Goal: Transaction & Acquisition: Purchase product/service

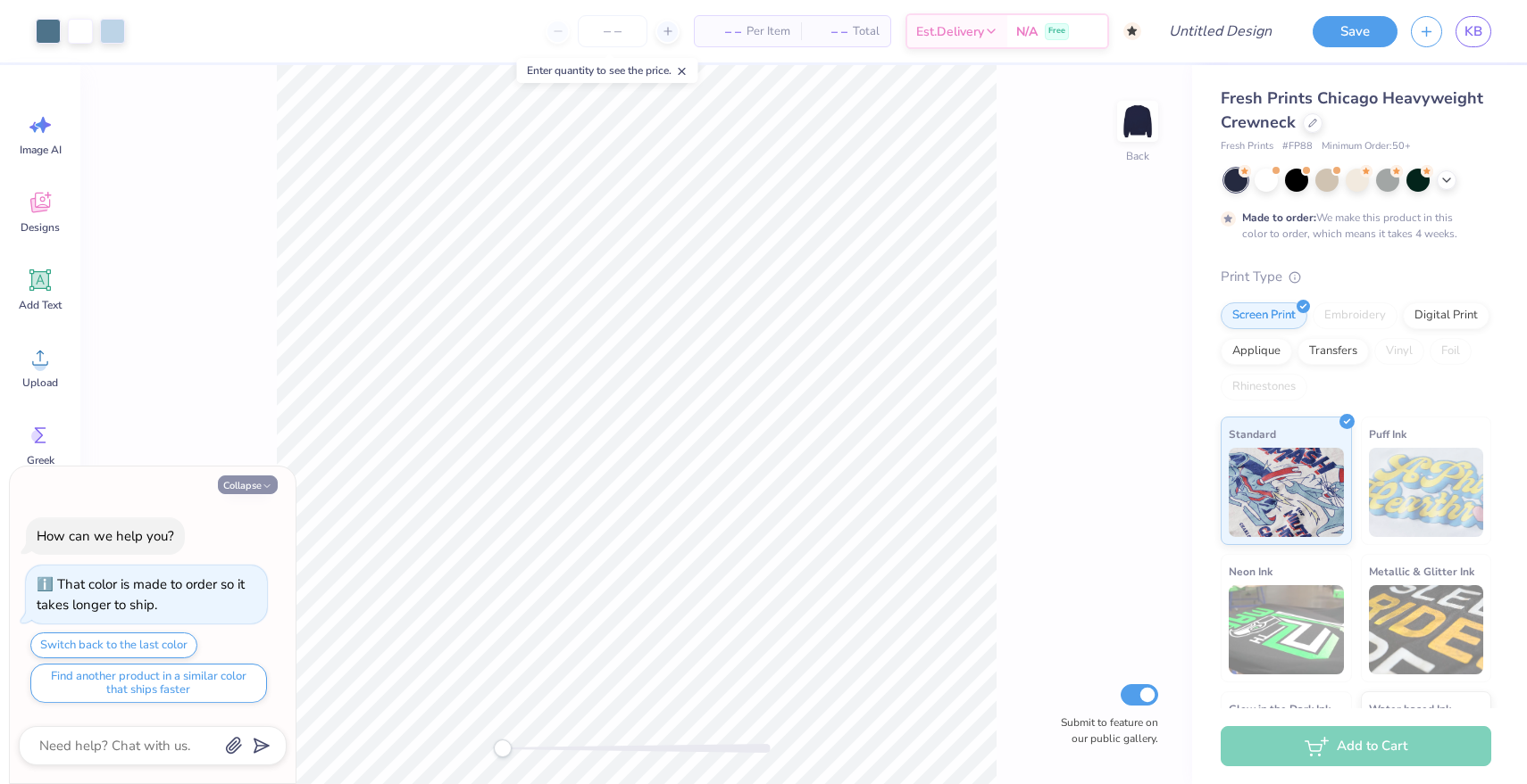
click at [260, 485] on button "Collapse" at bounding box center [248, 485] width 60 height 19
type textarea "x"
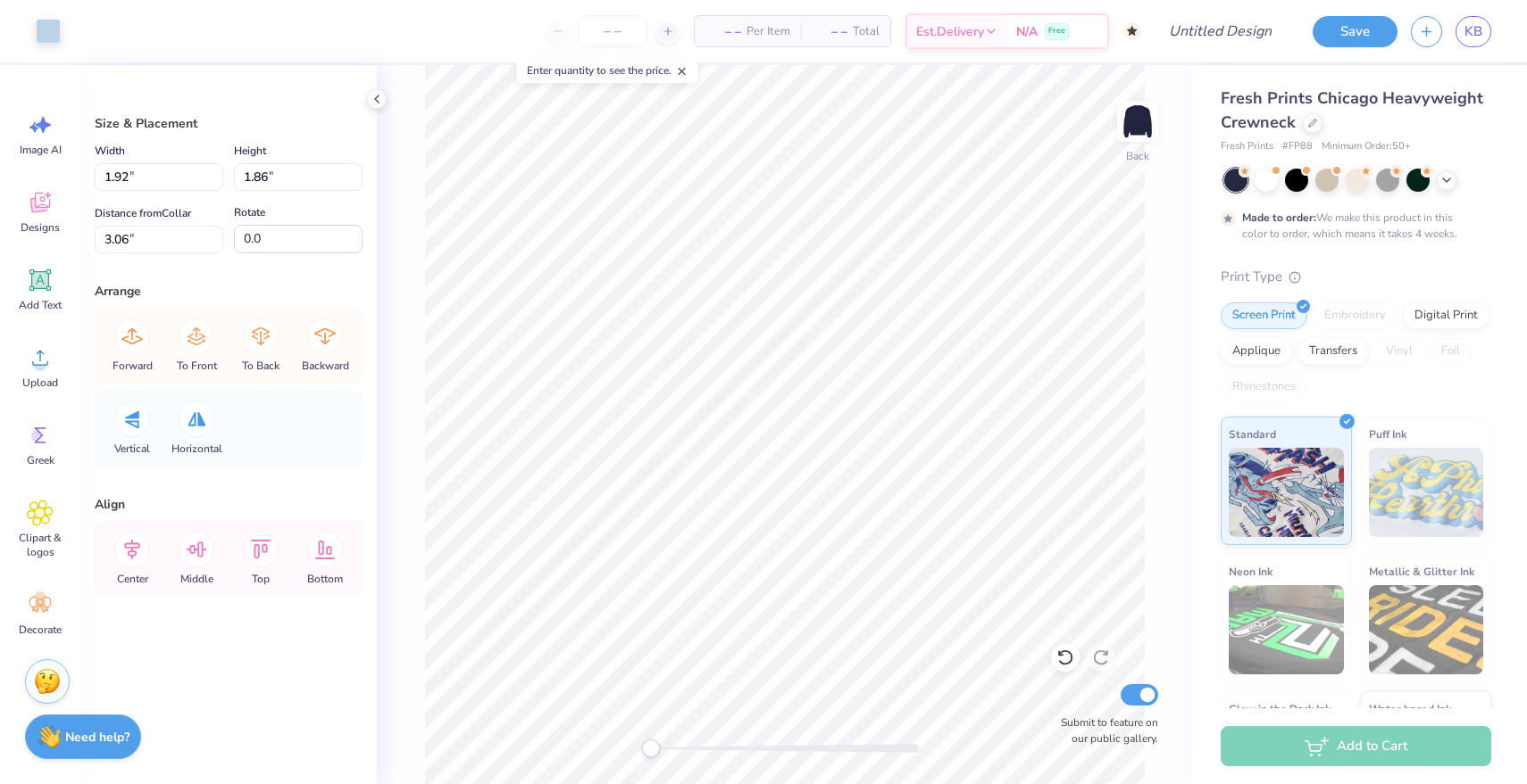
type input "1.69"
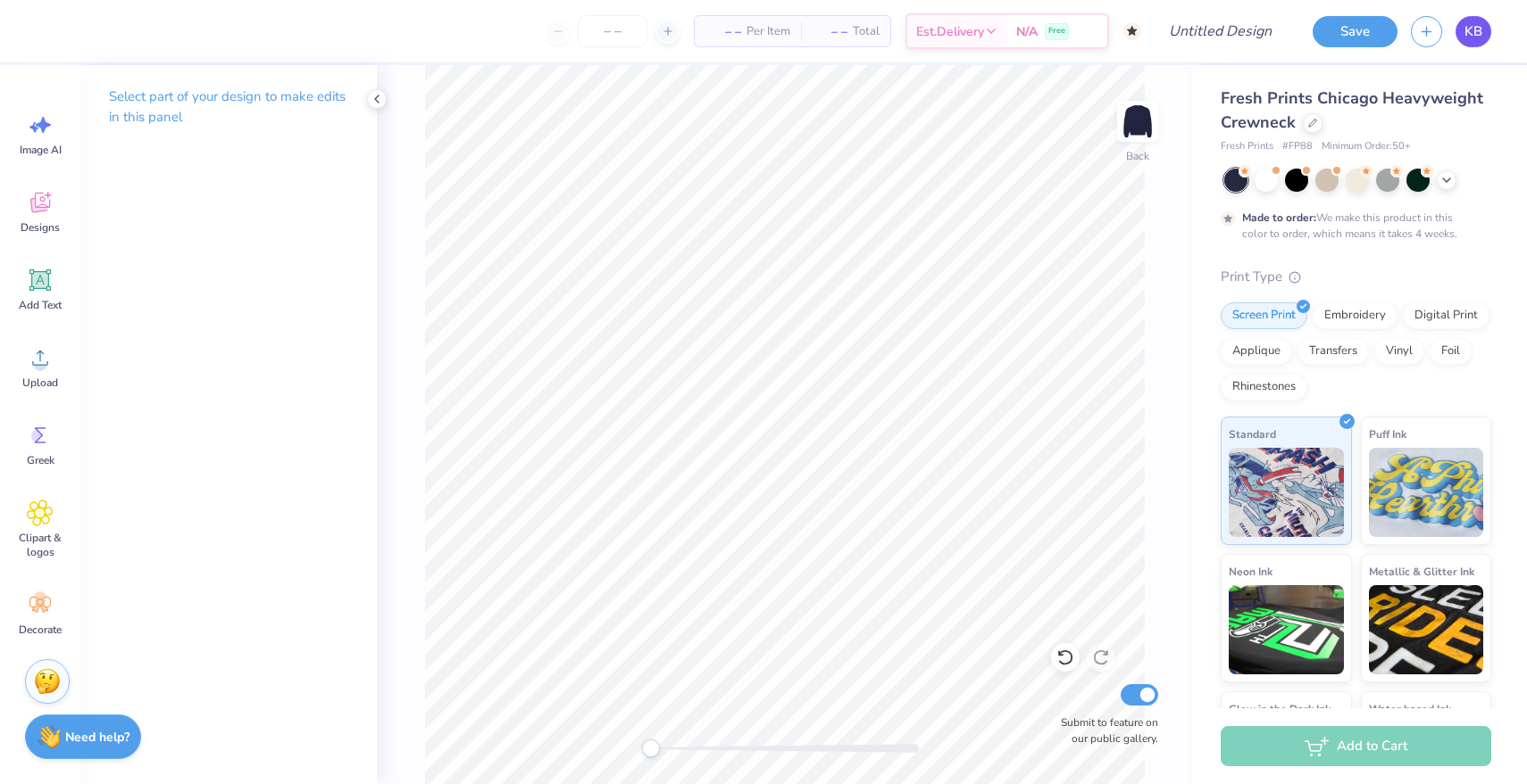
click at [1467, 25] on span "KB" at bounding box center [1473, 32] width 18 height 21
type textarea "x"
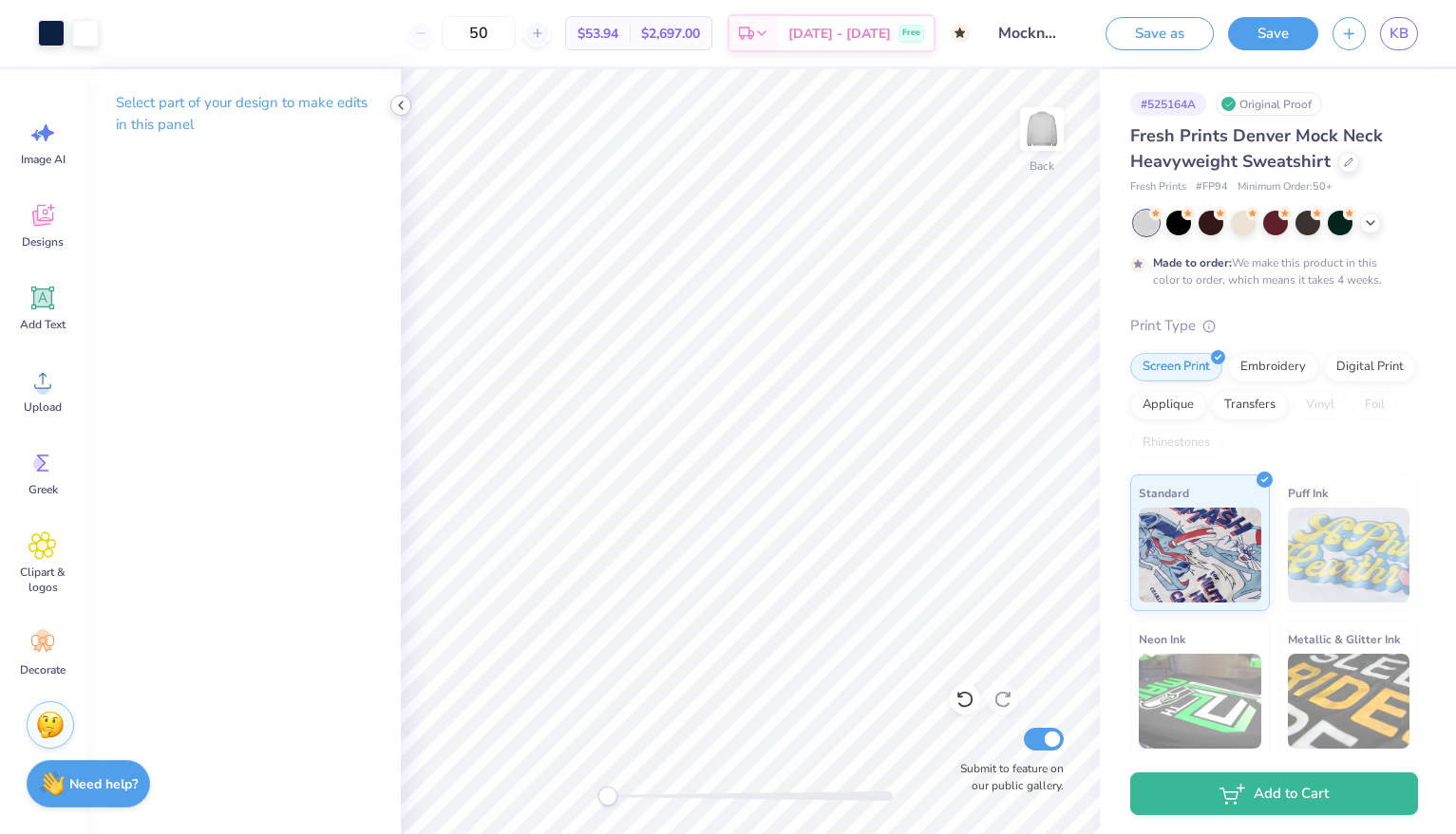
click at [404, 102] on icon at bounding box center [401, 105] width 15 height 15
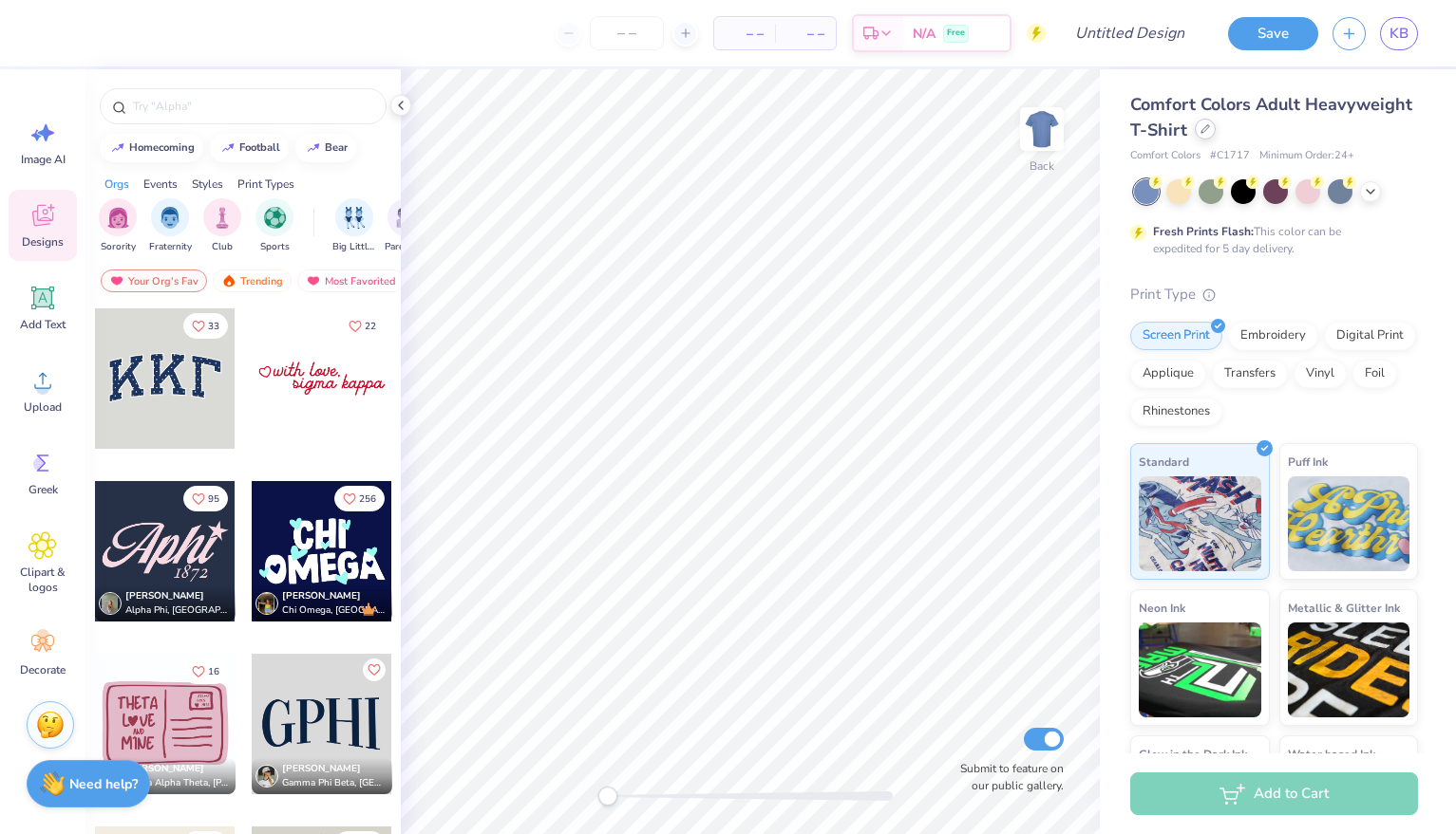
click at [1207, 130] on icon at bounding box center [1206, 129] width 10 height 10
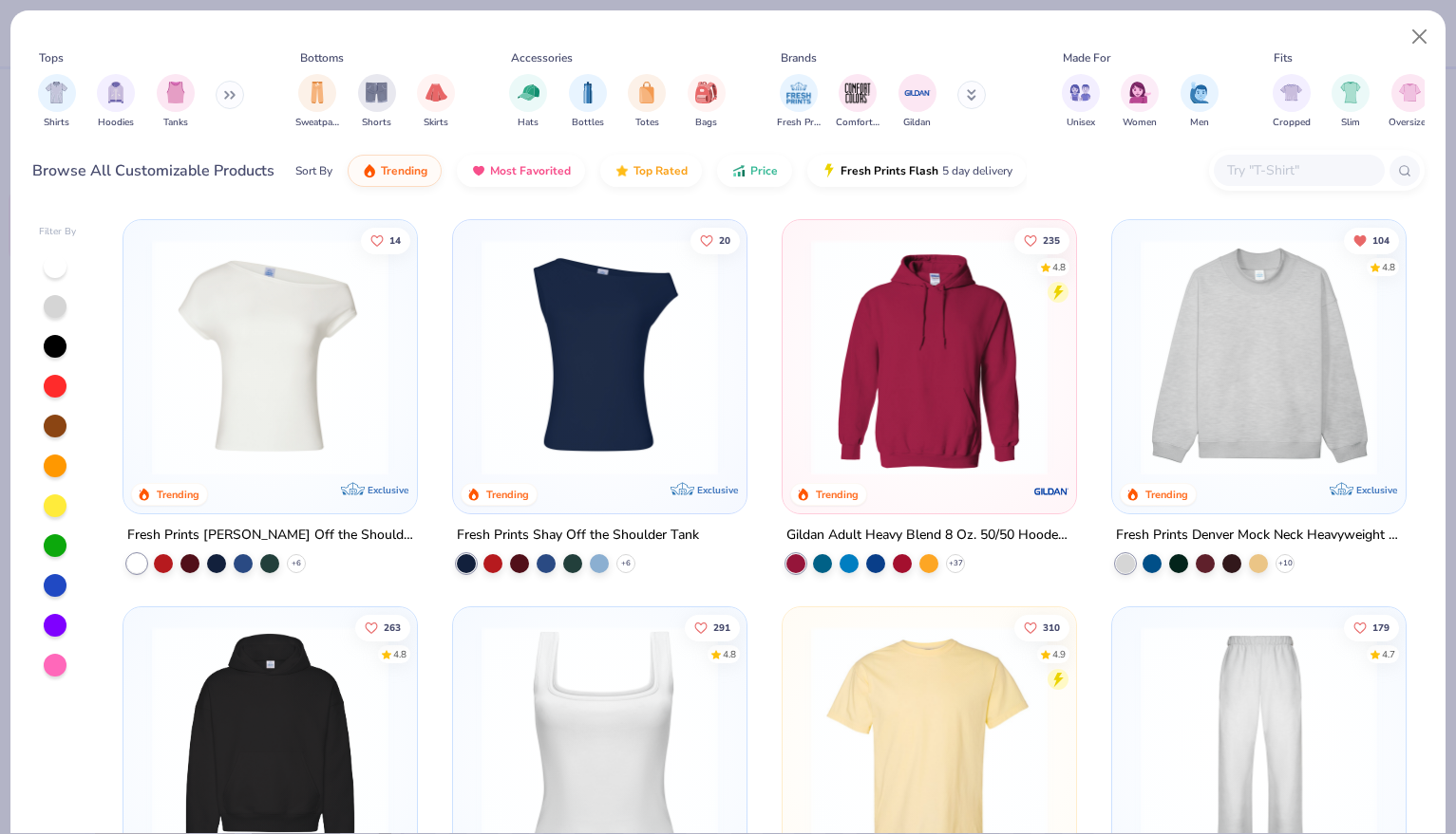
click at [973, 94] on icon at bounding box center [972, 95] width 10 height 12
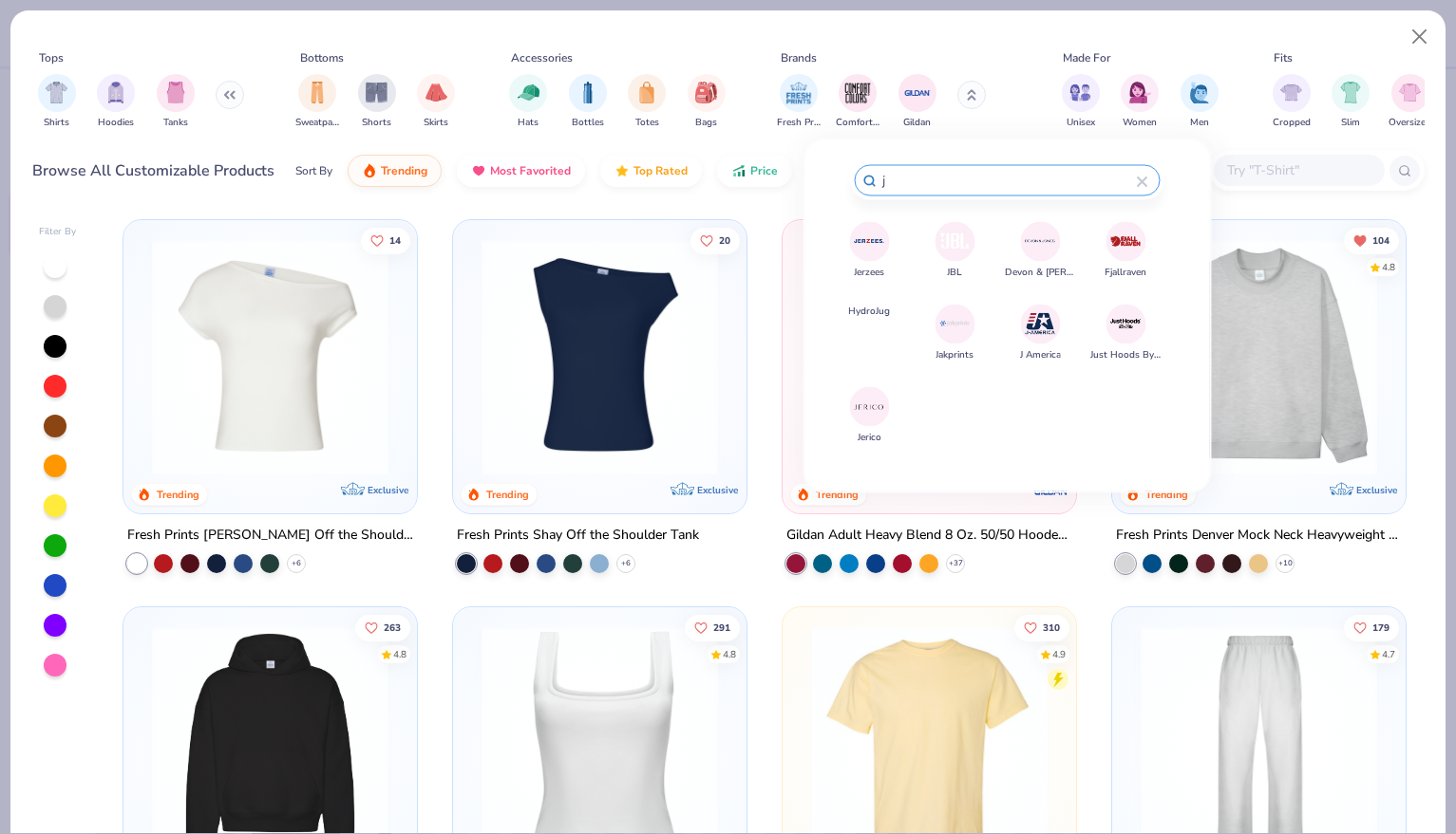
type input "j"
click at [865, 235] on img at bounding box center [869, 242] width 33 height 33
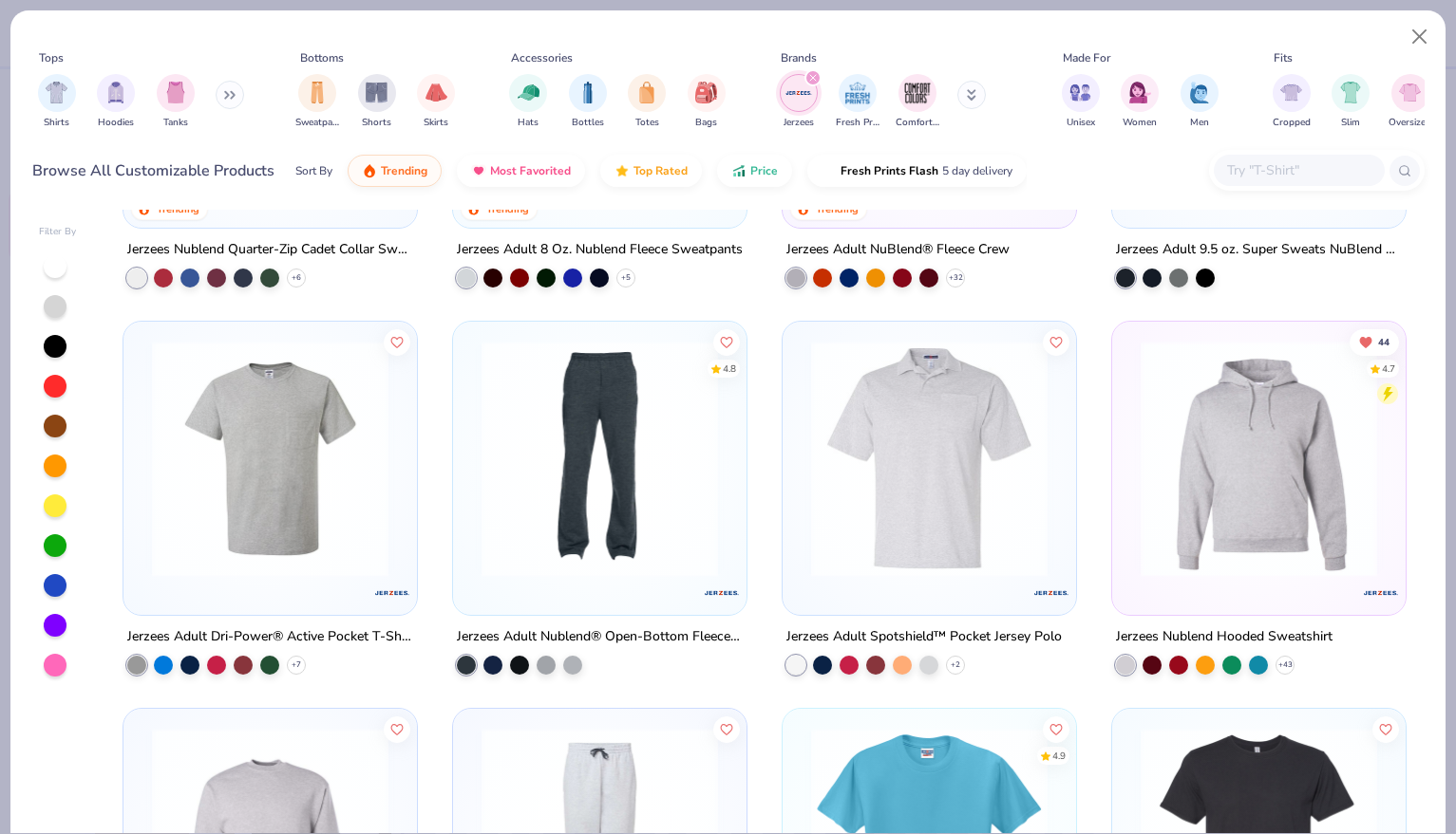
scroll to position [348, 0]
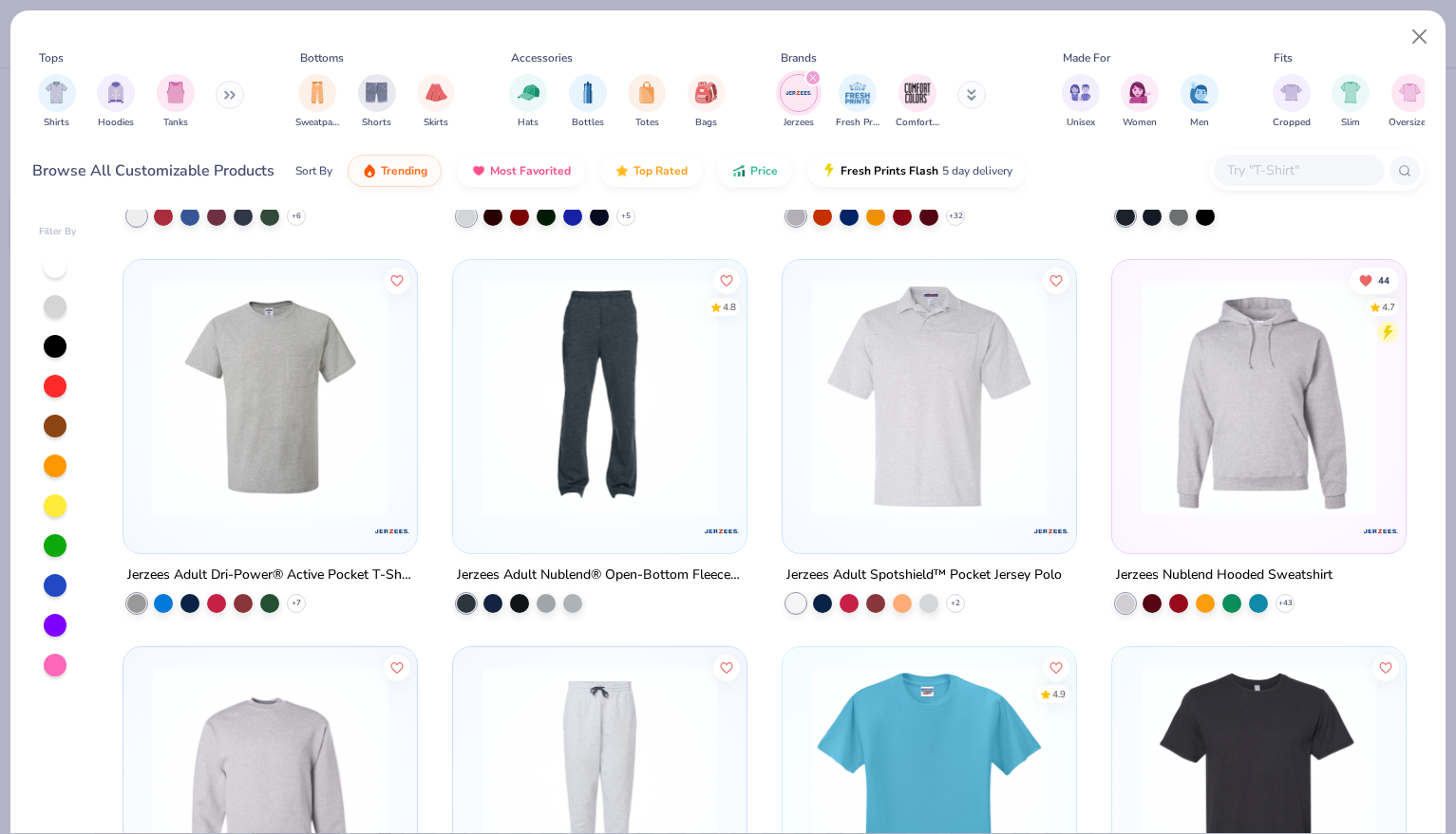
click at [1223, 412] on img at bounding box center [1259, 397] width 255 height 237
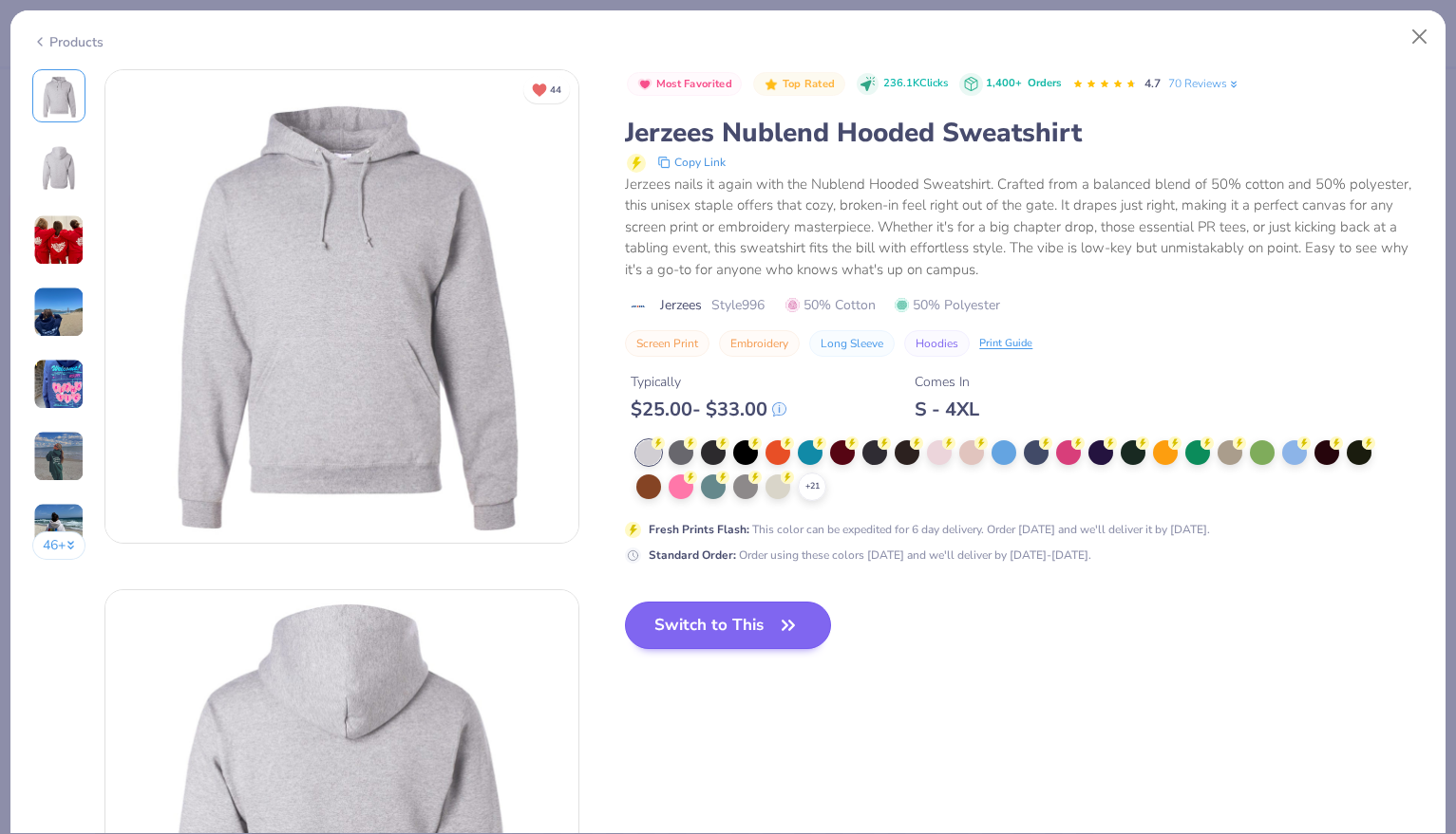
click at [704, 627] on button "Switch to This" at bounding box center [727, 625] width 206 height 47
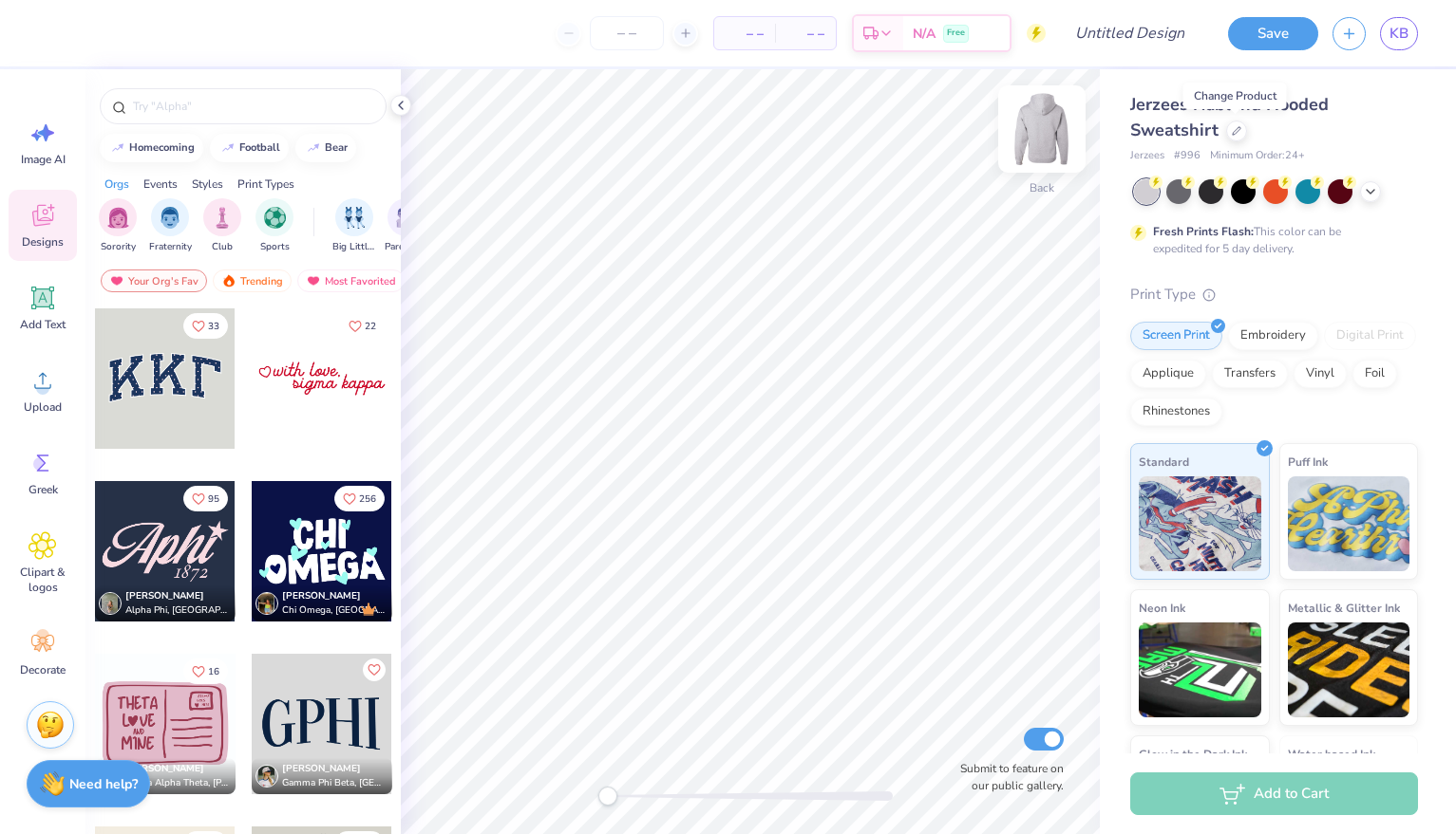
click at [1047, 141] on img at bounding box center [1041, 129] width 76 height 76
click at [47, 366] on icon at bounding box center [42, 380] width 28 height 28
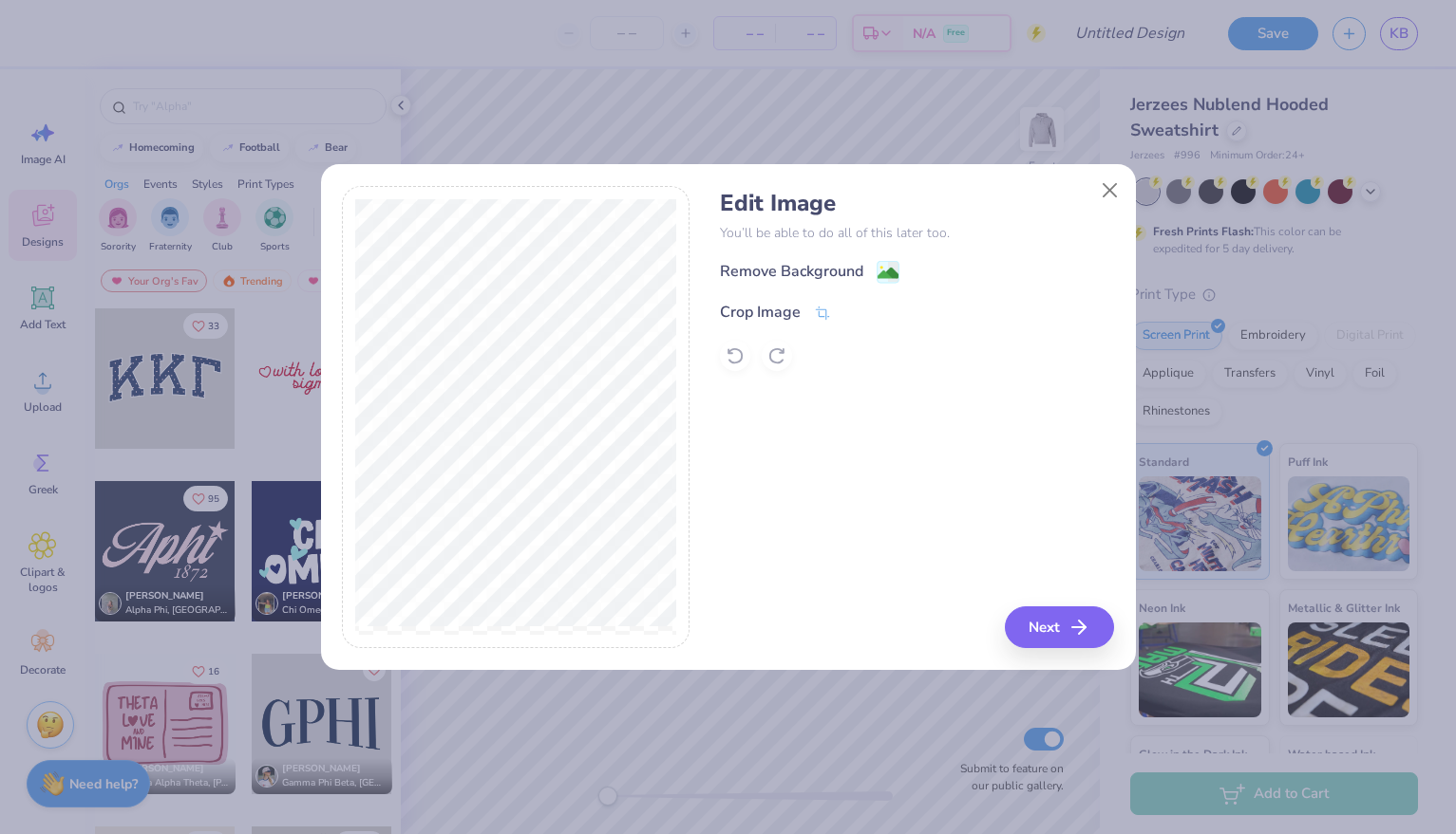
click at [835, 273] on div "Remove Background" at bounding box center [792, 272] width 143 height 23
click at [1067, 627] on div "Edit Image You’ll be able to do all of this later too. Remove Background Crop I…" at bounding box center [917, 417] width 394 height 463
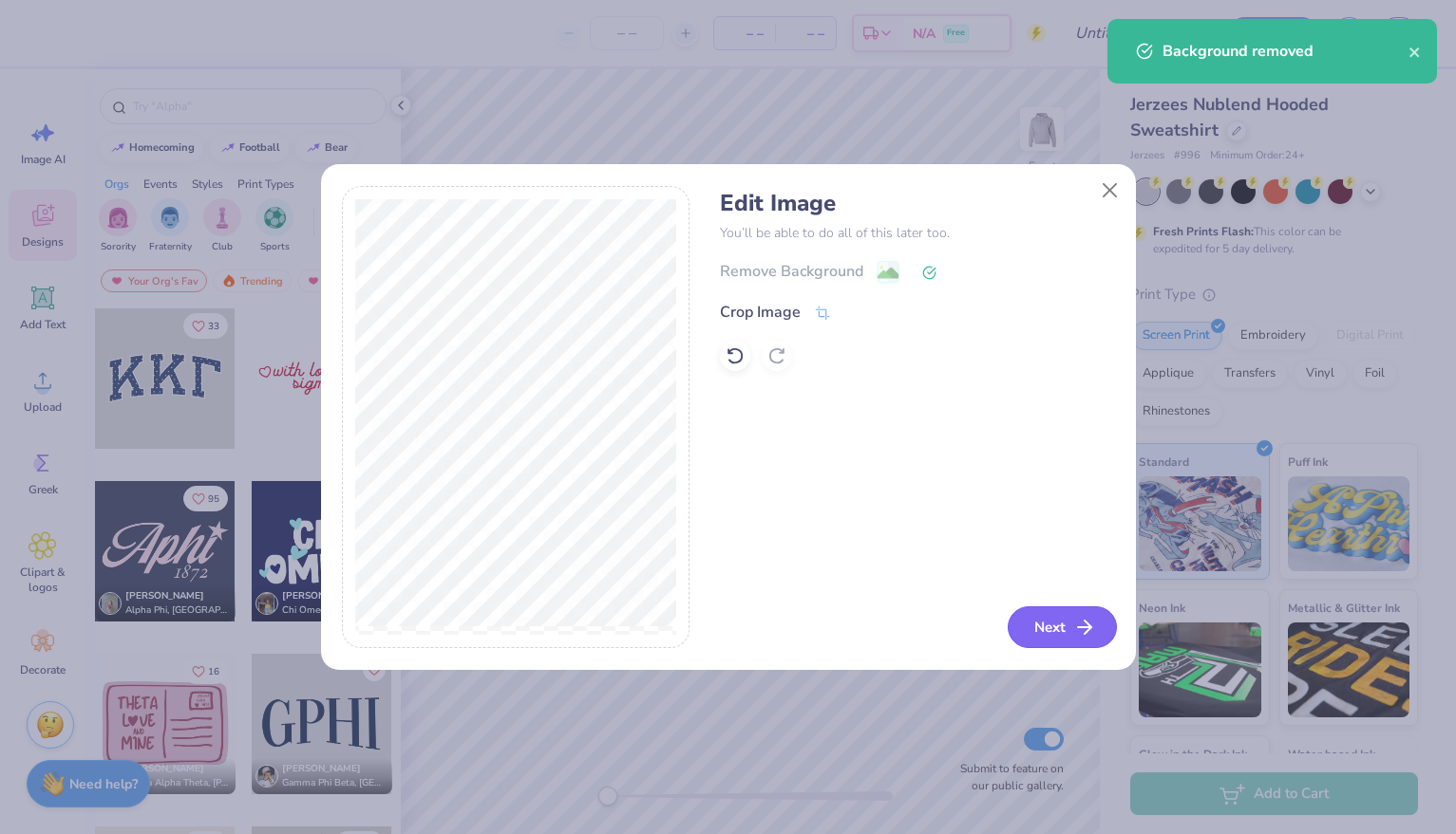
click at [1067, 630] on button "Next" at bounding box center [1062, 627] width 109 height 42
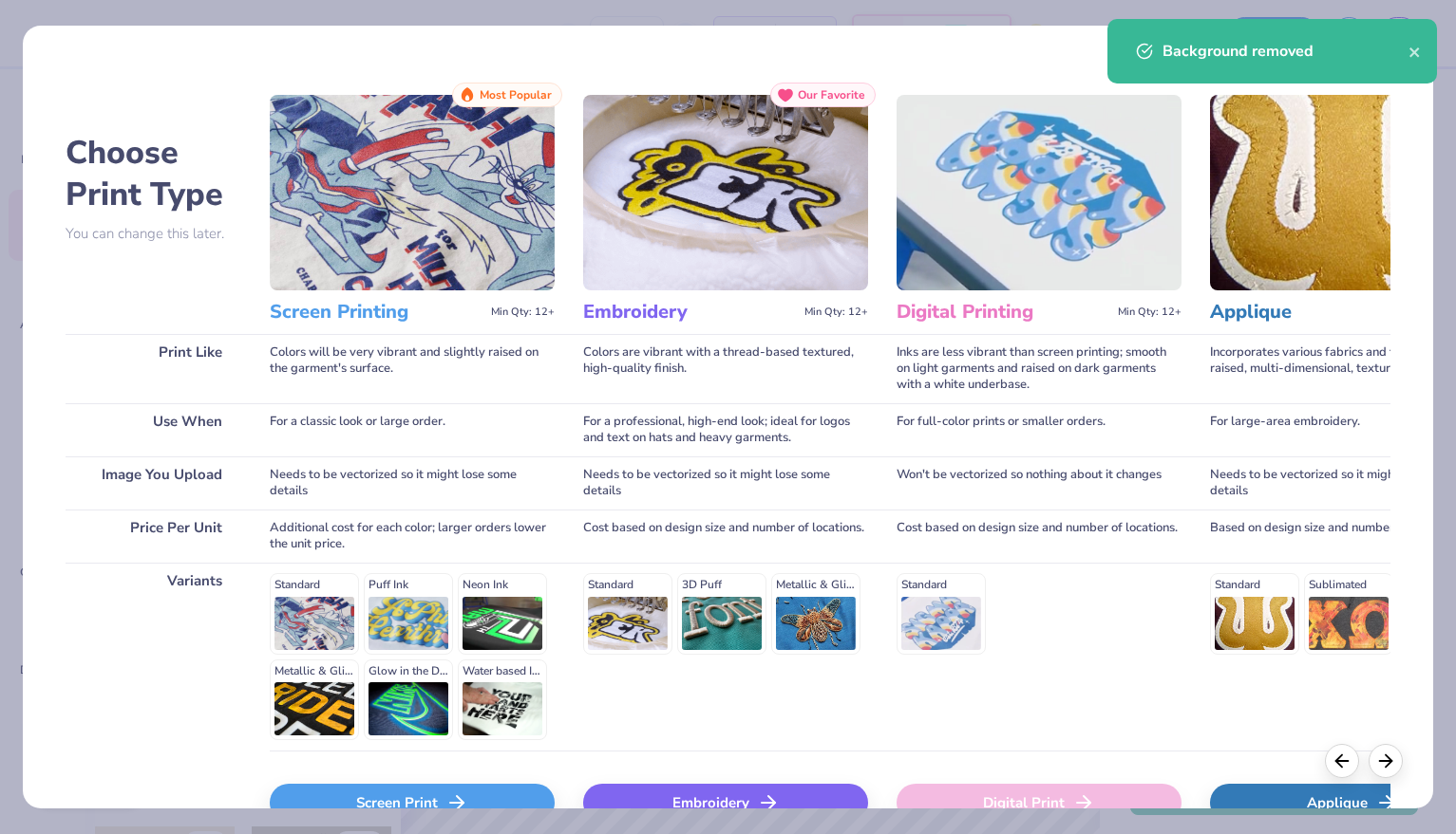
click at [494, 791] on div "Screen Print" at bounding box center [412, 802] width 285 height 38
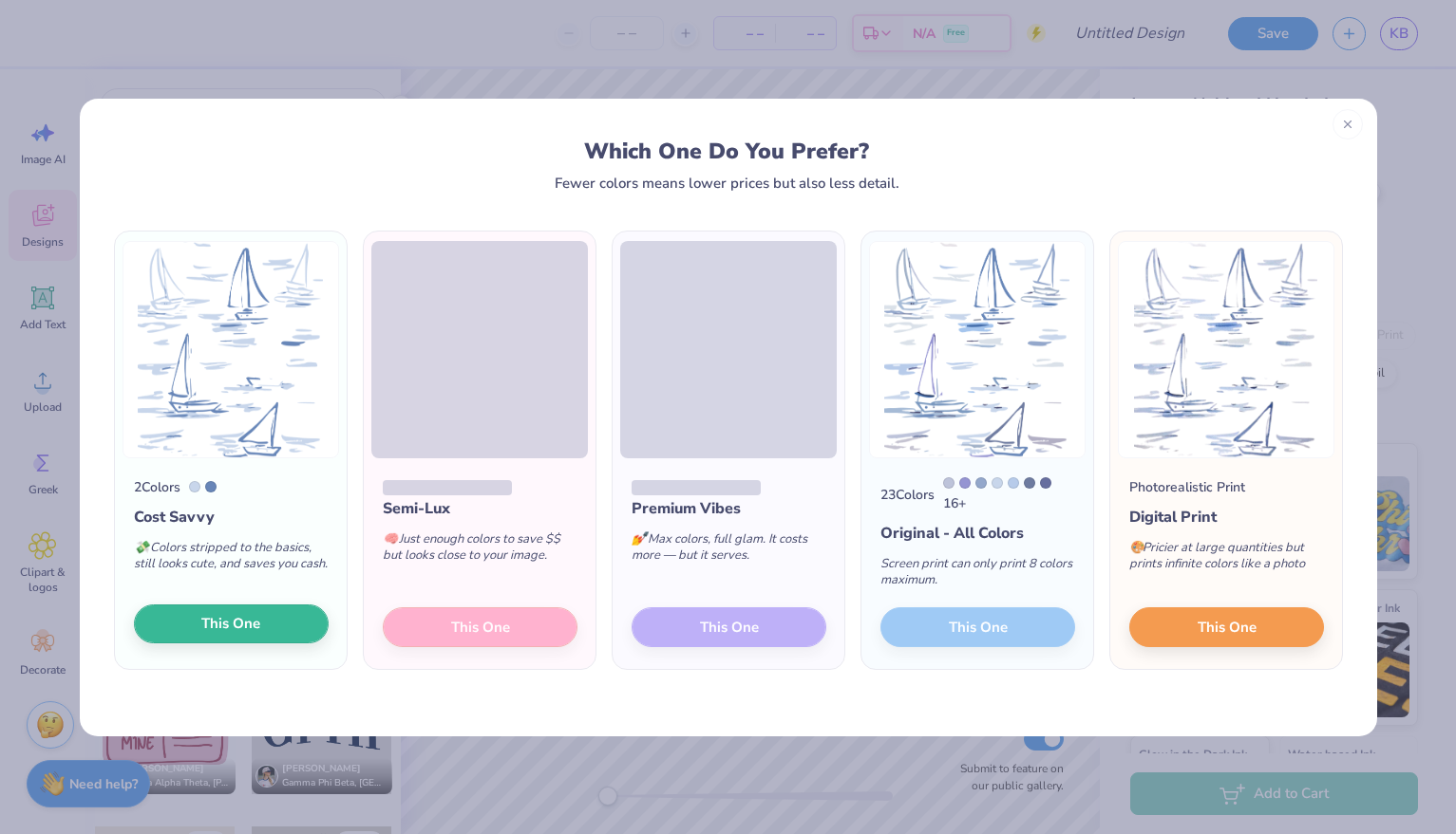
click at [248, 620] on span "This One" at bounding box center [230, 624] width 59 height 22
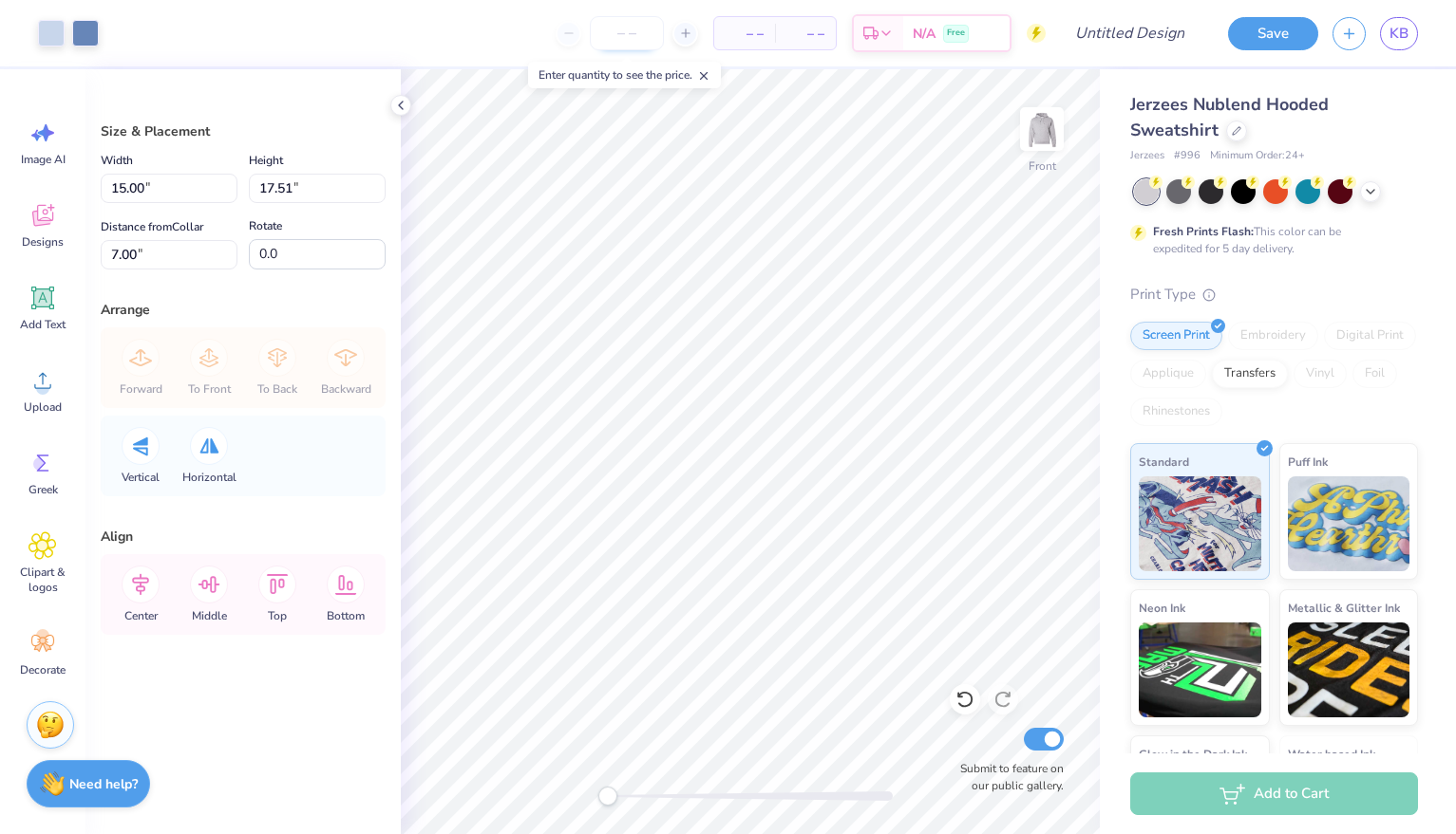
click at [645, 34] on input "number" at bounding box center [626, 33] width 74 height 34
type input "50"
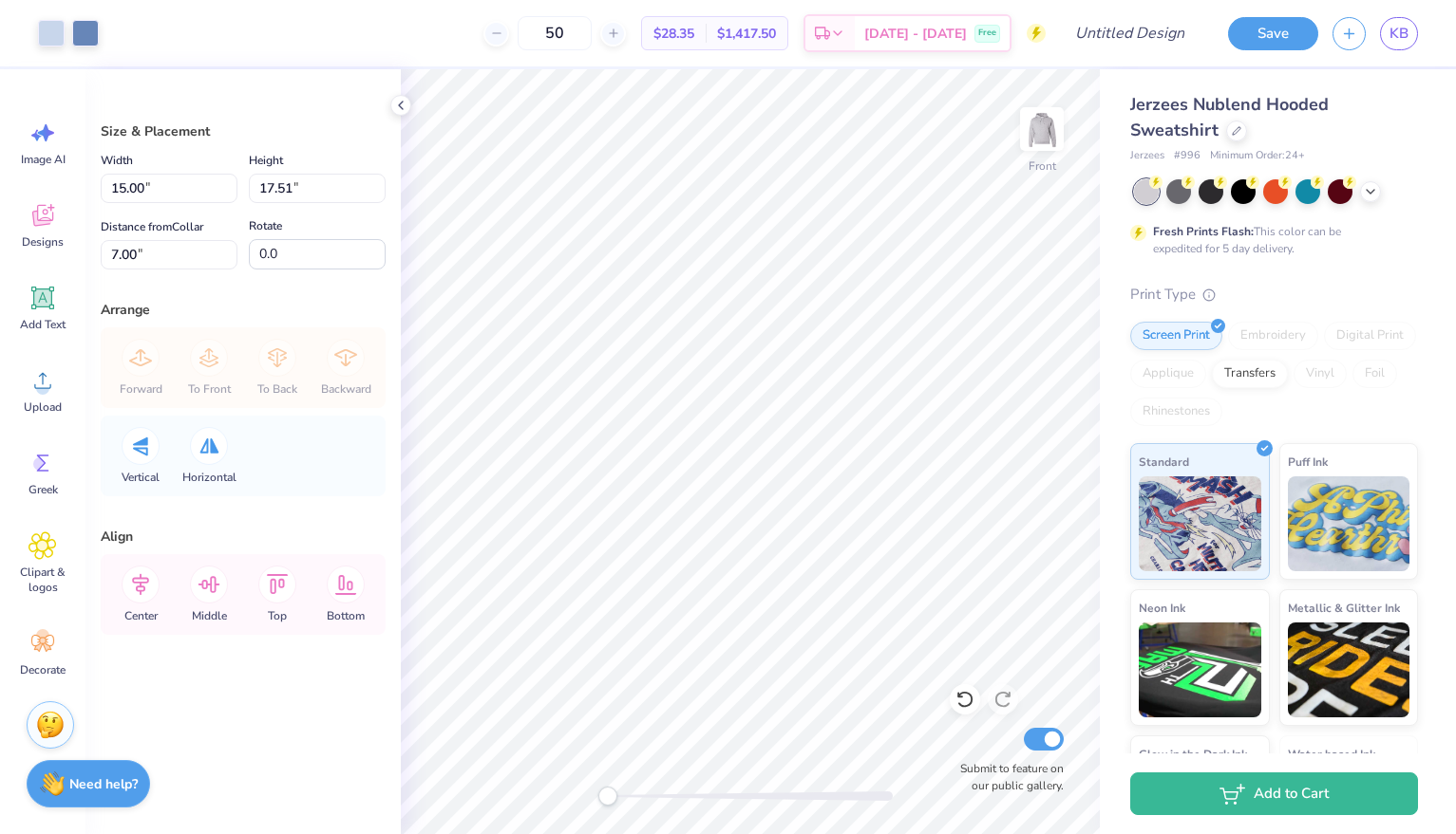
type input "12.62"
type input "14.73"
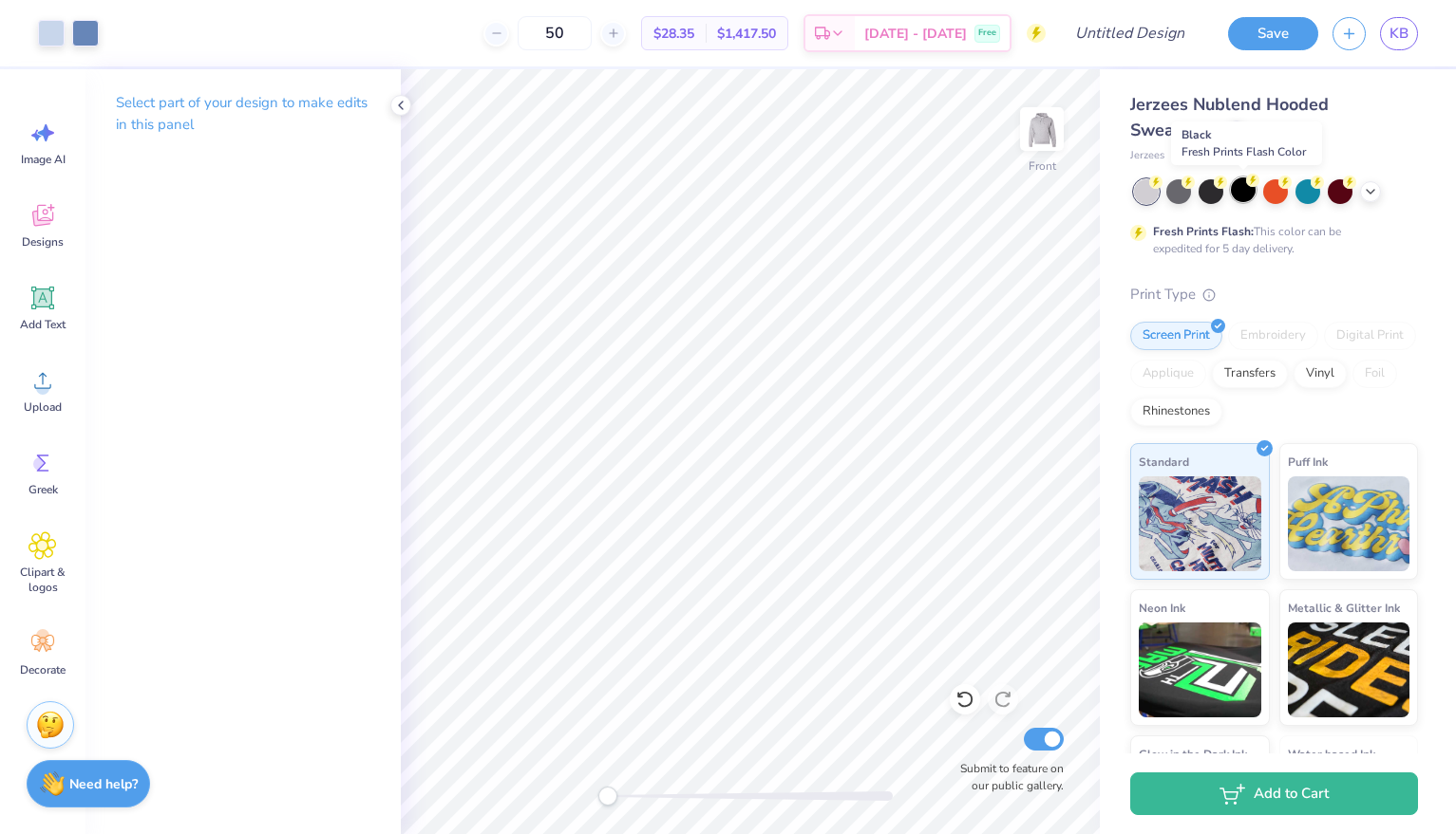
click at [1237, 193] on div at bounding box center [1243, 190] width 25 height 25
click at [1174, 191] on div at bounding box center [1179, 190] width 25 height 25
click at [1374, 189] on icon at bounding box center [1371, 190] width 15 height 15
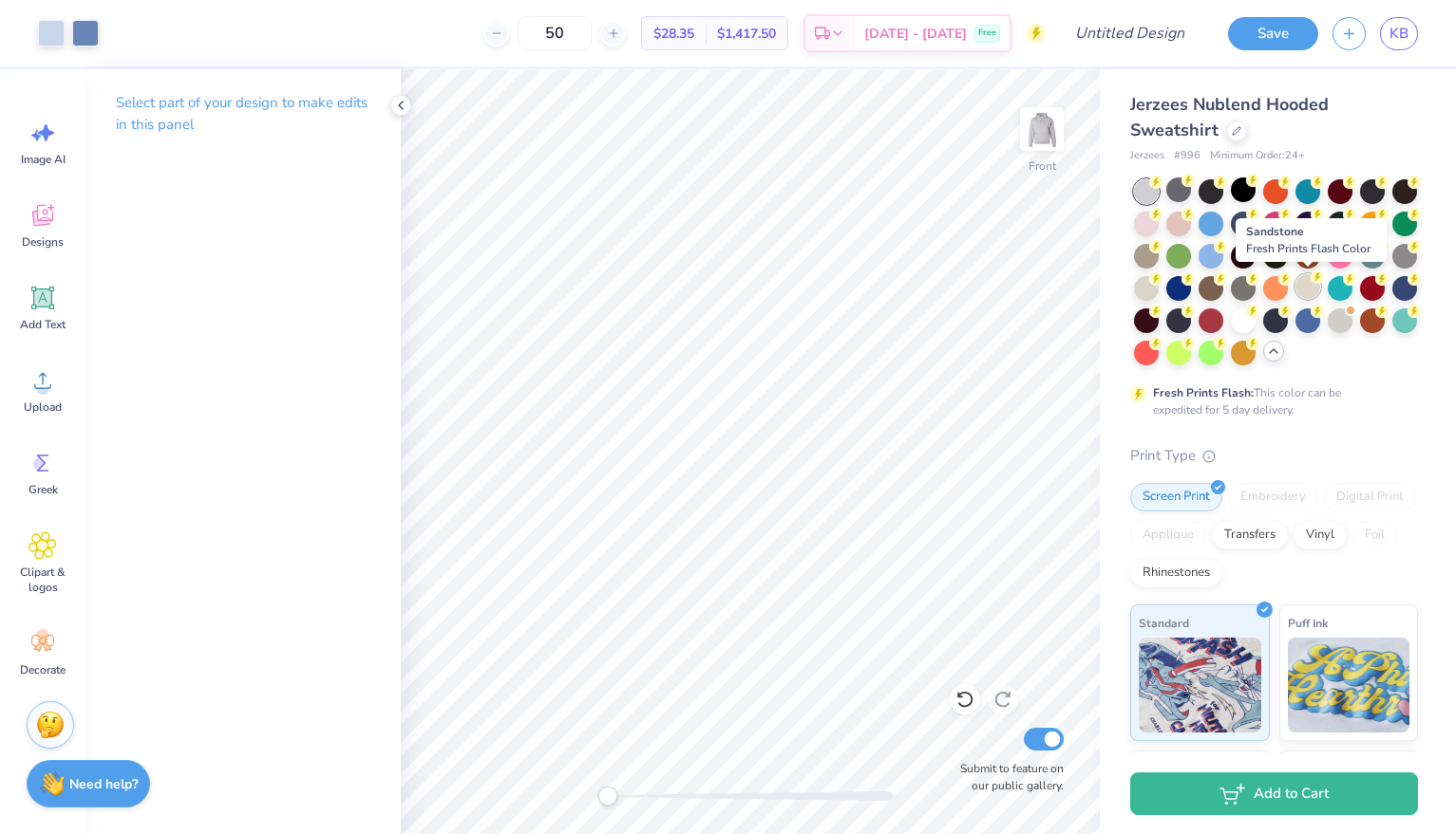
click at [1304, 283] on div at bounding box center [1308, 287] width 25 height 25
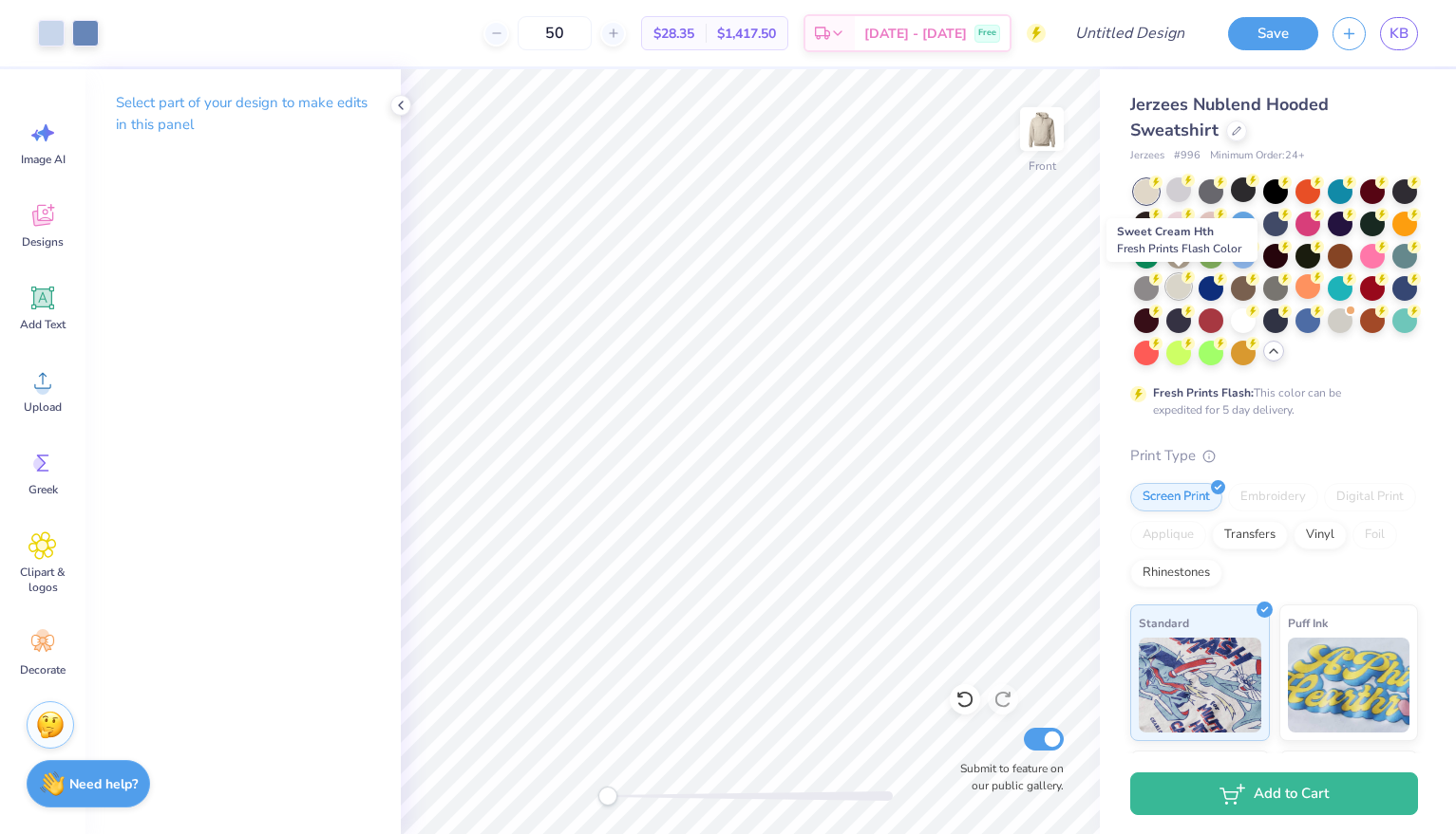
click at [1181, 287] on div at bounding box center [1179, 287] width 25 height 25
click at [1050, 125] on img at bounding box center [1041, 129] width 76 height 76
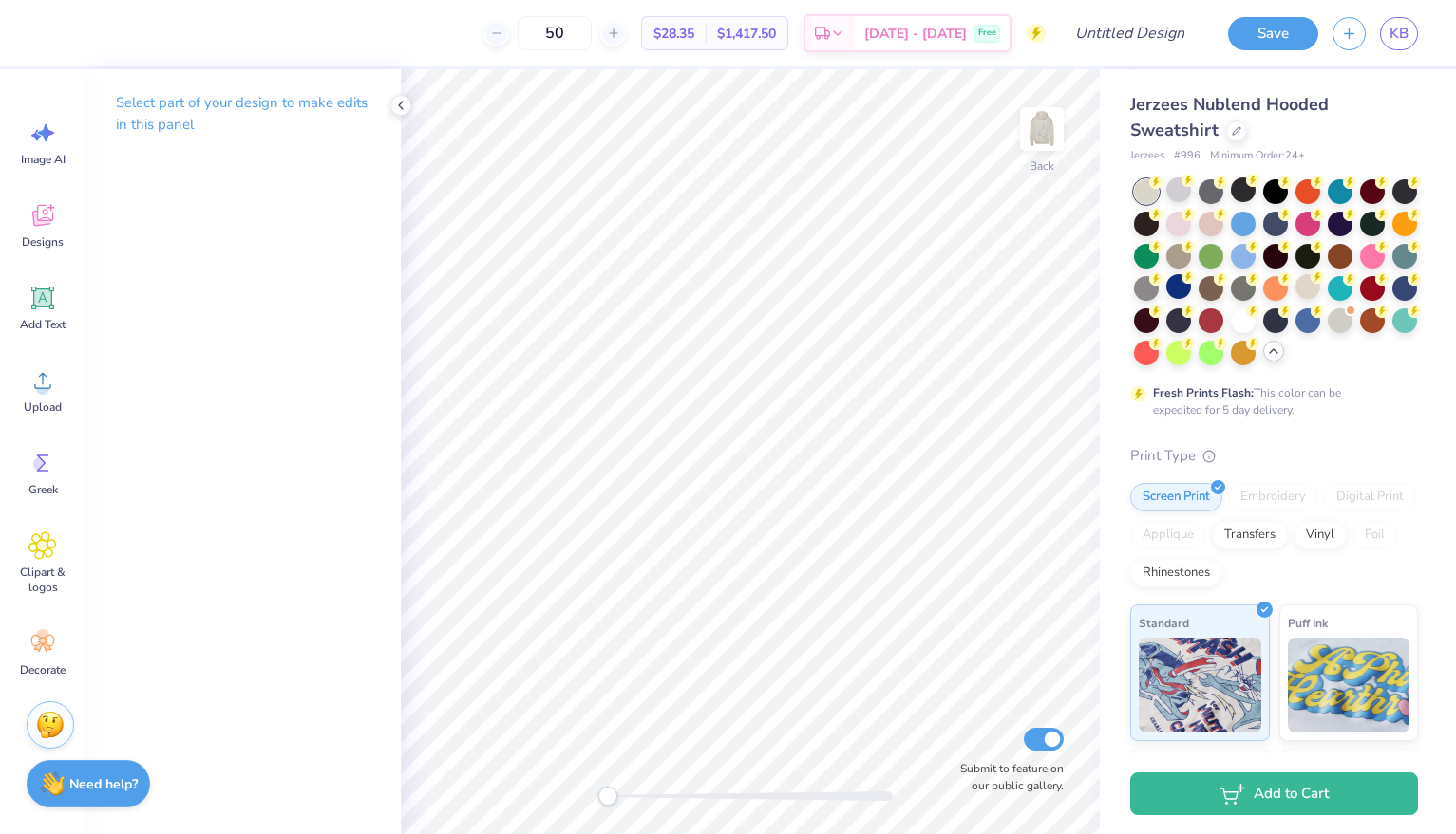
click at [1050, 125] on img at bounding box center [1041, 129] width 38 height 38
click at [1246, 314] on icon at bounding box center [1253, 309] width 14 height 14
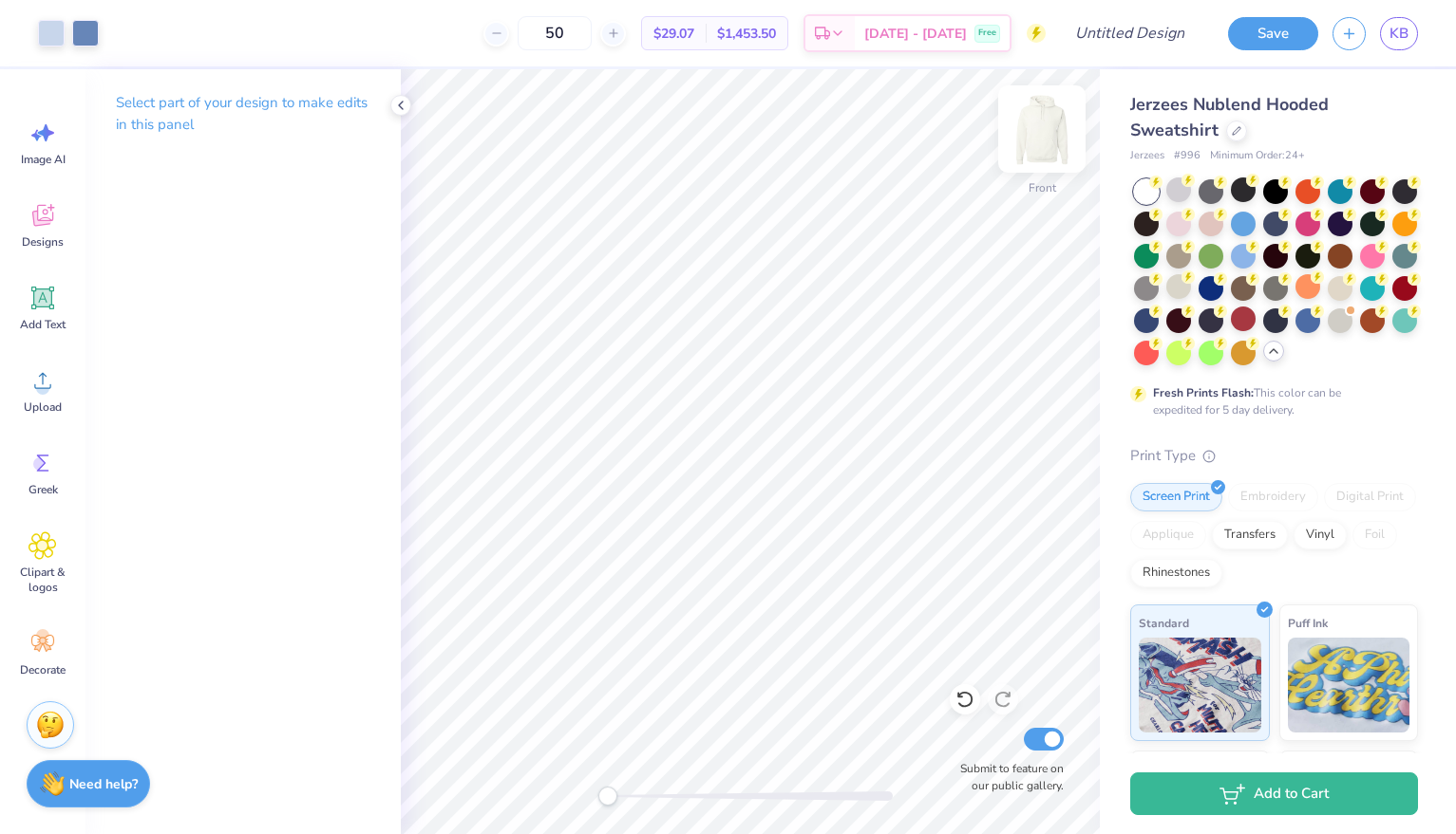
click at [1043, 122] on img at bounding box center [1041, 129] width 76 height 76
click at [1043, 122] on img at bounding box center [1041, 129] width 38 height 38
click at [1279, 322] on div at bounding box center [1276, 319] width 25 height 25
click at [1048, 139] on img at bounding box center [1041, 129] width 76 height 76
click at [1048, 139] on img at bounding box center [1041, 129] width 38 height 38
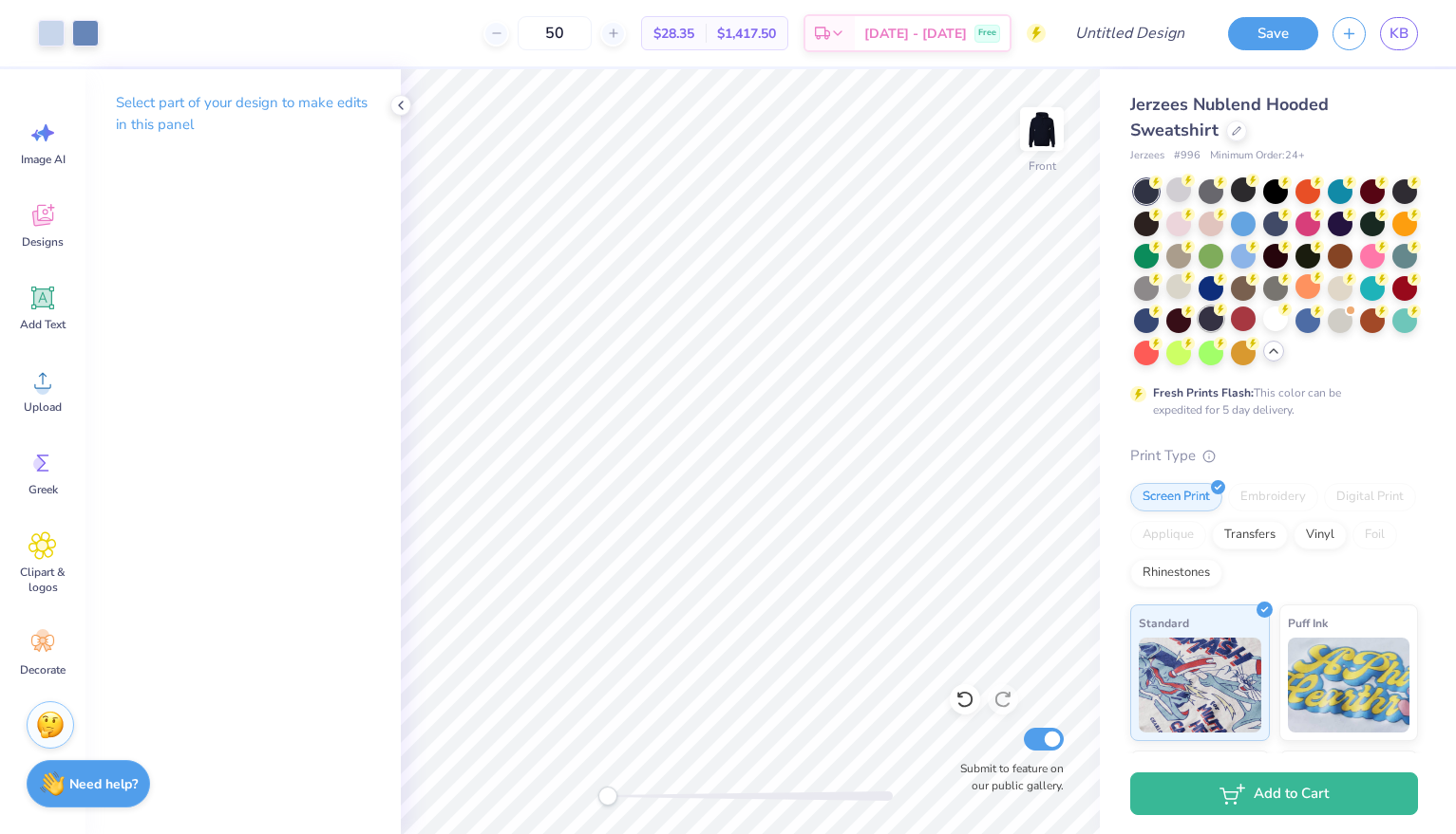
click at [1211, 312] on div at bounding box center [1211, 319] width 25 height 25
click at [1146, 192] on div at bounding box center [1147, 192] width 25 height 25
click at [1279, 317] on div at bounding box center [1276, 319] width 25 height 25
click at [1182, 191] on div at bounding box center [1179, 190] width 25 height 25
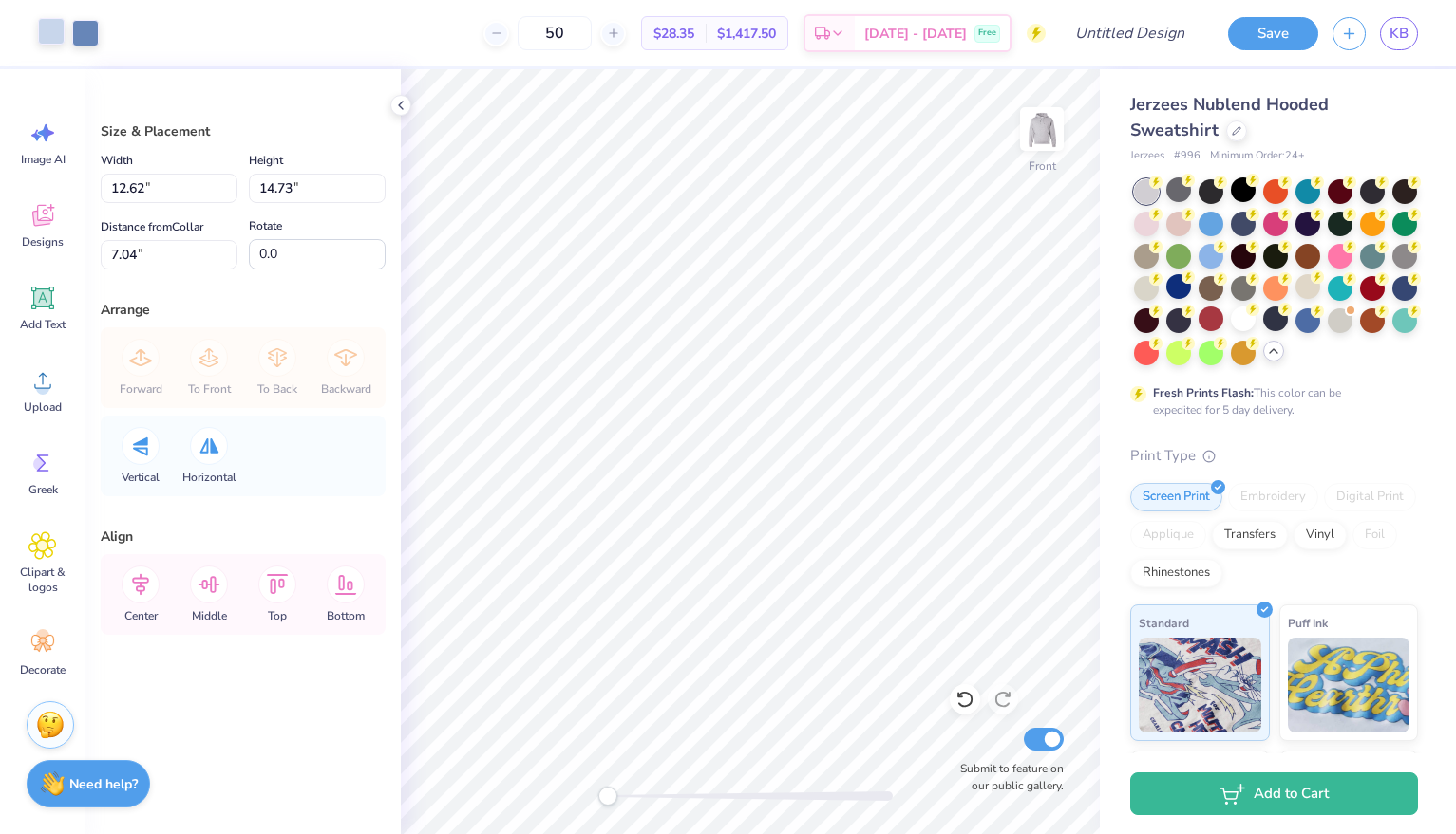
click at [49, 31] on div at bounding box center [51, 32] width 27 height 27
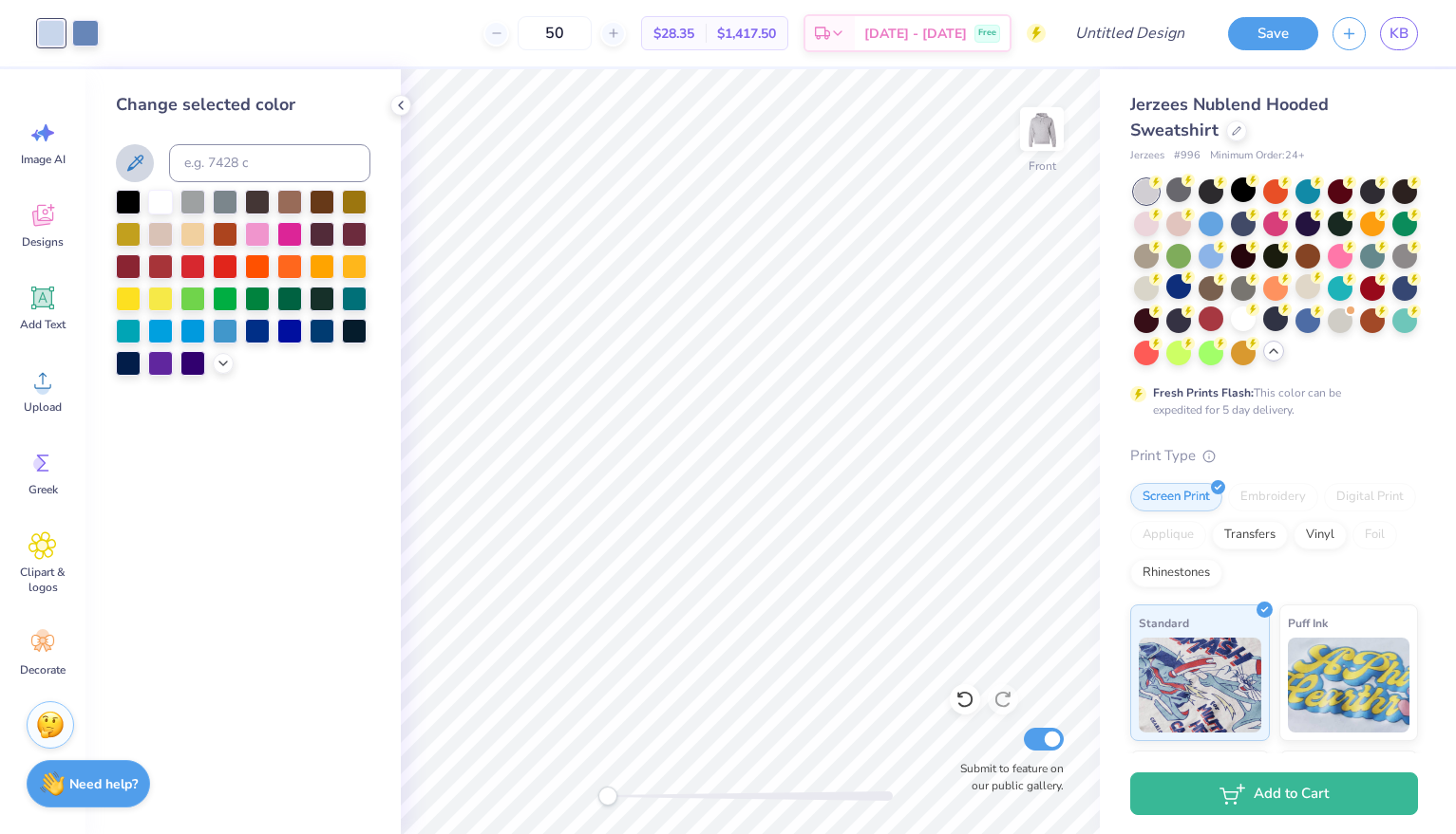
click at [140, 166] on icon at bounding box center [135, 163] width 23 height 23
click at [52, 27] on div at bounding box center [51, 34] width 27 height 27
click at [90, 27] on div at bounding box center [86, 32] width 27 height 27
click at [58, 33] on div at bounding box center [51, 32] width 27 height 27
click at [256, 162] on input at bounding box center [270, 162] width 201 height 38
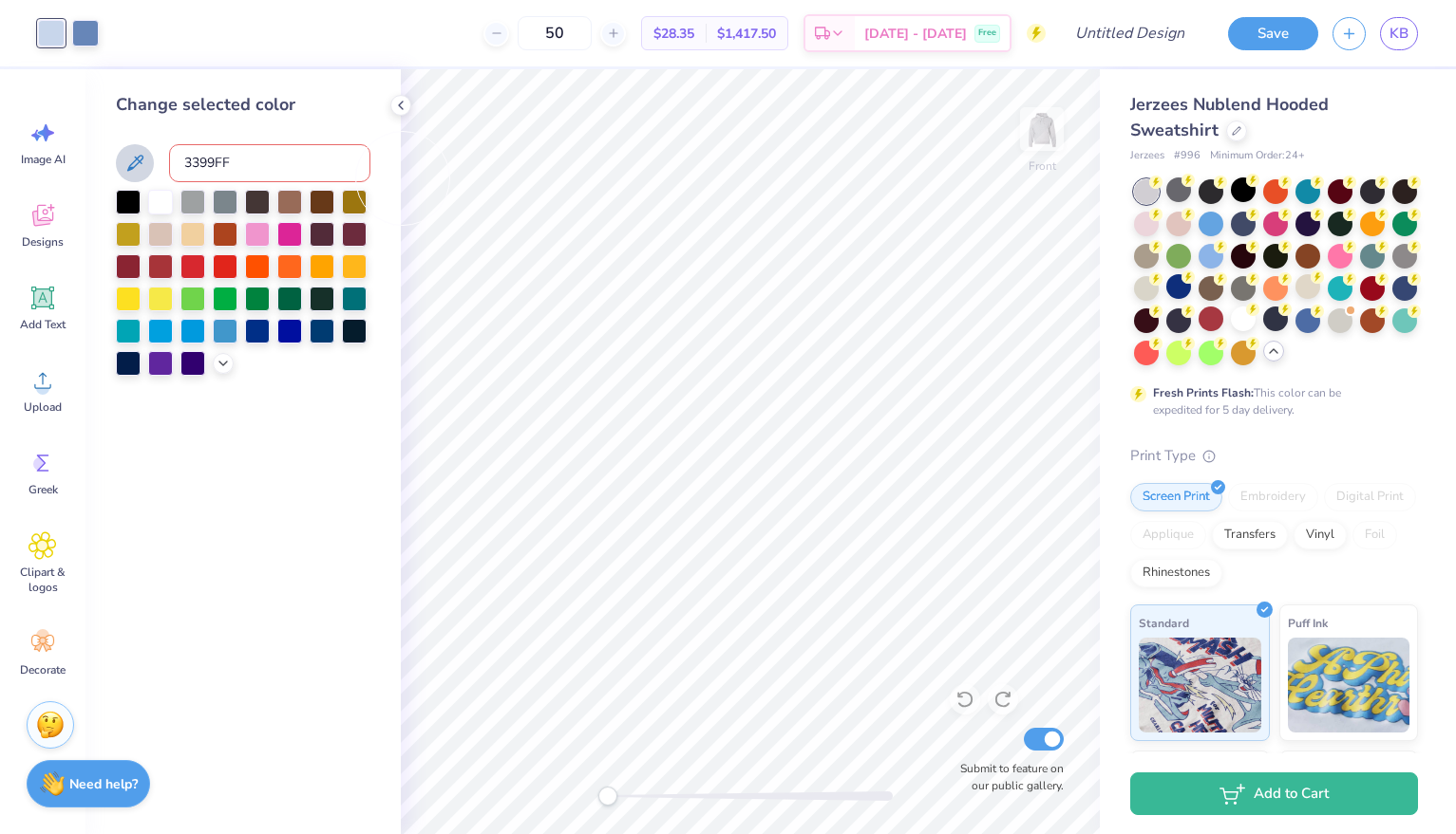
type input "3399FF"
click at [274, 166] on input "3399FF" at bounding box center [270, 162] width 201 height 38
click at [277, 431] on div "Change selected color 3399FF" at bounding box center [243, 452] width 315 height 765
click at [220, 361] on icon at bounding box center [223, 361] width 15 height 15
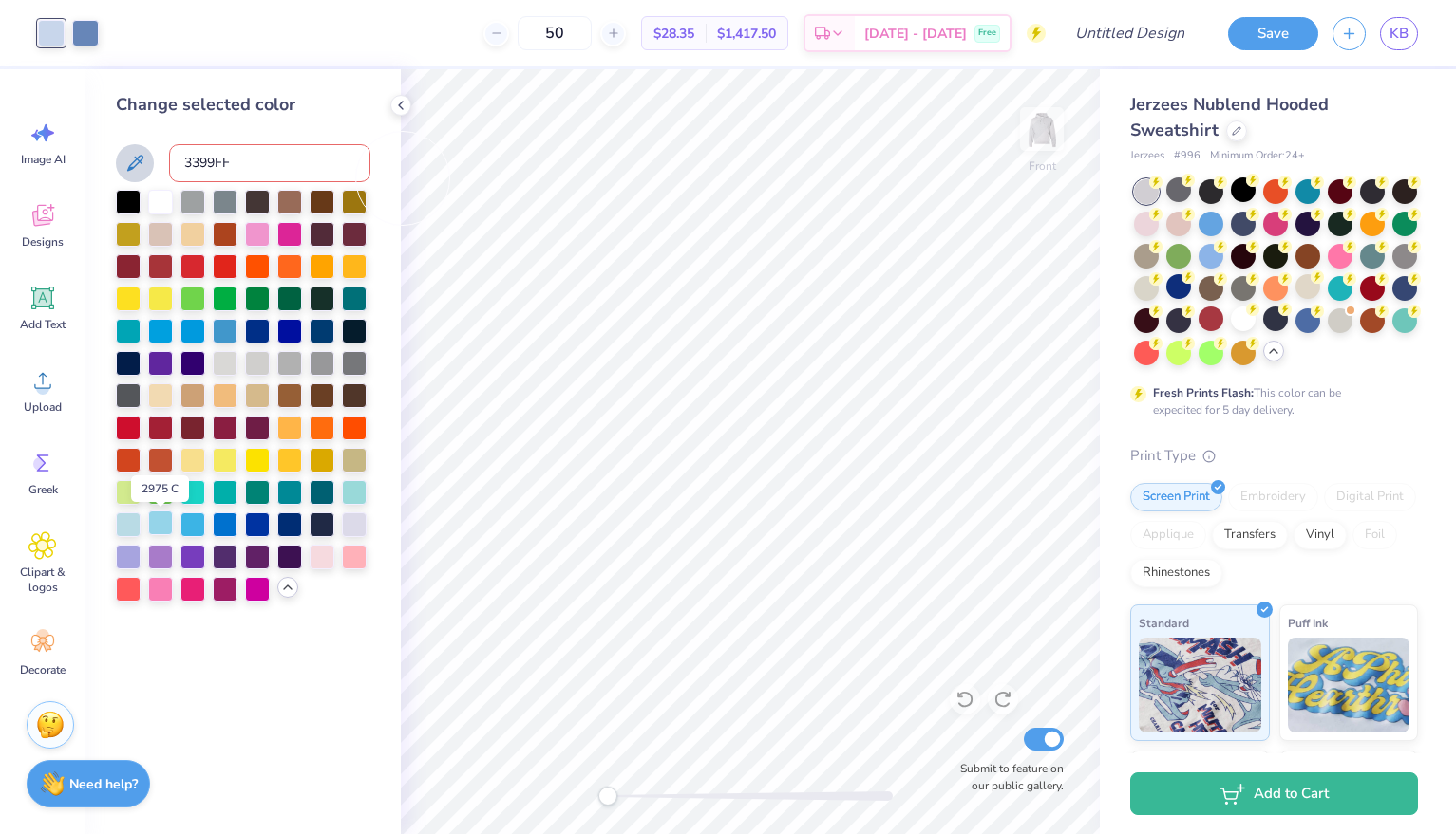
click at [163, 526] on div at bounding box center [160, 524] width 25 height 25
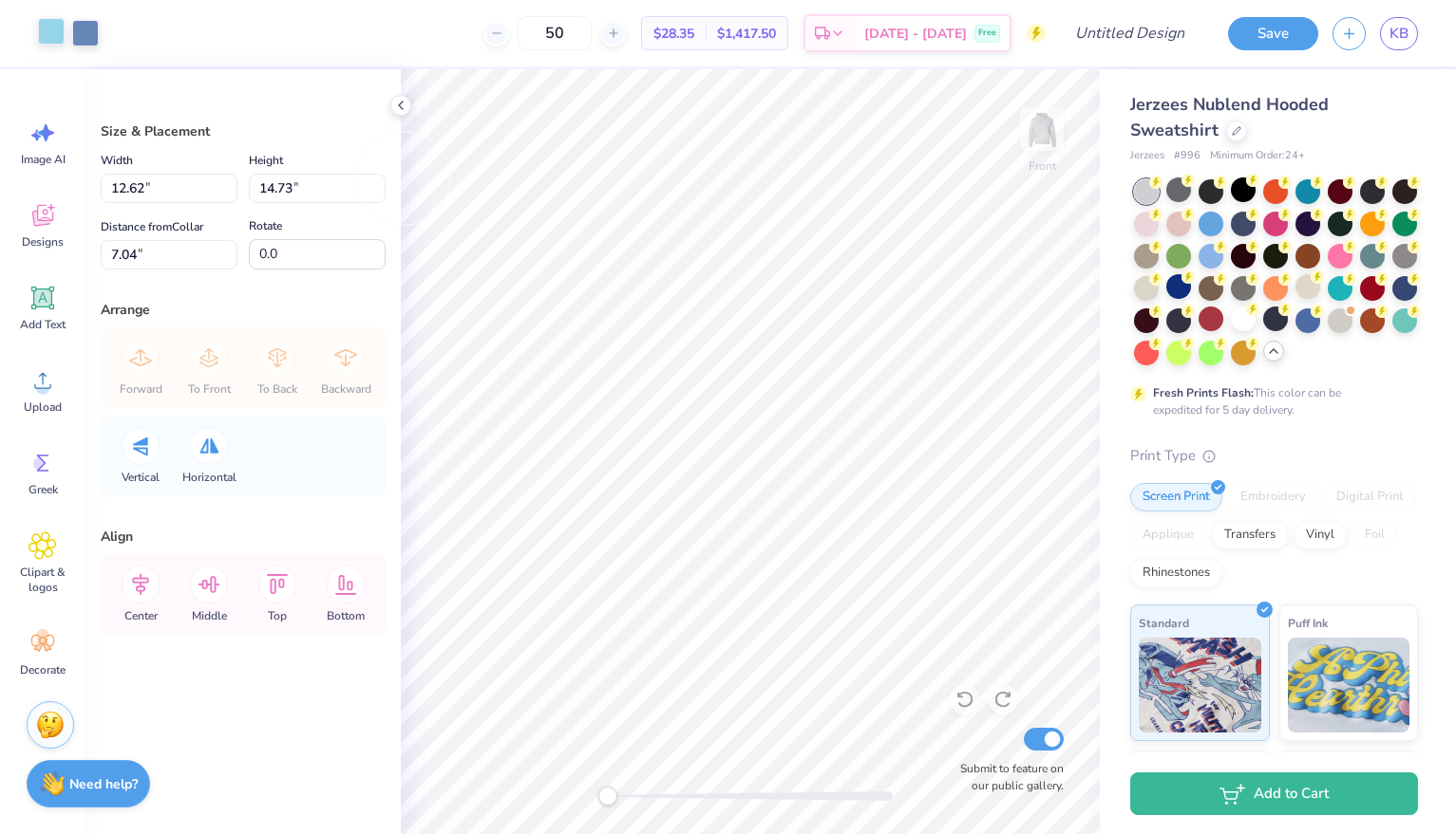
click at [55, 32] on div at bounding box center [51, 32] width 27 height 27
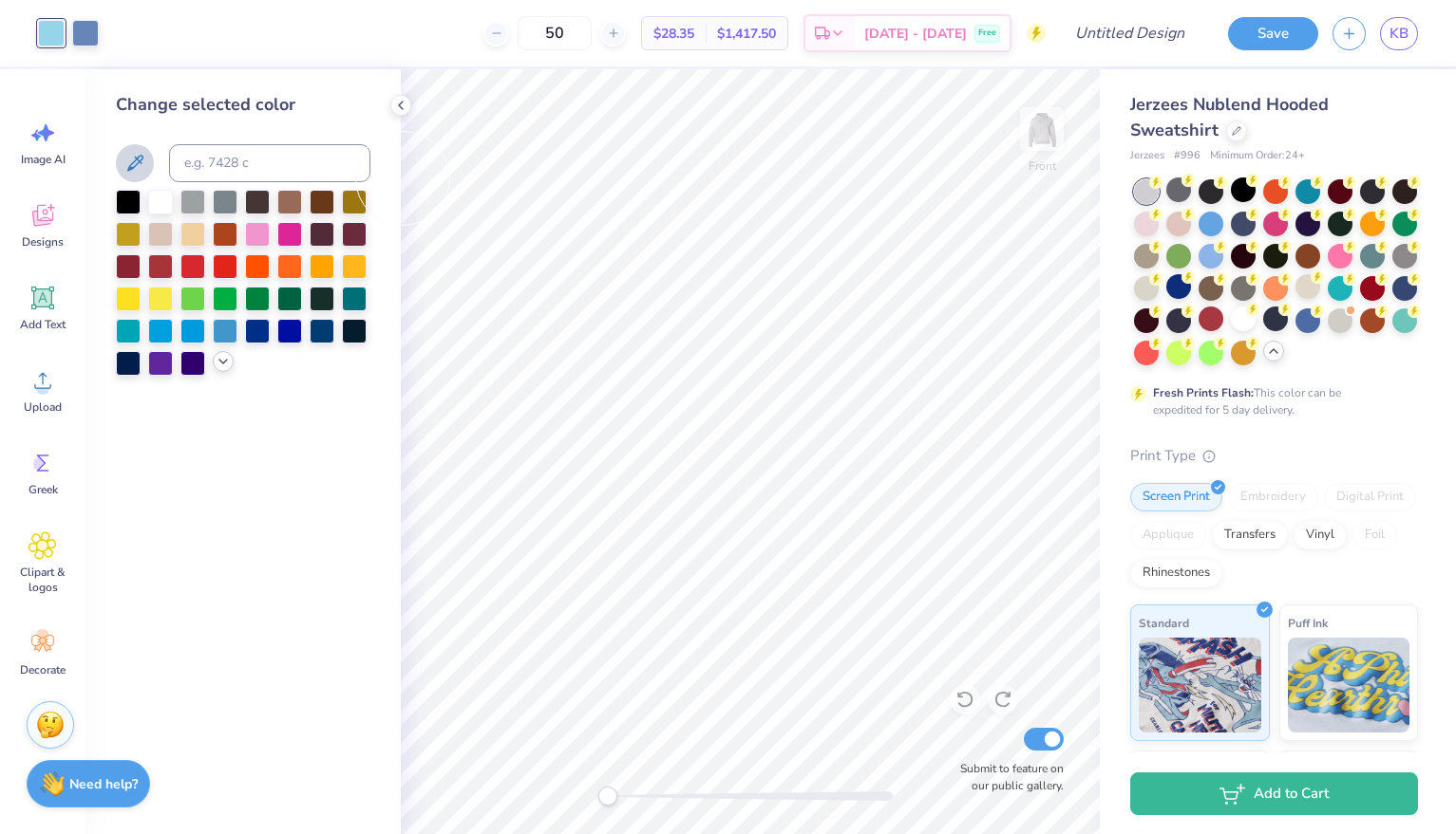
click at [225, 369] on icon at bounding box center [223, 361] width 15 height 15
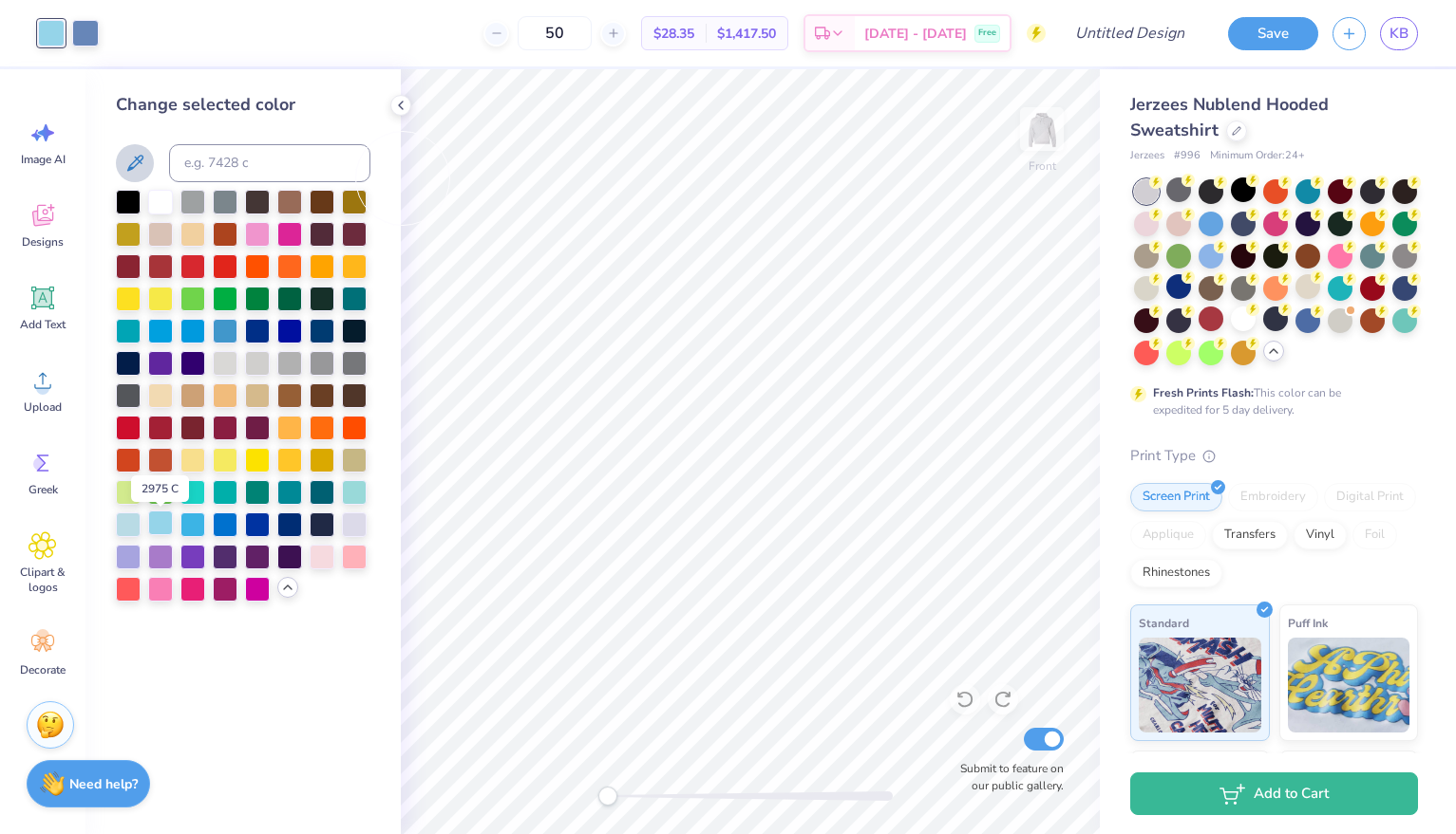
click at [160, 531] on div at bounding box center [160, 524] width 25 height 25
click at [160, 522] on div at bounding box center [160, 524] width 25 height 25
click at [130, 524] on div at bounding box center [129, 524] width 25 height 25
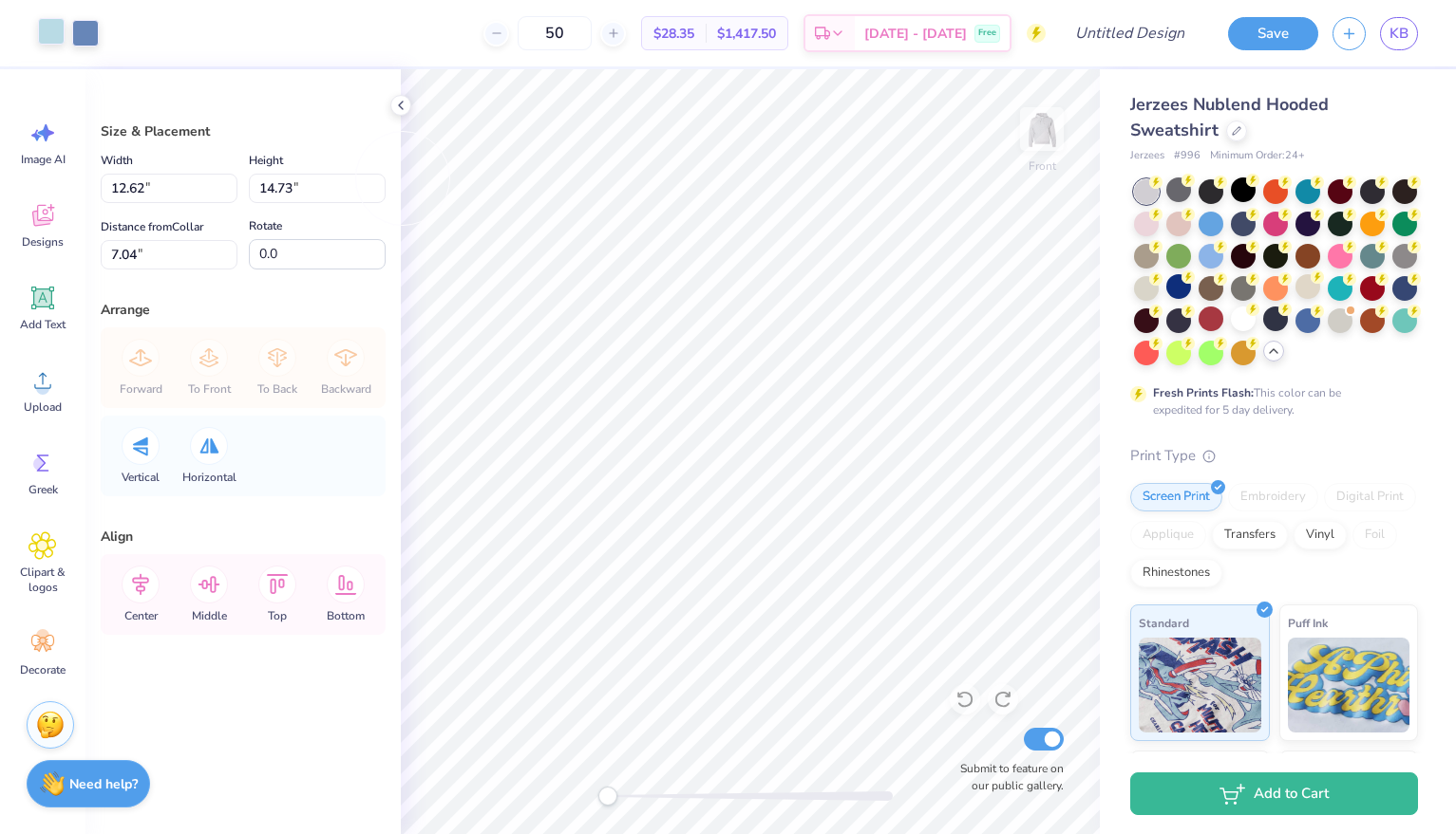
click at [50, 36] on div at bounding box center [51, 32] width 27 height 27
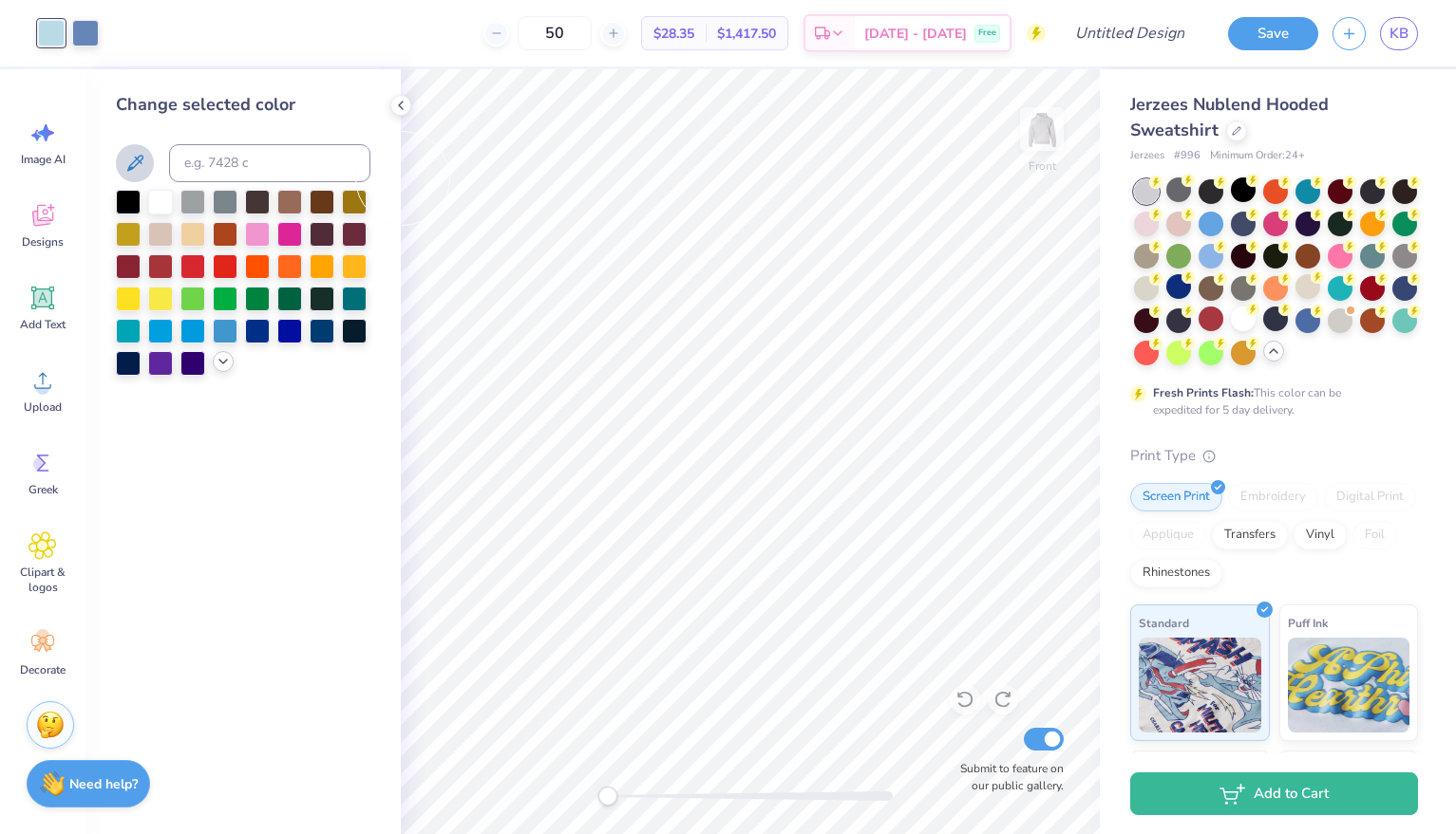
click at [222, 367] on icon at bounding box center [223, 361] width 15 height 15
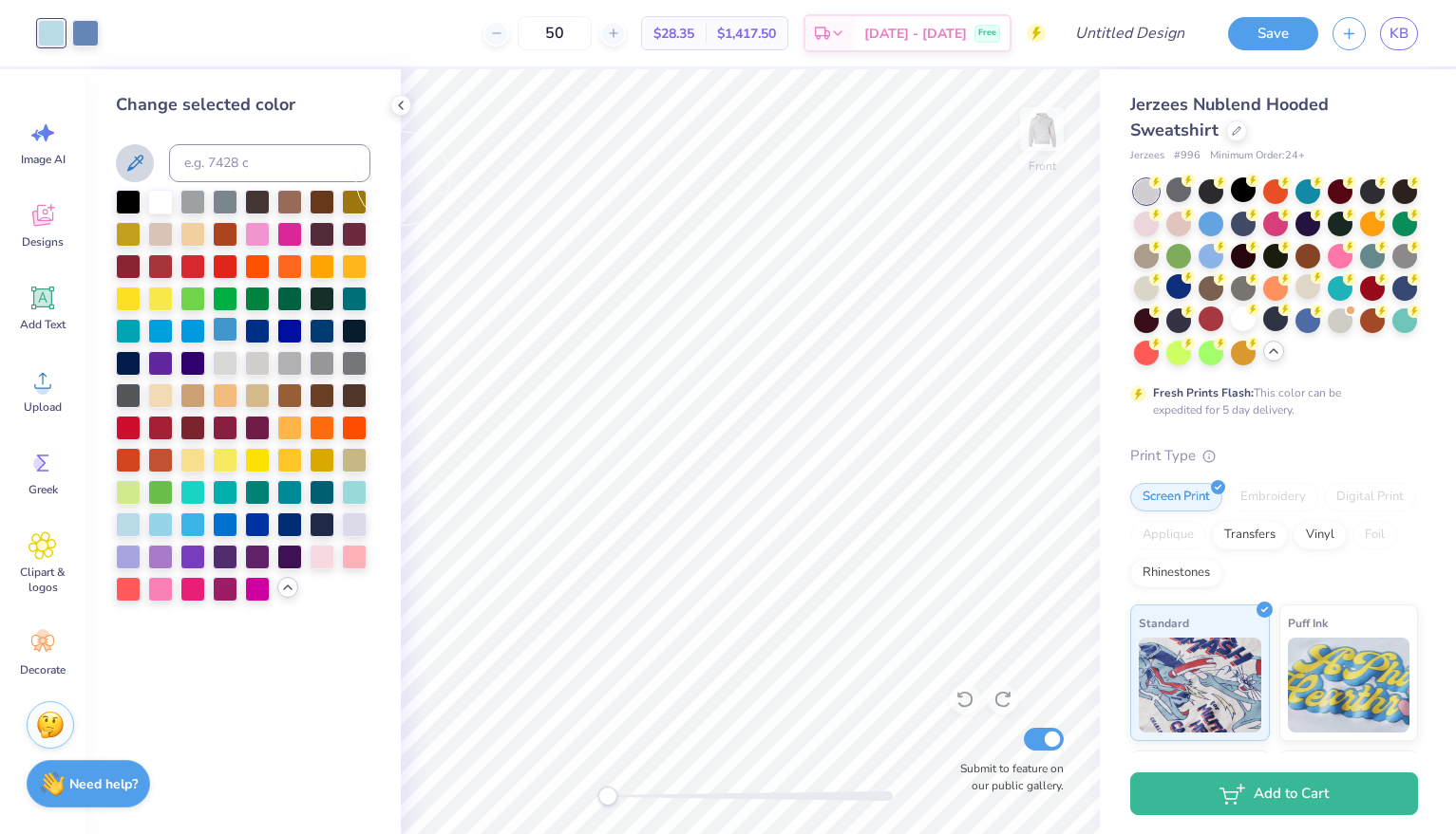
click at [219, 335] on div at bounding box center [225, 330] width 25 height 25
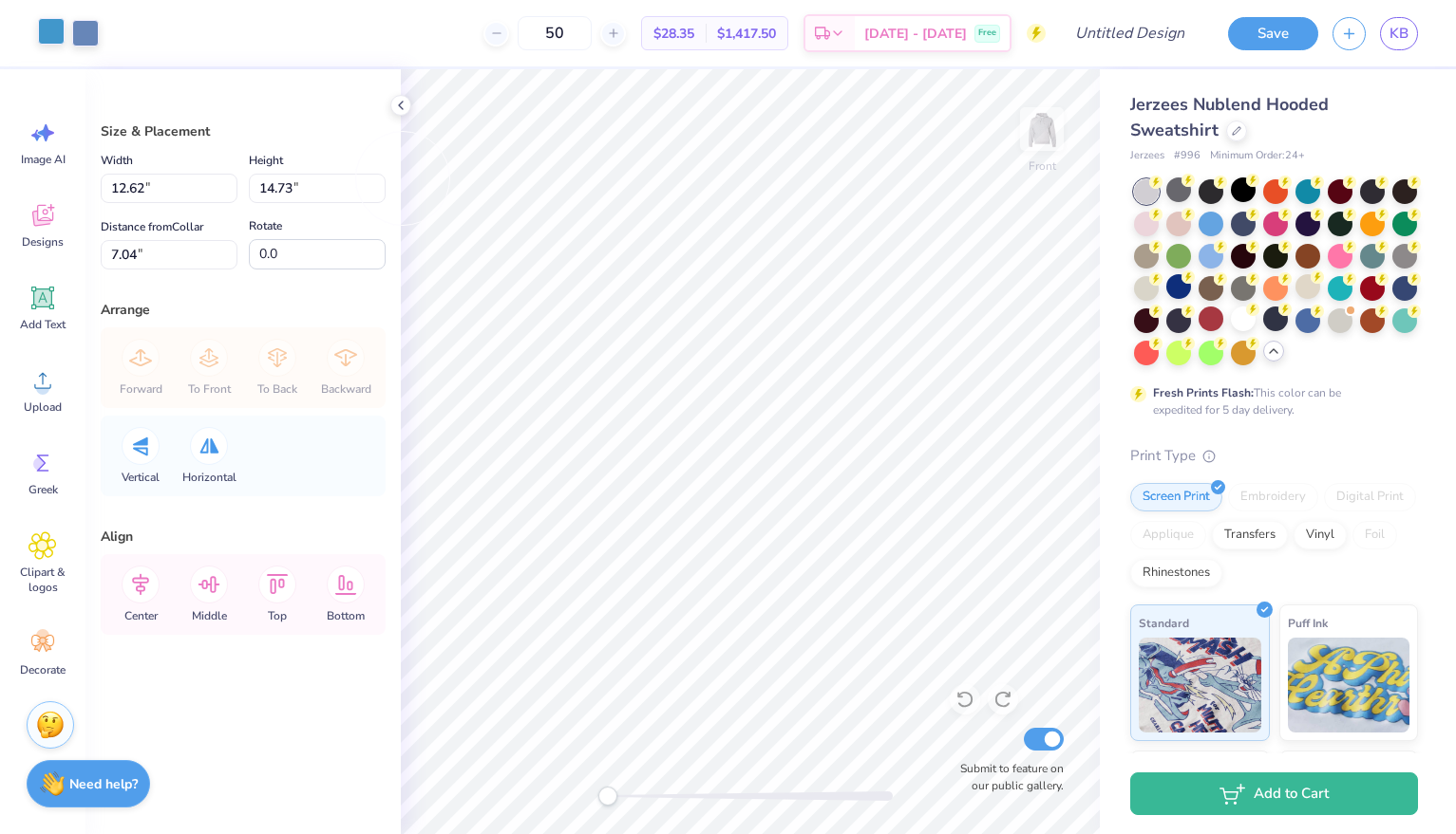
click at [53, 35] on div at bounding box center [51, 32] width 27 height 27
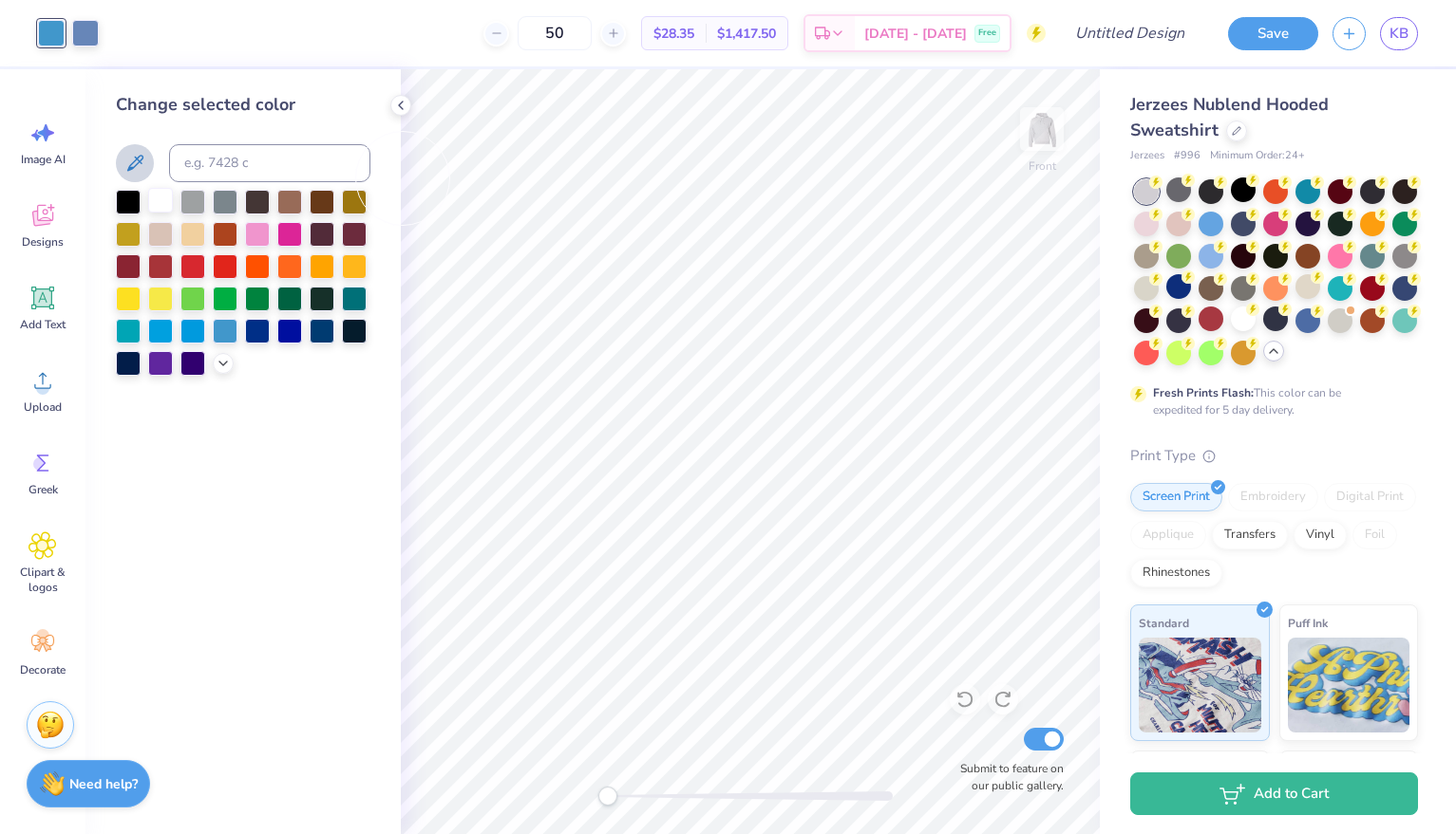
click at [166, 202] on div at bounding box center [160, 201] width 25 height 25
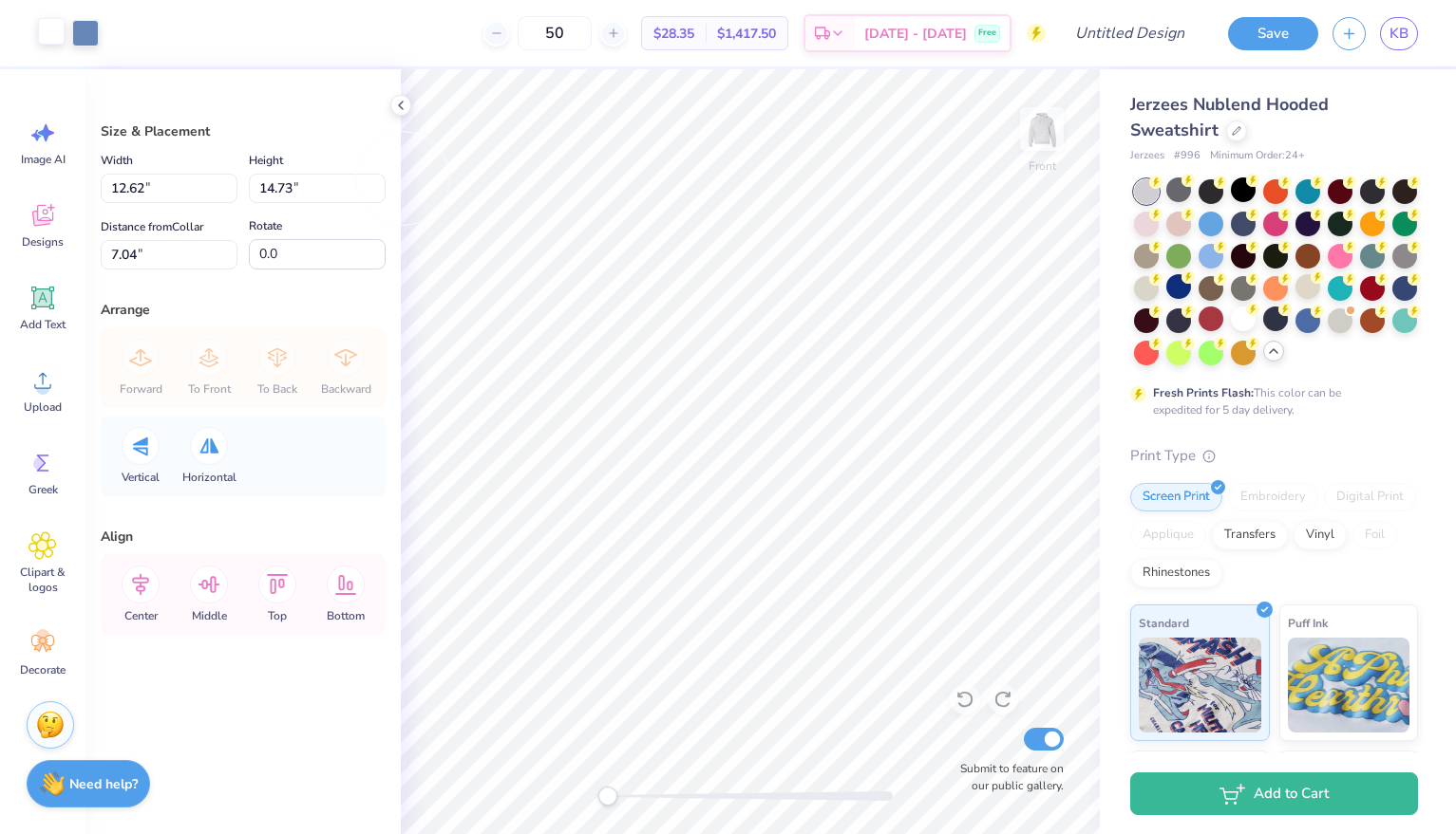
click at [55, 27] on div at bounding box center [51, 32] width 27 height 27
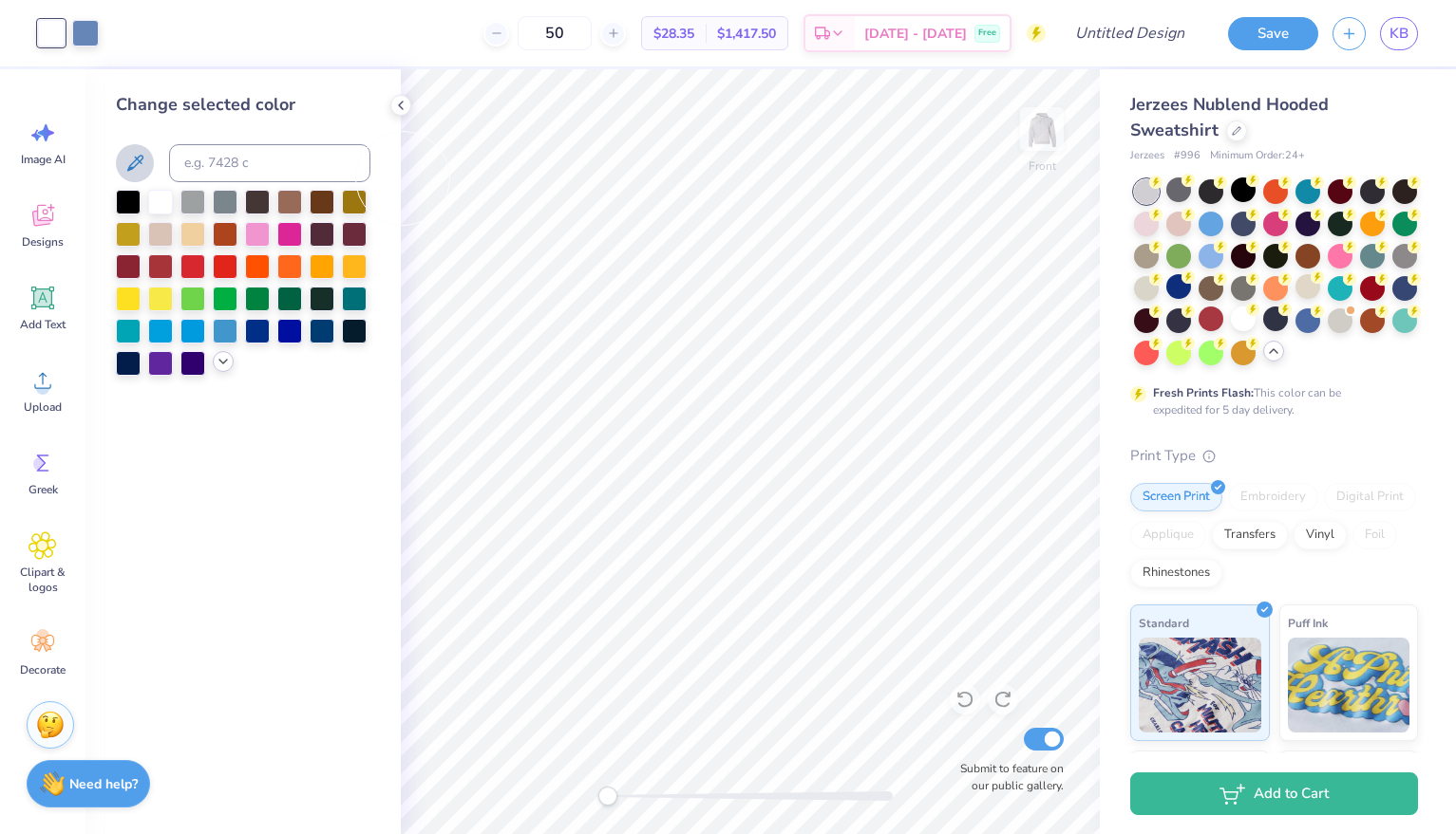
click at [219, 366] on icon at bounding box center [223, 361] width 15 height 15
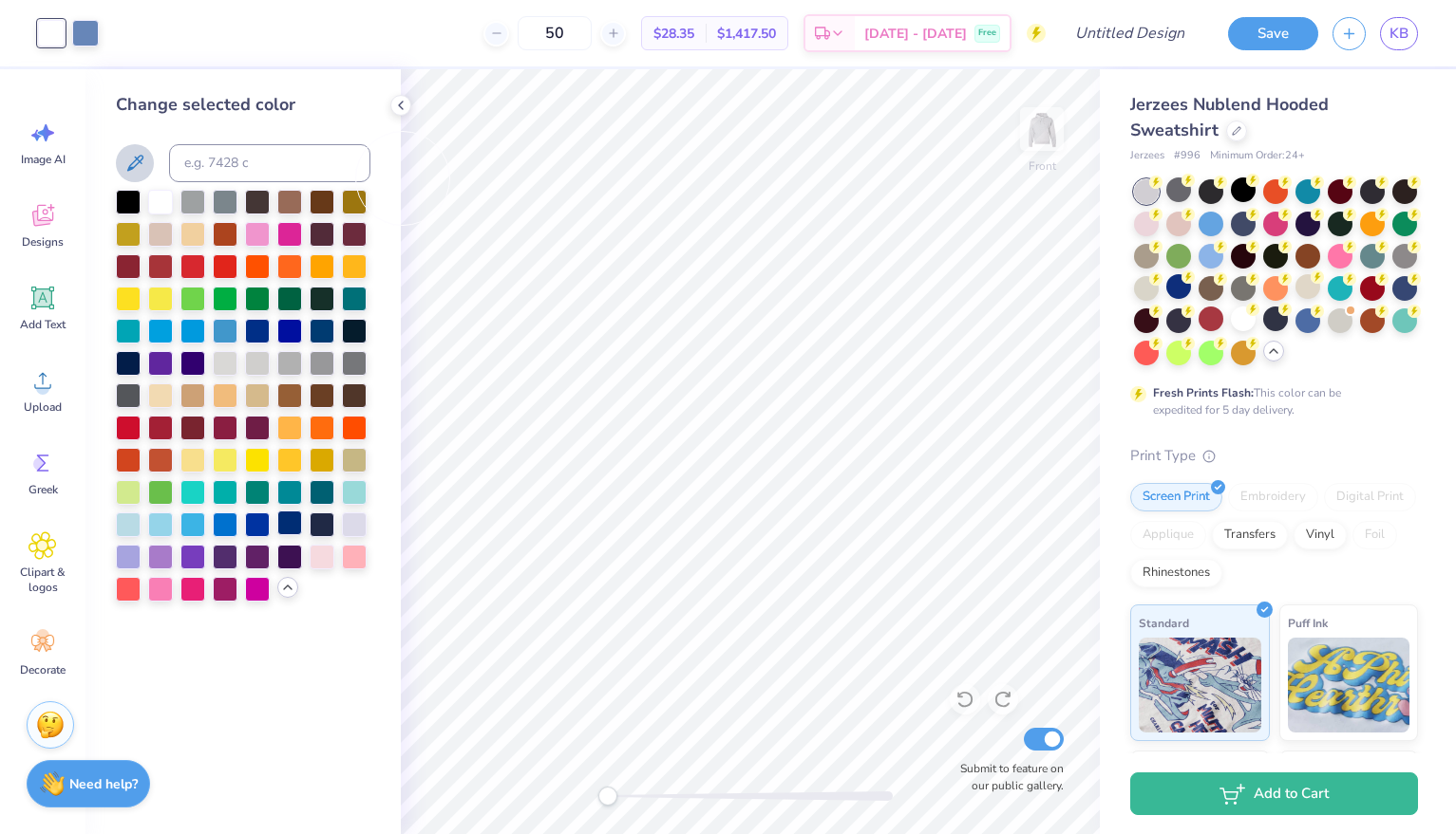
click at [292, 524] on div at bounding box center [290, 524] width 25 height 25
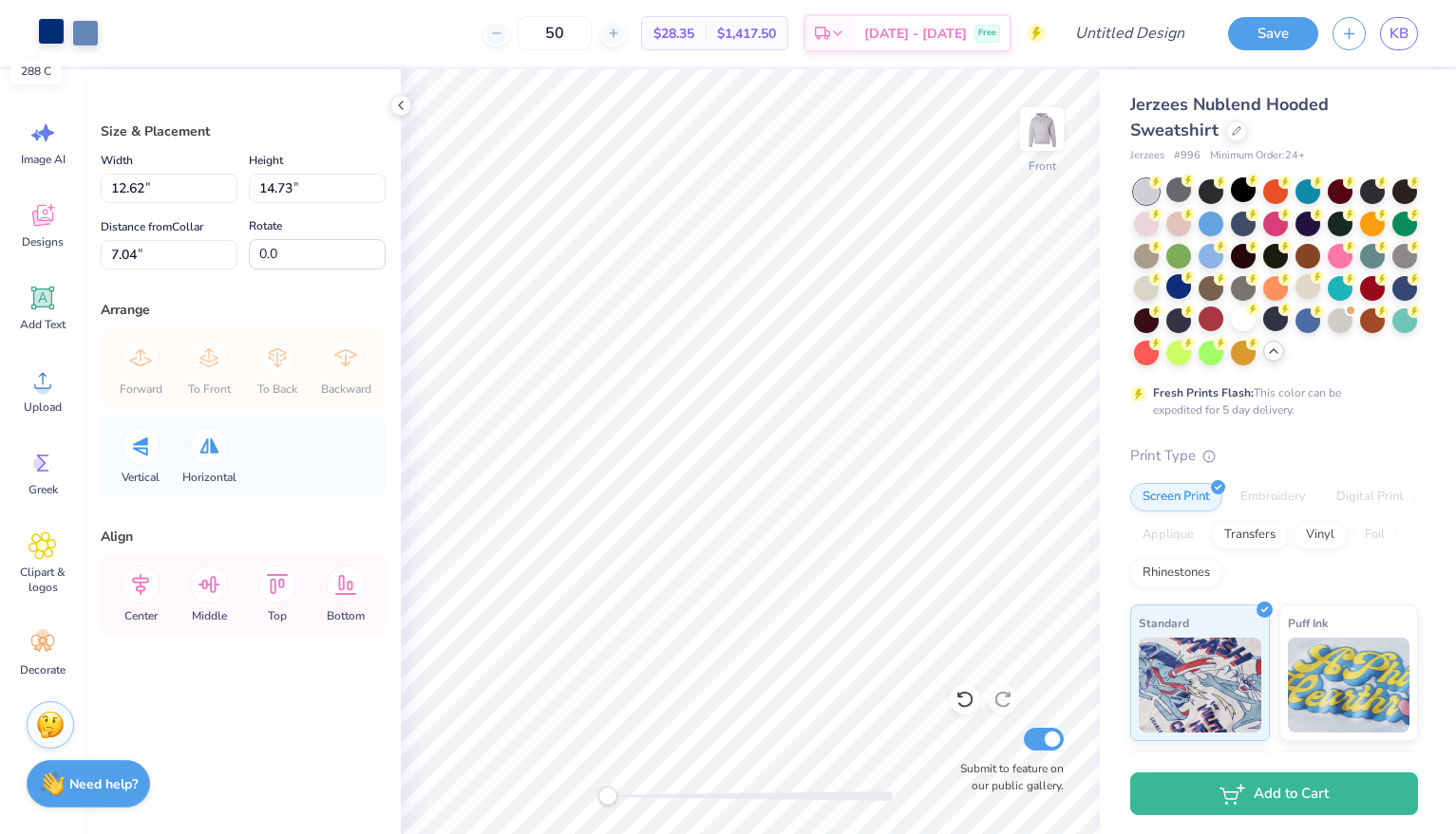
drag, startPoint x: 85, startPoint y: 35, endPoint x: 50, endPoint y: 35, distance: 35.0
click at [50, 35] on div at bounding box center [68, 34] width 61 height 27
click at [50, 35] on div at bounding box center [51, 32] width 27 height 27
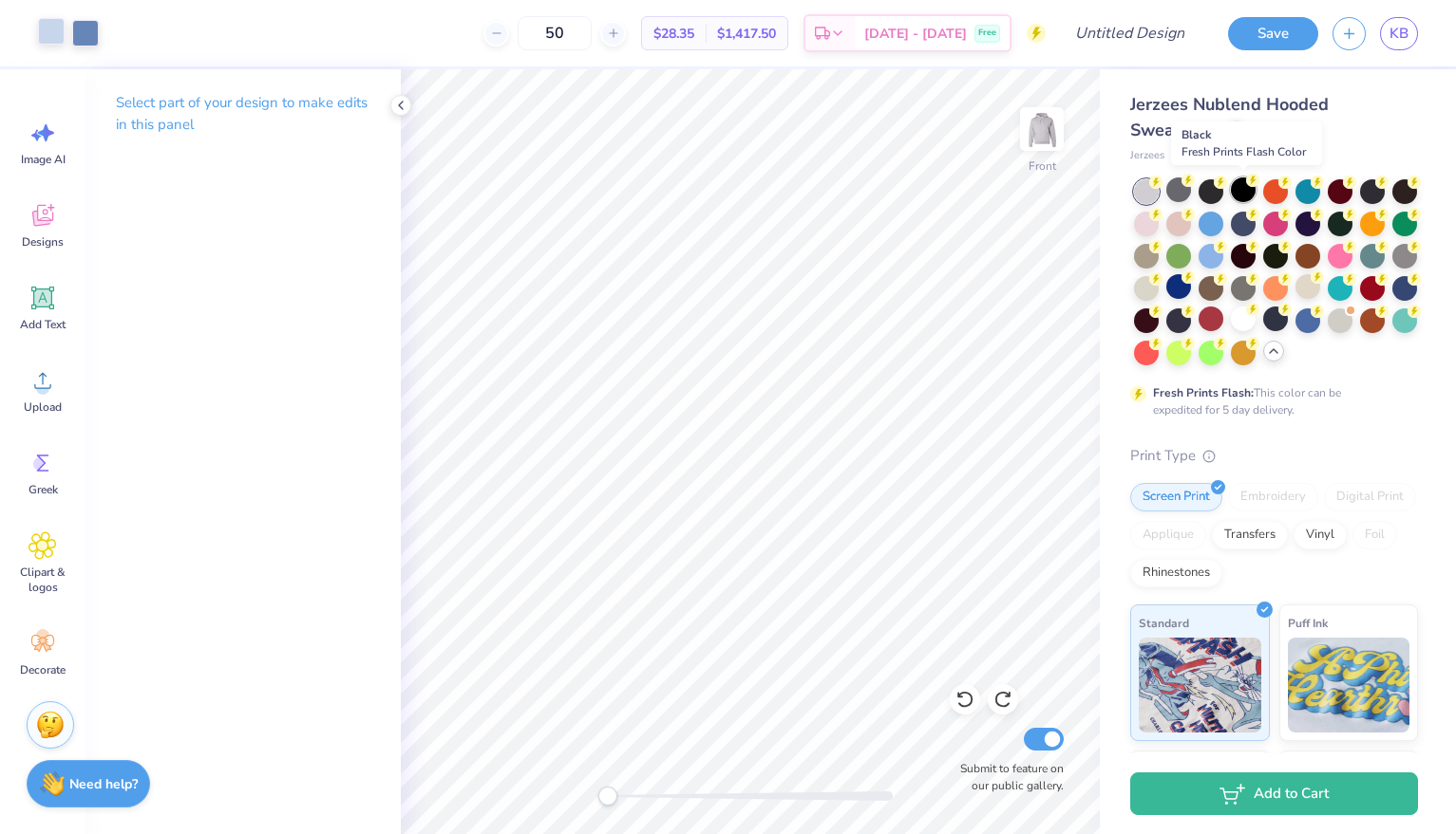
click at [1243, 187] on div at bounding box center [1243, 190] width 25 height 25
click at [1044, 136] on img at bounding box center [1041, 129] width 76 height 76
click at [1043, 136] on img at bounding box center [1041, 129] width 76 height 76
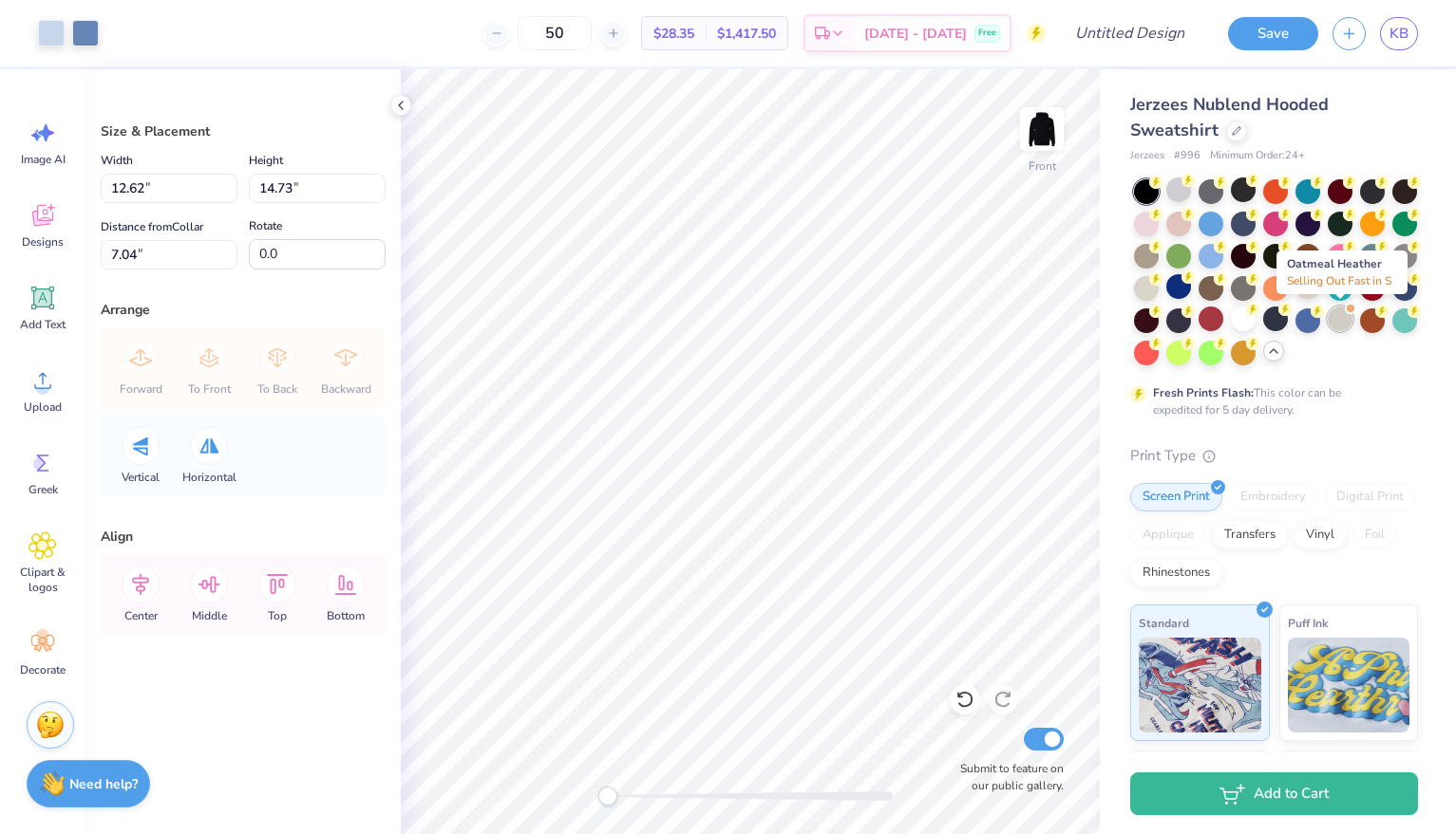
click at [1337, 318] on div at bounding box center [1340, 319] width 25 height 25
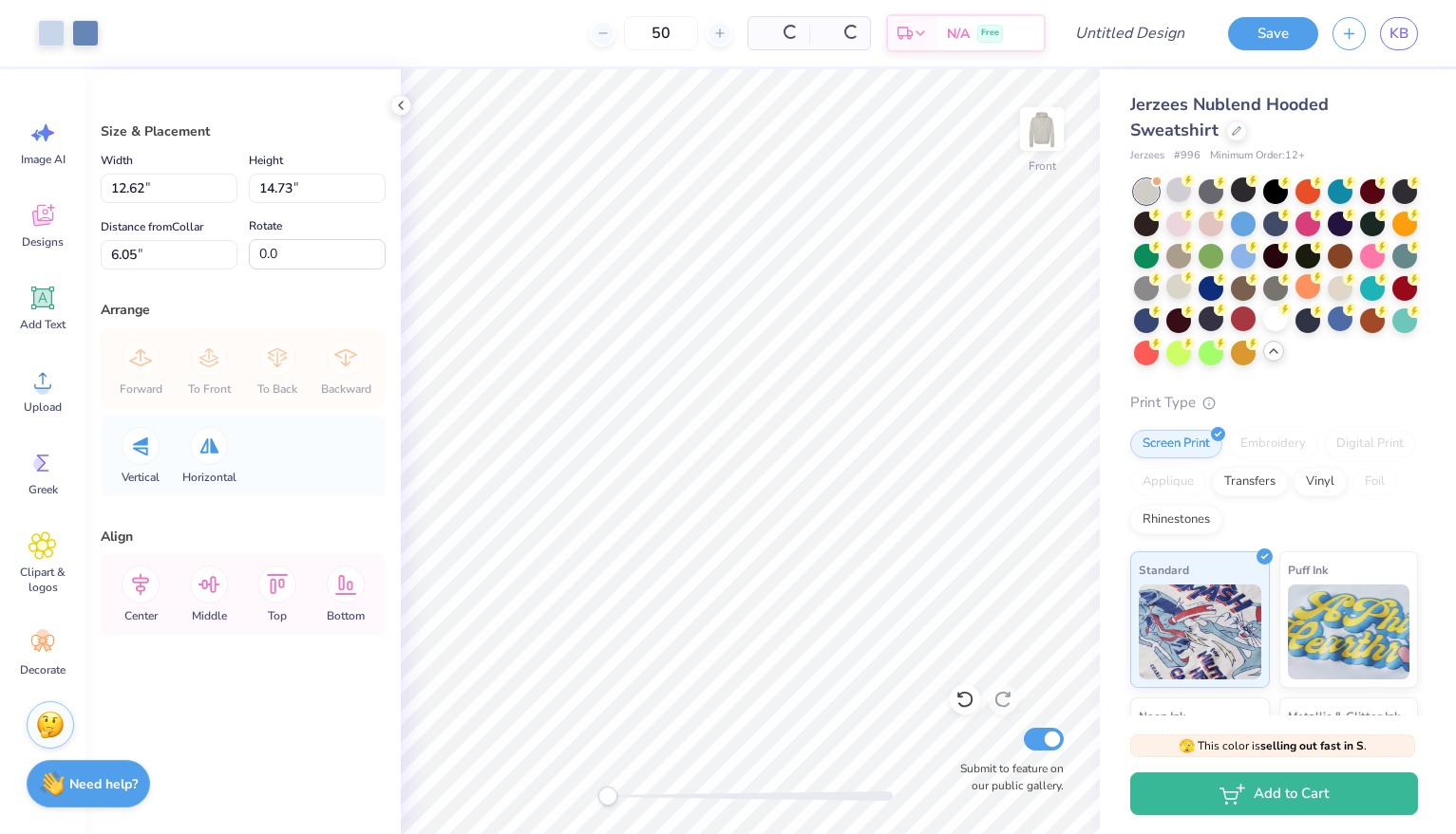
type input "6.05"
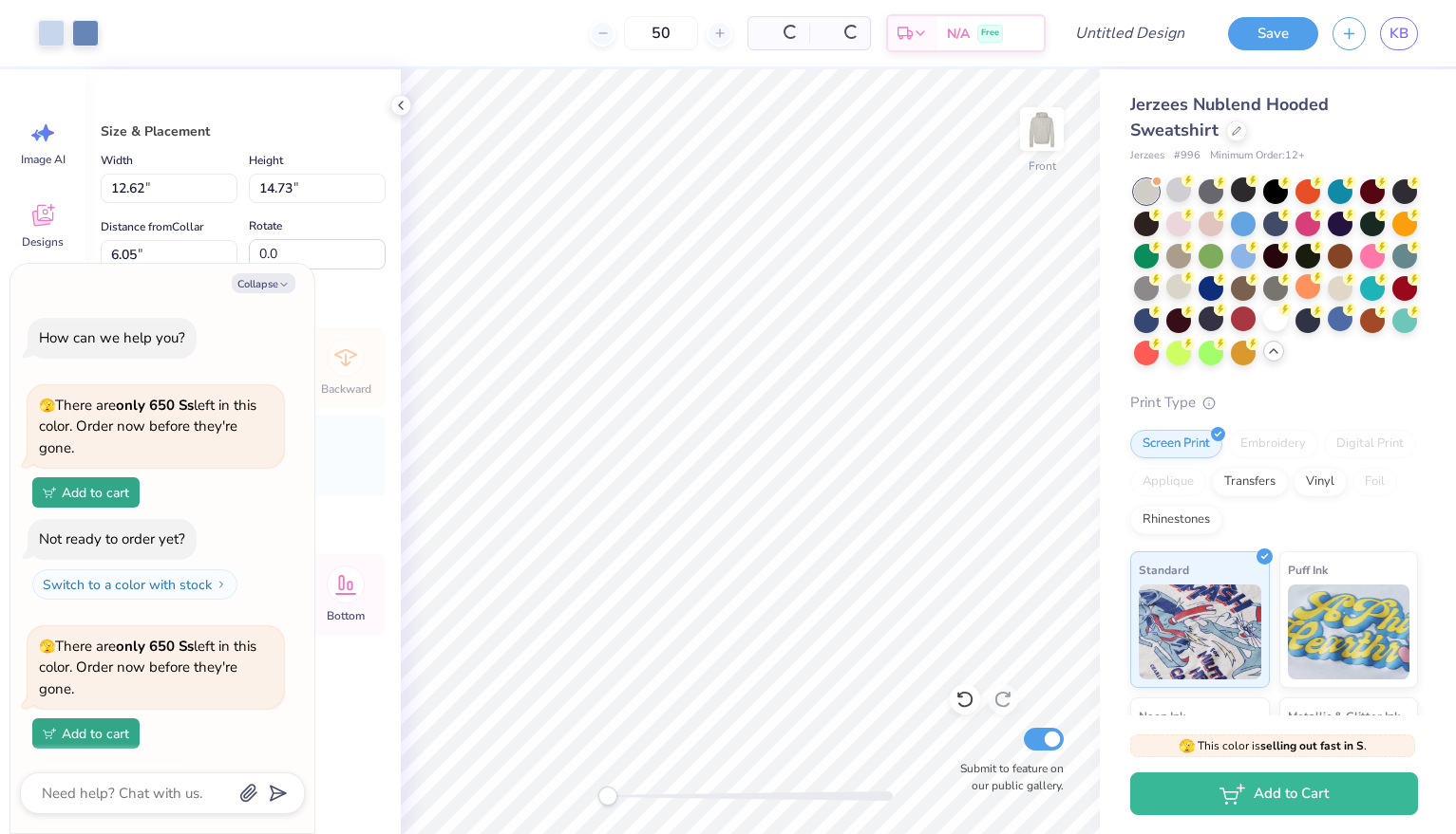
scroll to position [88, 0]
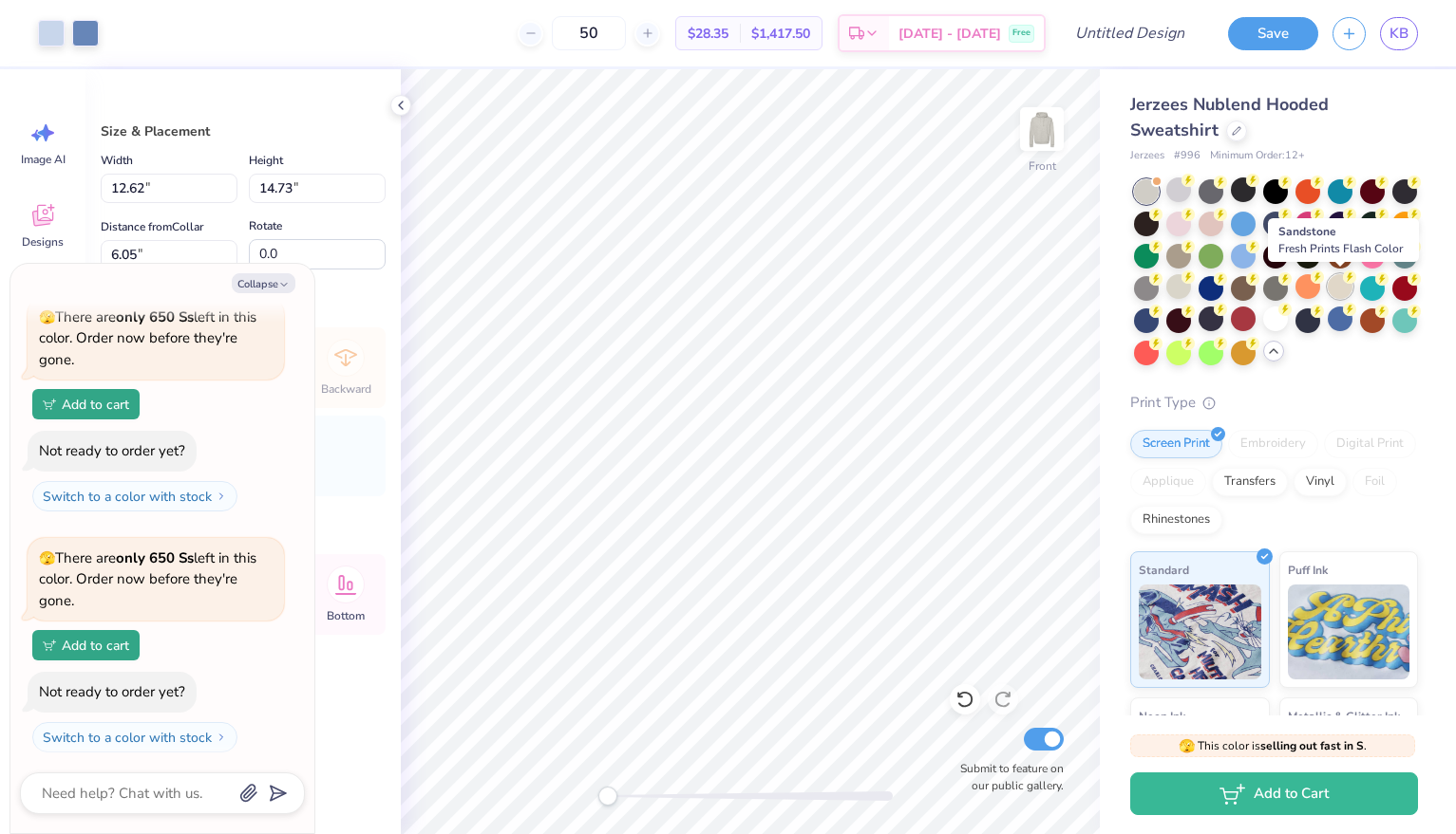
click at [1340, 288] on div at bounding box center [1340, 287] width 25 height 25
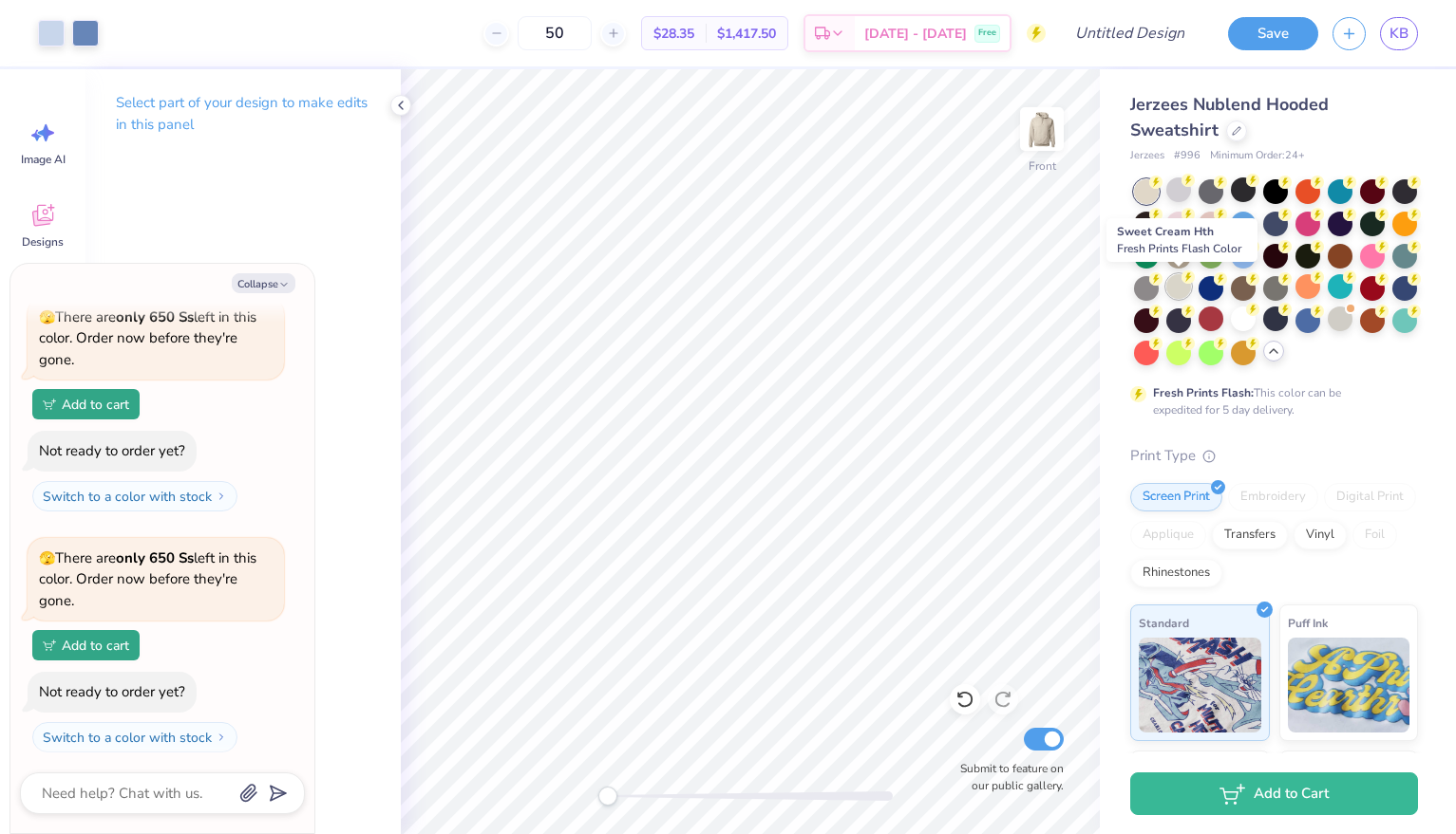
click at [1181, 282] on icon at bounding box center [1188, 277] width 14 height 14
click at [1052, 126] on img at bounding box center [1041, 129] width 76 height 76
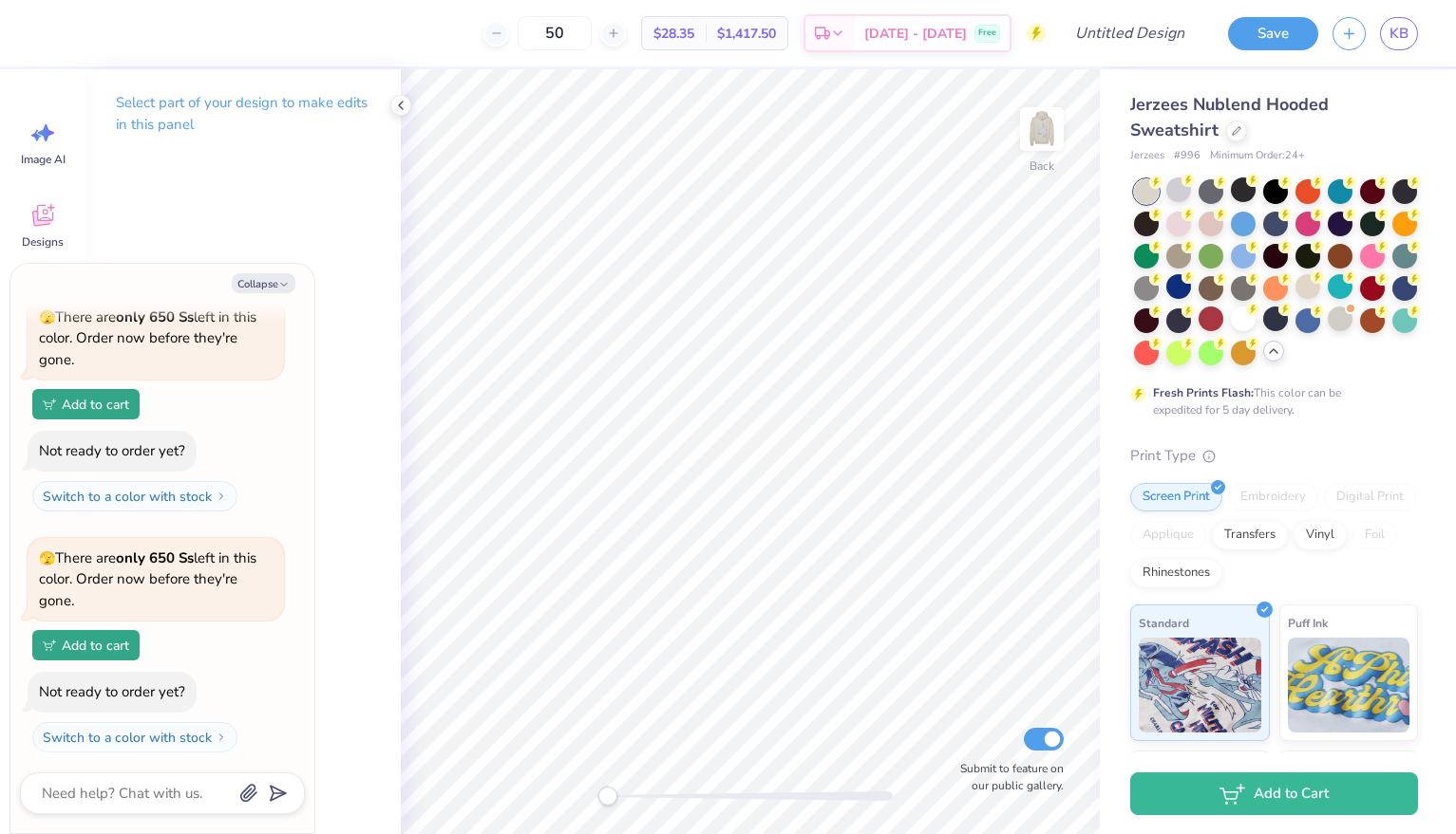
click at [1052, 126] on img at bounding box center [1041, 129] width 38 height 38
click at [1246, 191] on div at bounding box center [1243, 190] width 25 height 25
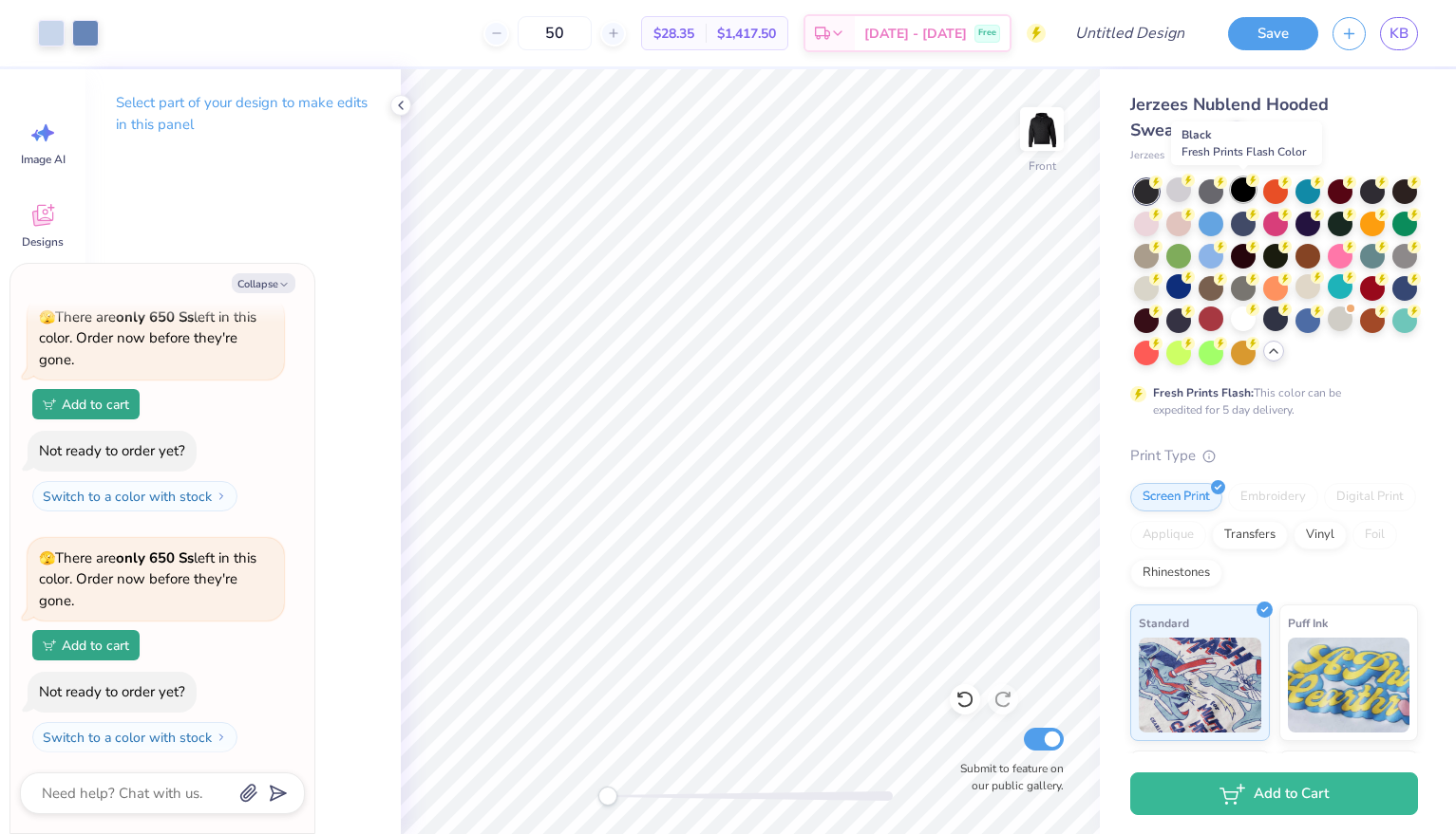
click at [1238, 182] on div at bounding box center [1243, 190] width 25 height 25
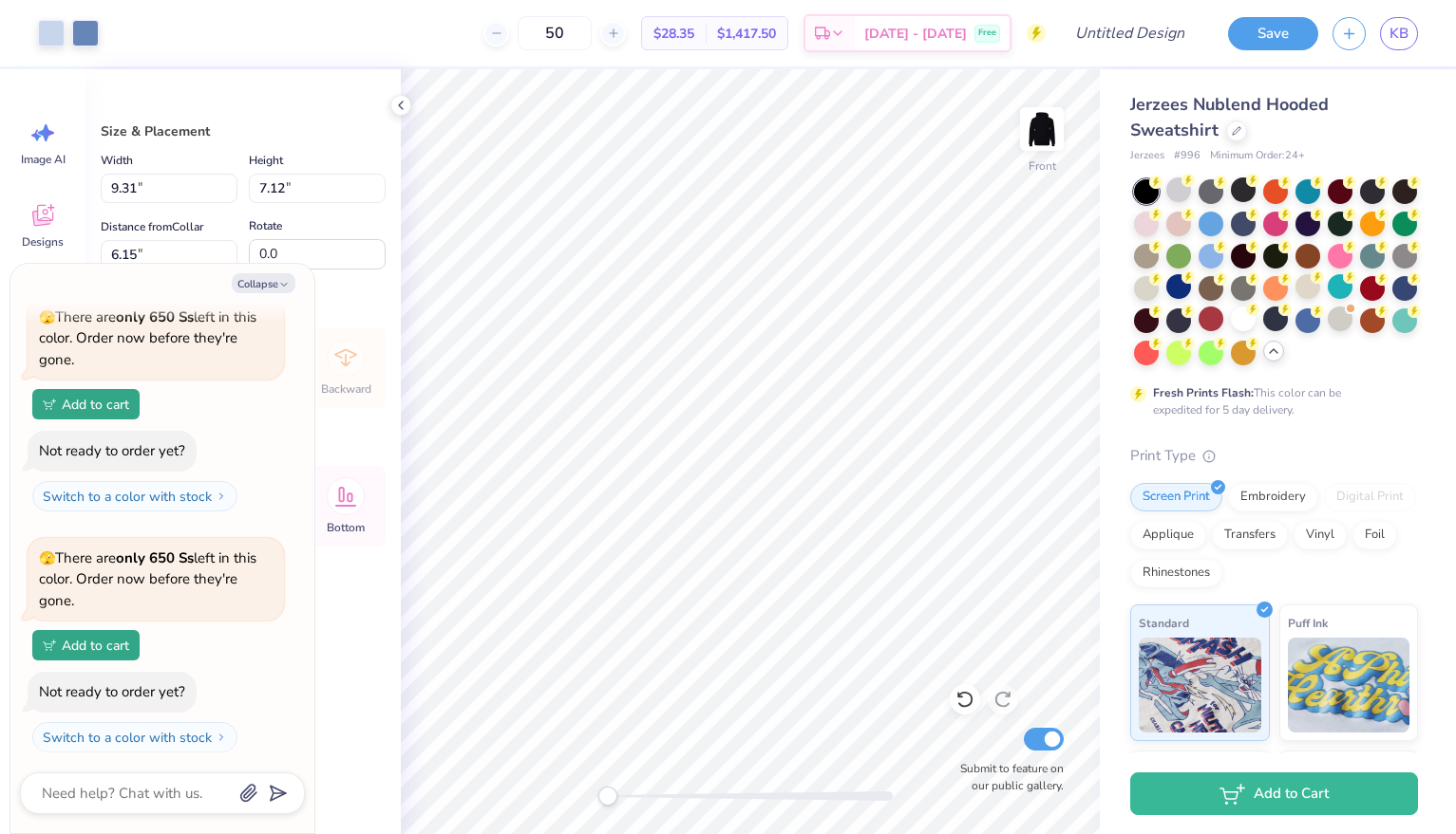
type textarea "x"
type input "13.03"
type input "9.96"
type textarea "x"
type input "9.55"
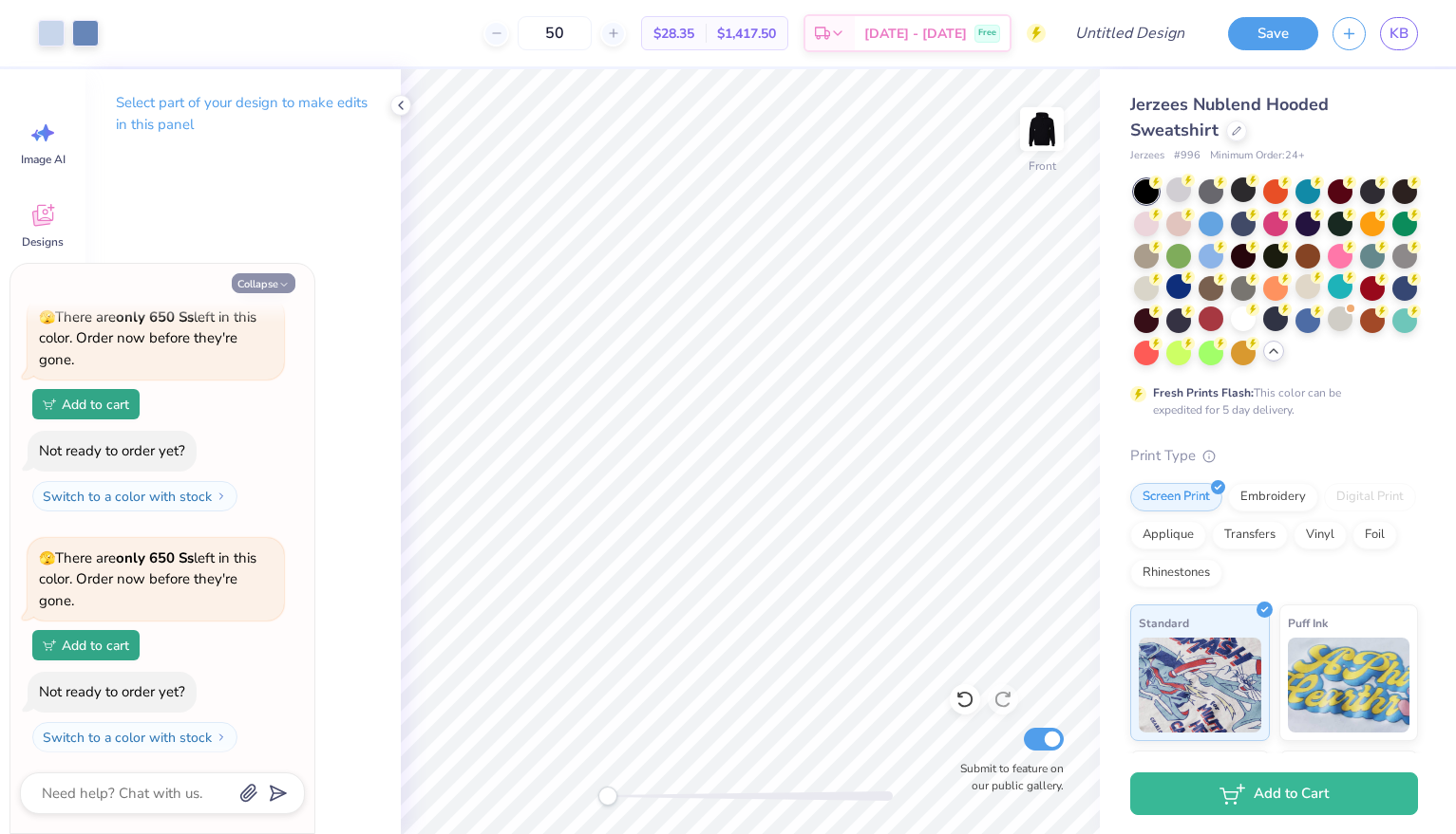
click at [269, 285] on button "Collapse" at bounding box center [264, 283] width 64 height 20
type textarea "x"
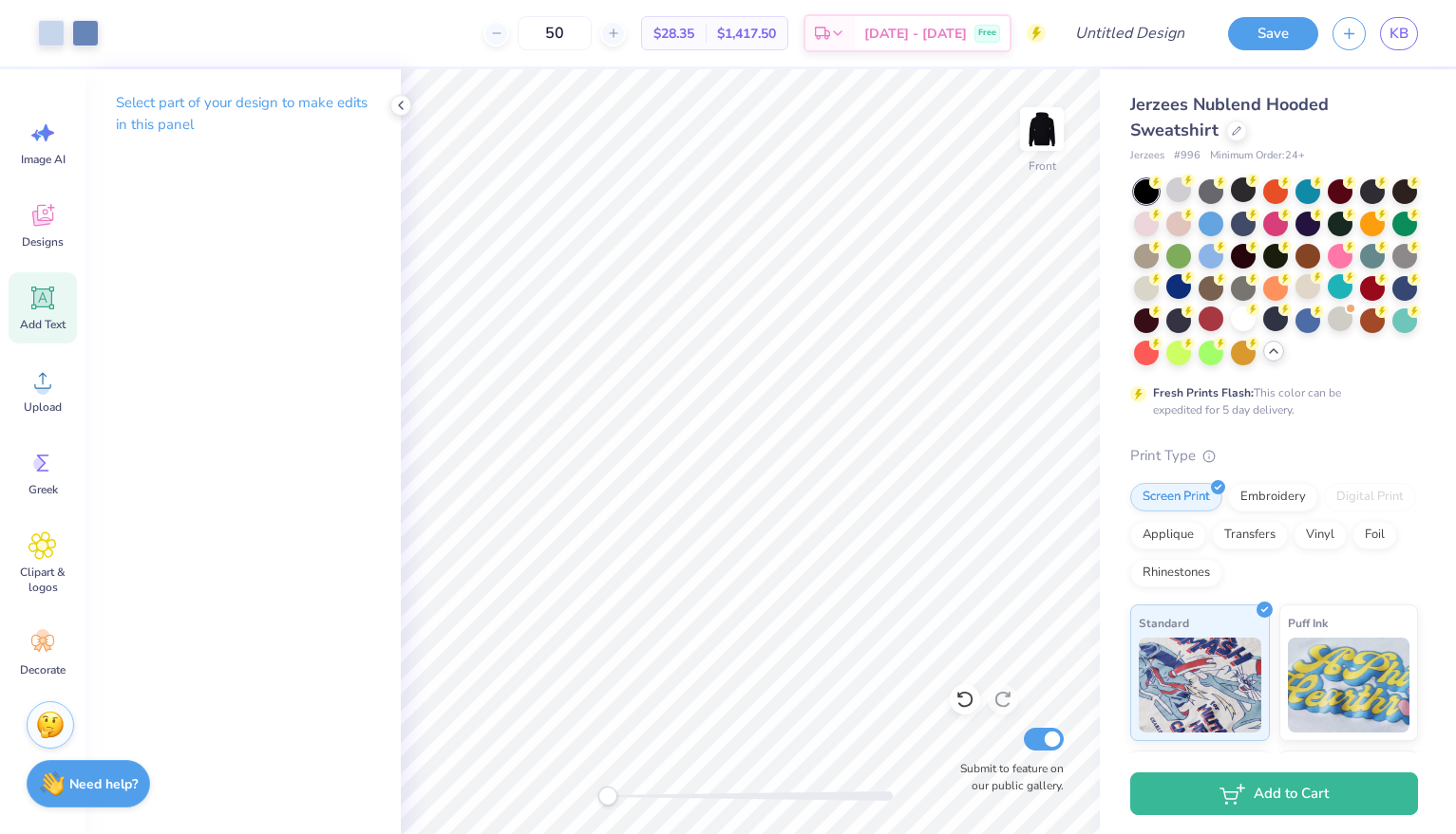
click at [36, 314] on div "Add Text" at bounding box center [43, 308] width 69 height 72
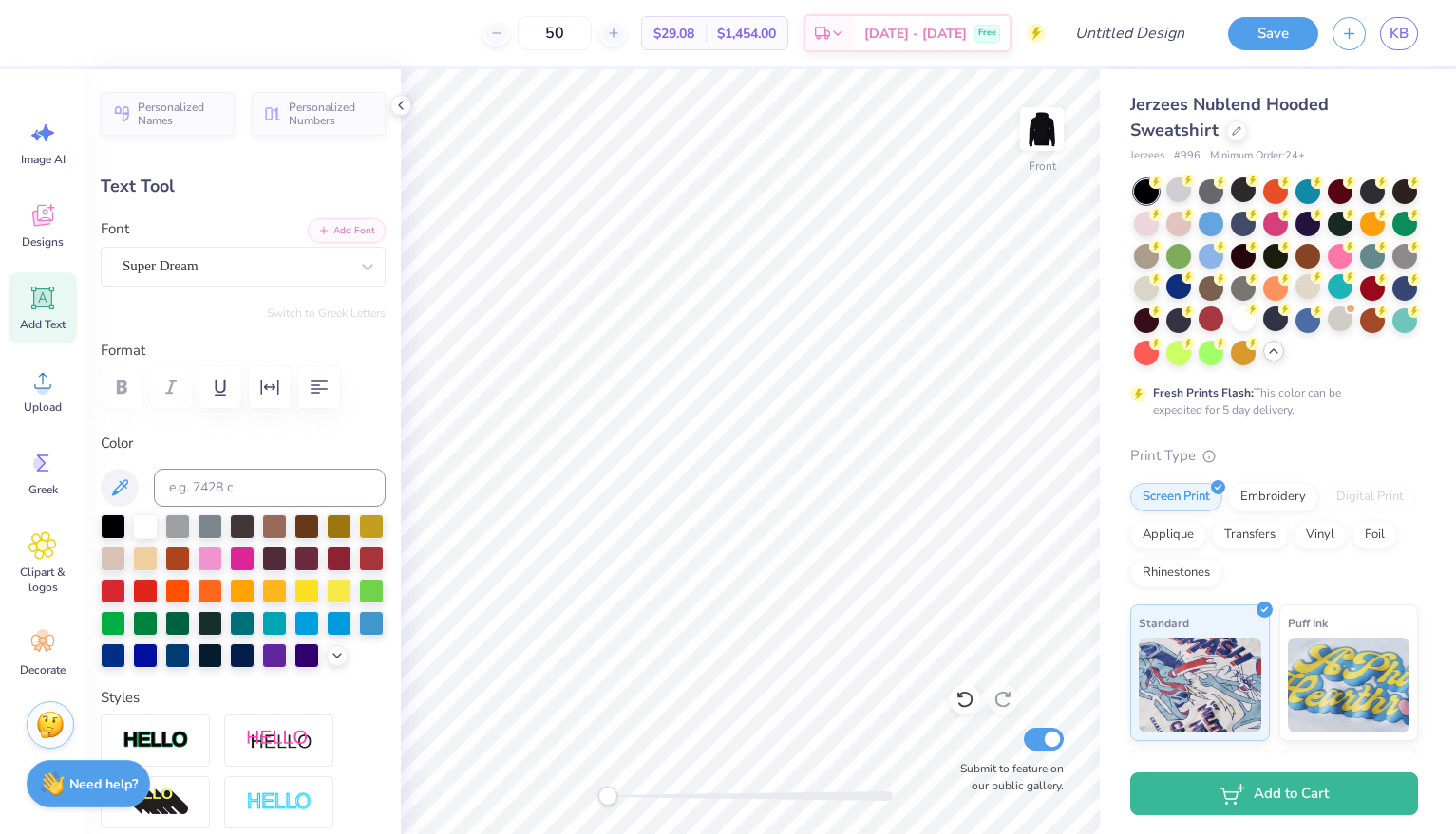
scroll to position [0, 2]
type textarea "meet me at"
type input "14.82"
type input "2.03"
type textarea "meet me at the"
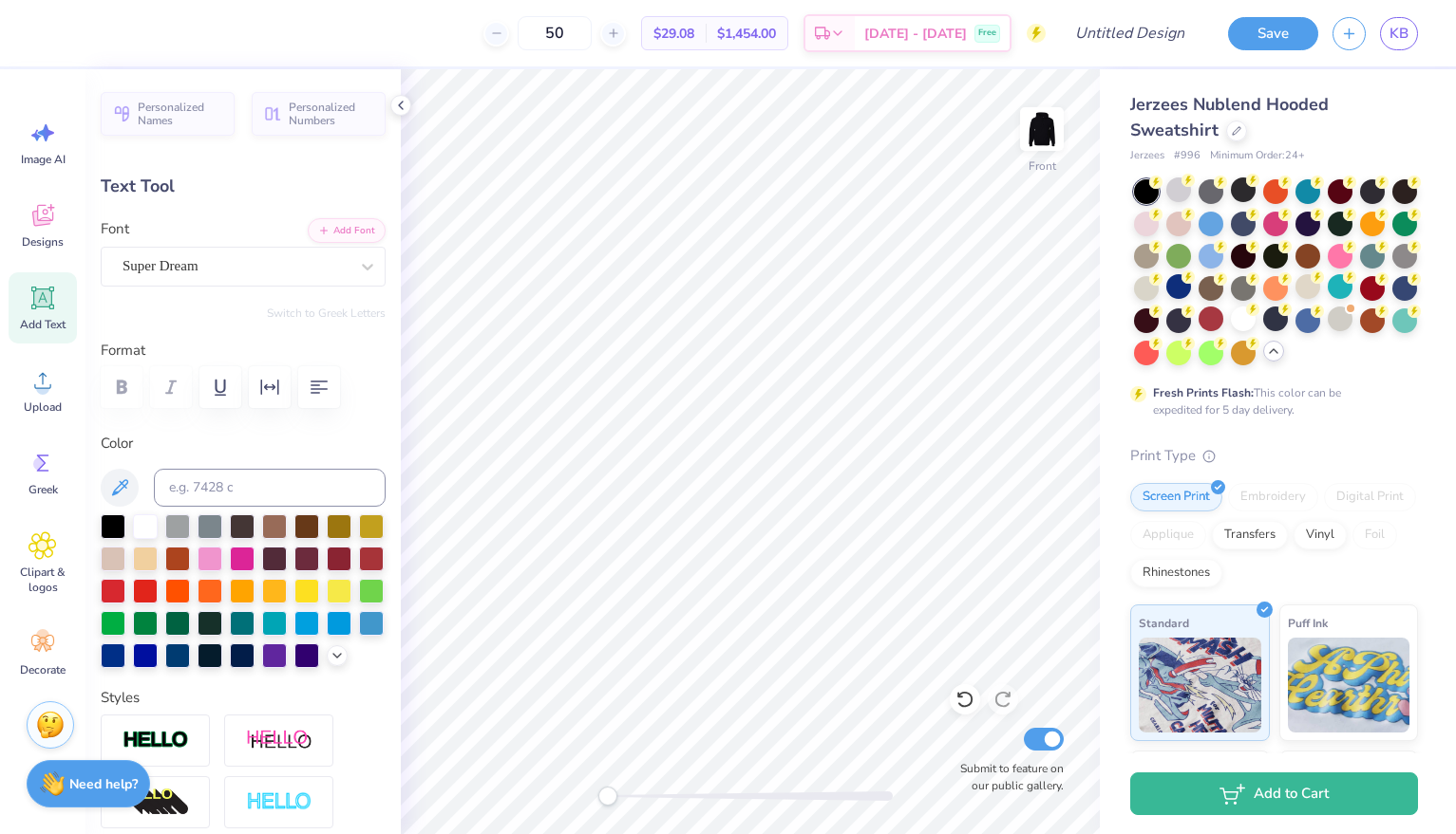
scroll to position [0, 5]
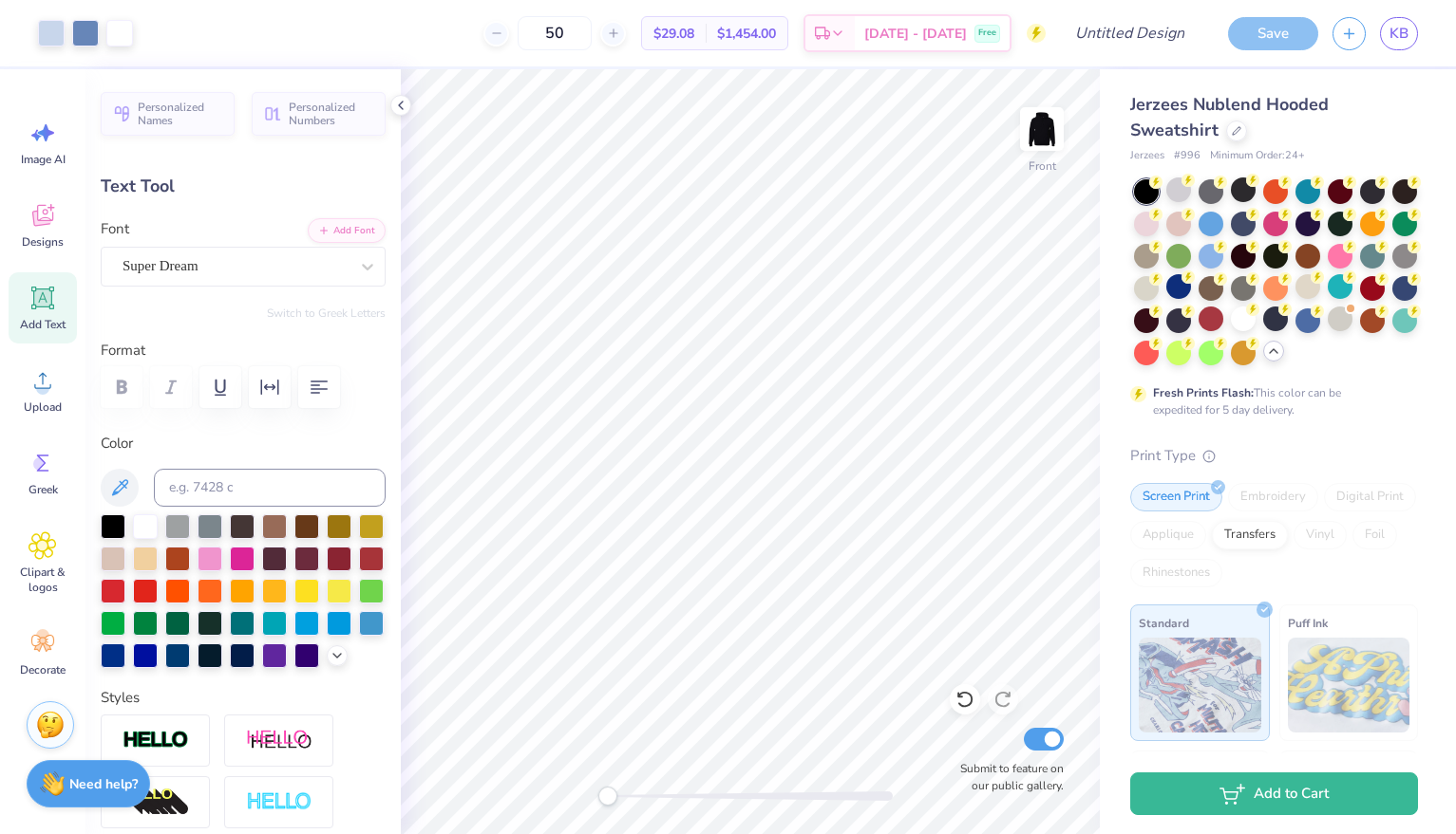
type input "15.88"
type input "1.61"
type input "14.95"
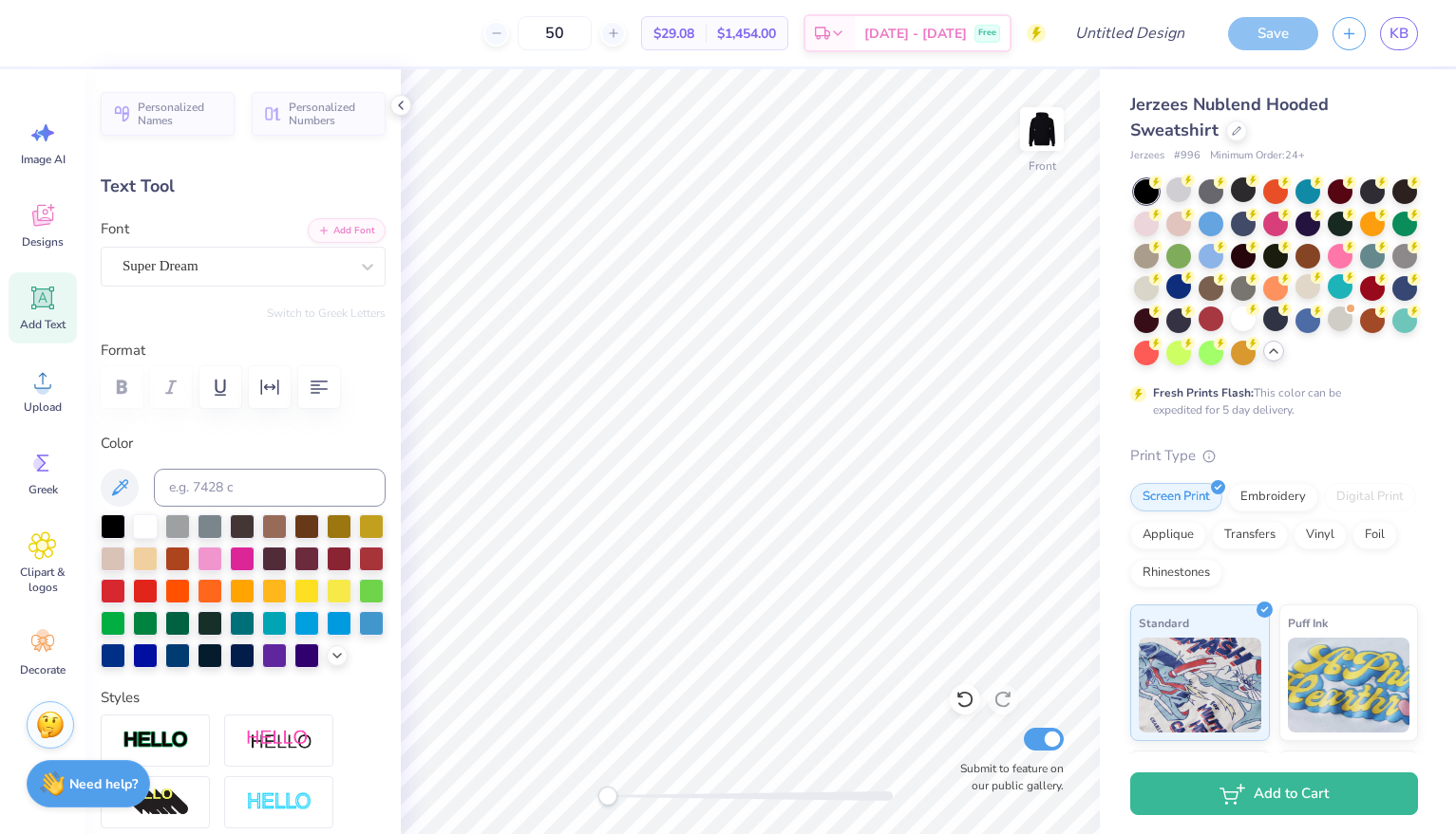
type input "9.60"
type input "0.97"
type input "8.71"
type input "0.88"
type input "8.57"
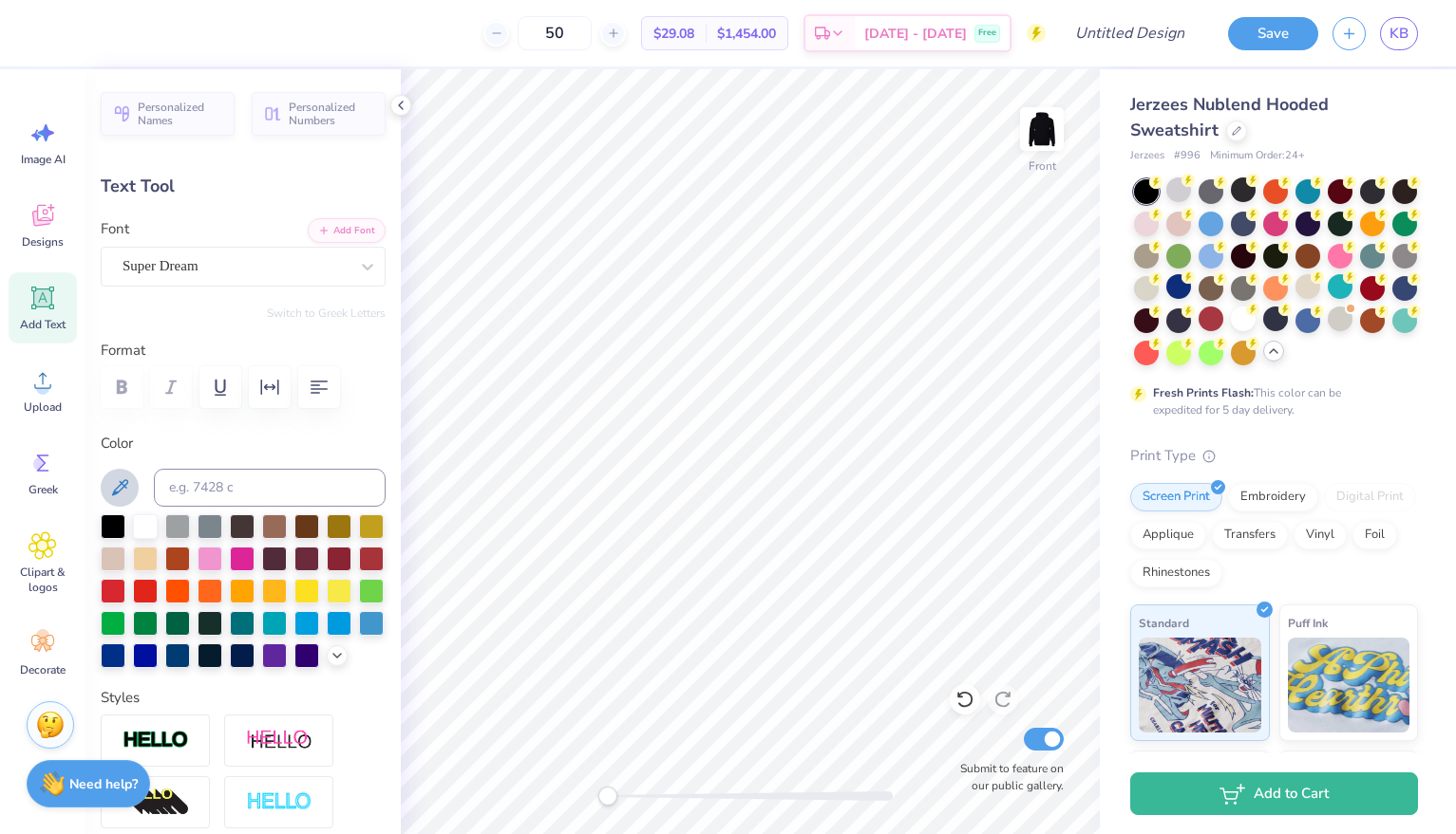
click at [120, 480] on icon at bounding box center [120, 488] width 23 height 23
click at [25, 302] on div "Add Text" at bounding box center [43, 308] width 69 height 72
type input "6.99"
type input "2.02"
type input "14.74"
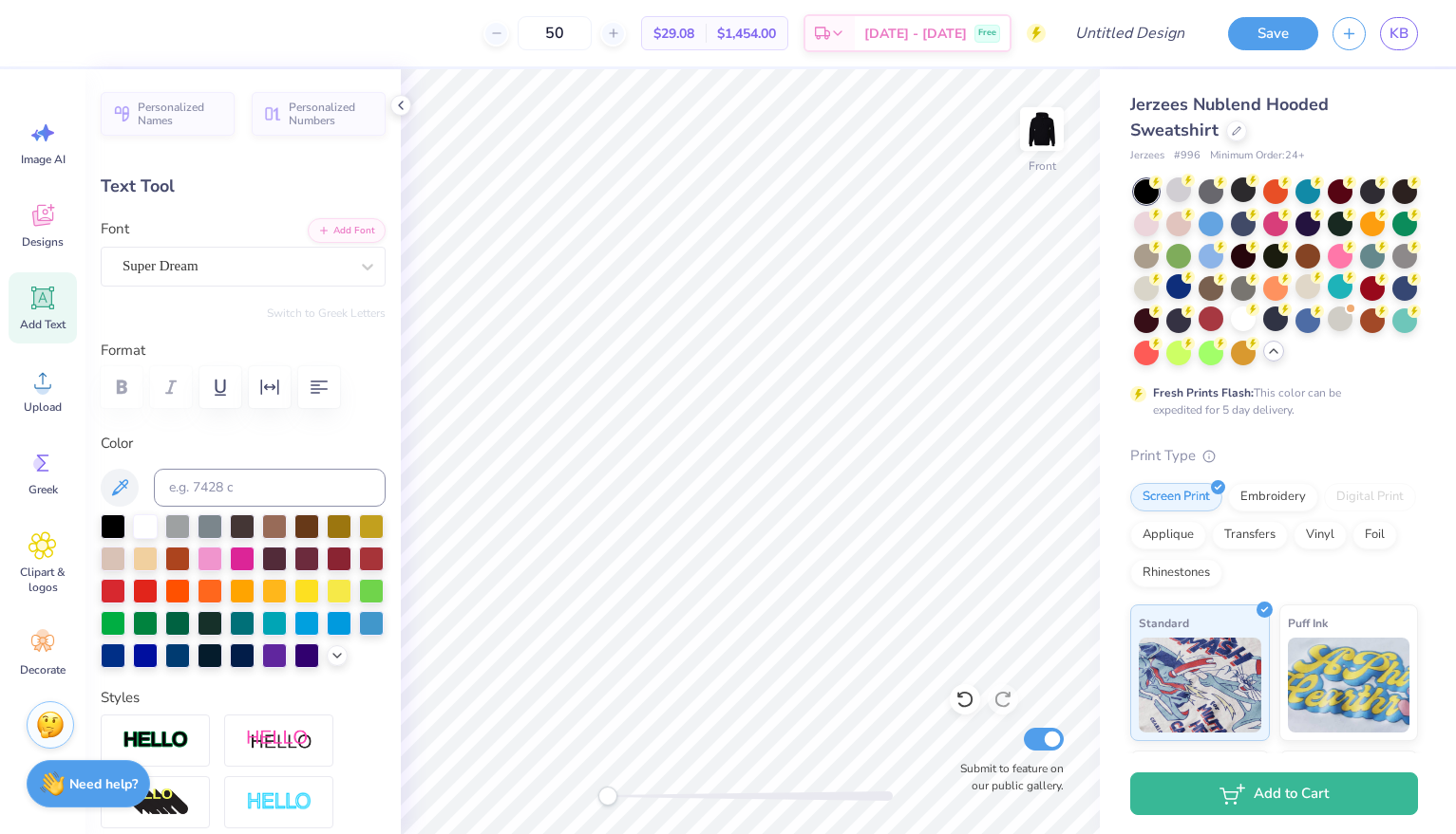
type textarea "DOK"
type input "5.26"
type input "2.03"
type input "2.57"
type input "0.99"
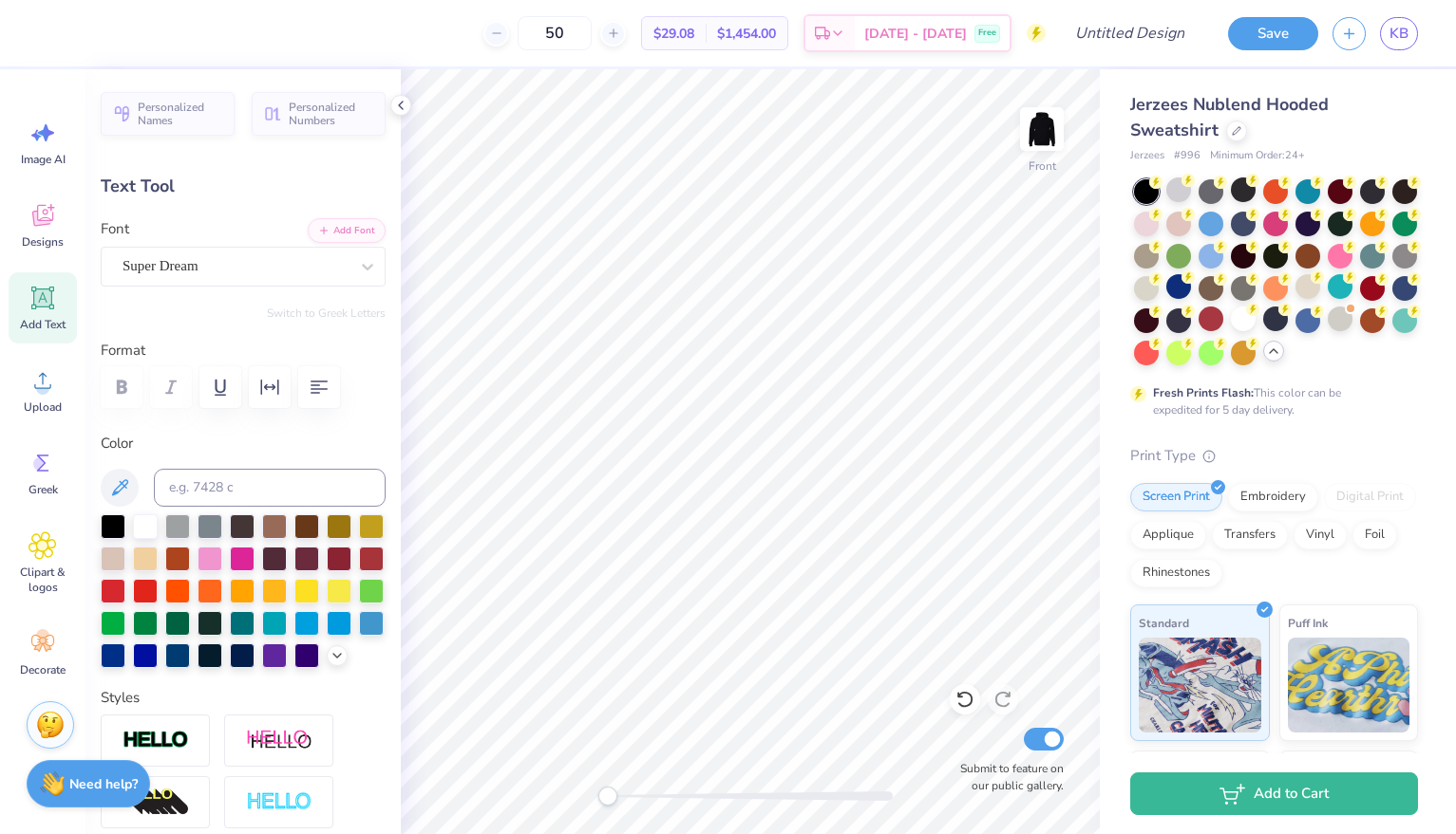
type input "4.57"
type input "1.76"
type input "15.75"
click at [114, 501] on button at bounding box center [119, 487] width 38 height 38
click at [122, 487] on icon at bounding box center [120, 487] width 16 height 16
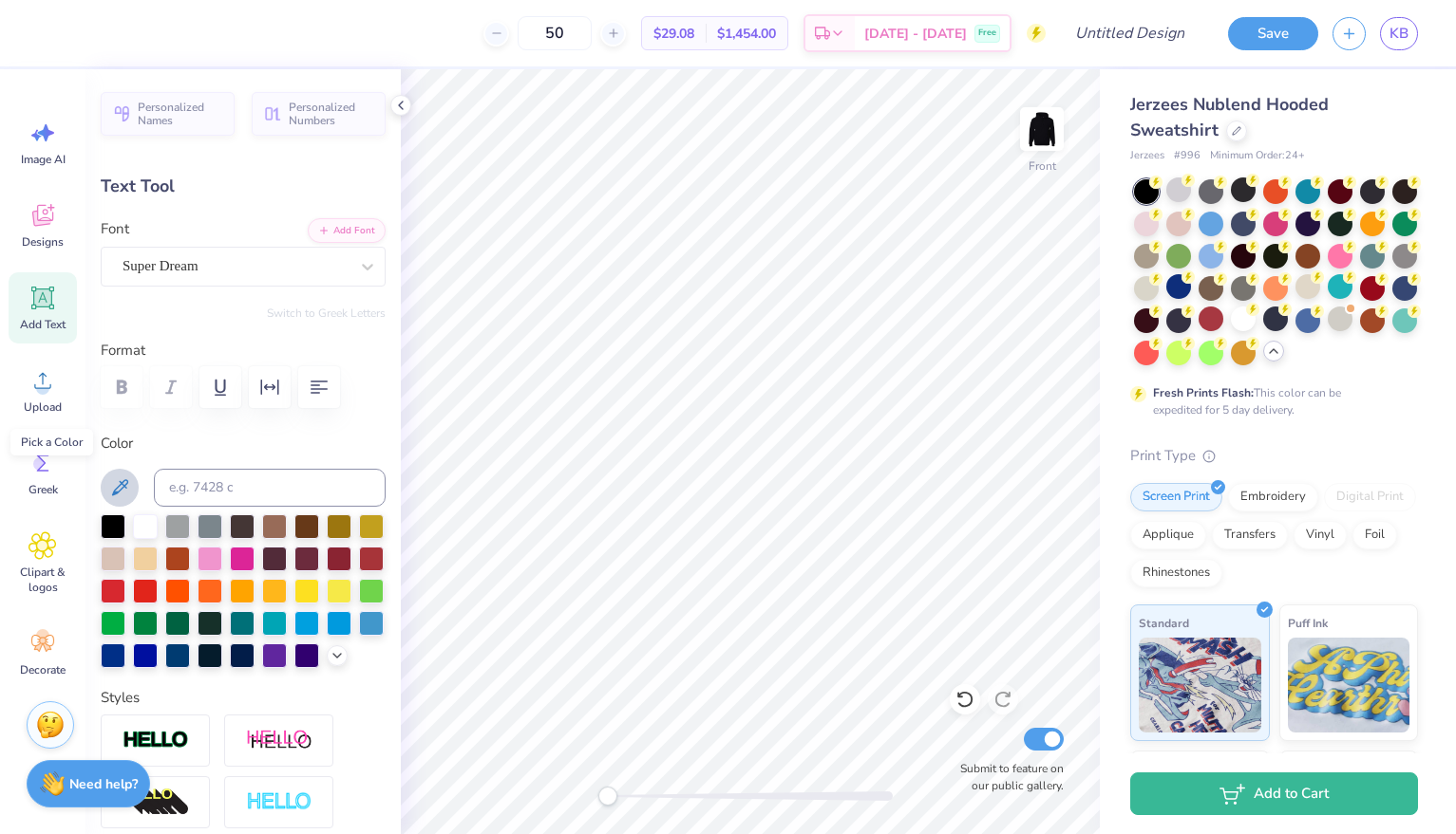
click at [118, 496] on icon at bounding box center [120, 488] width 23 height 23
type input "8.71"
type input "0.88"
type input "8.66"
click at [118, 479] on icon at bounding box center [120, 488] width 23 height 23
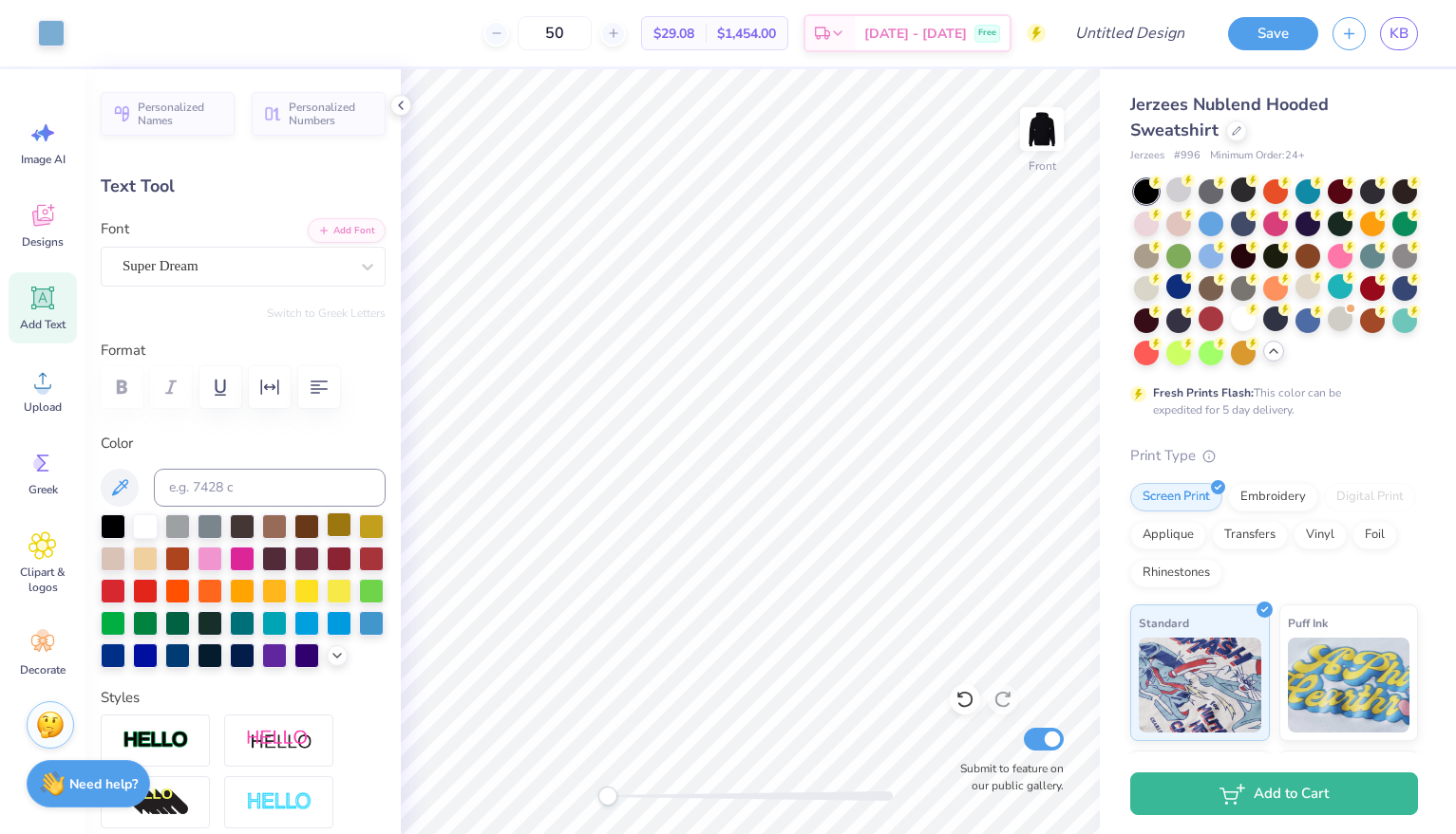
type input "4.57"
type input "1.76"
type input "15.75"
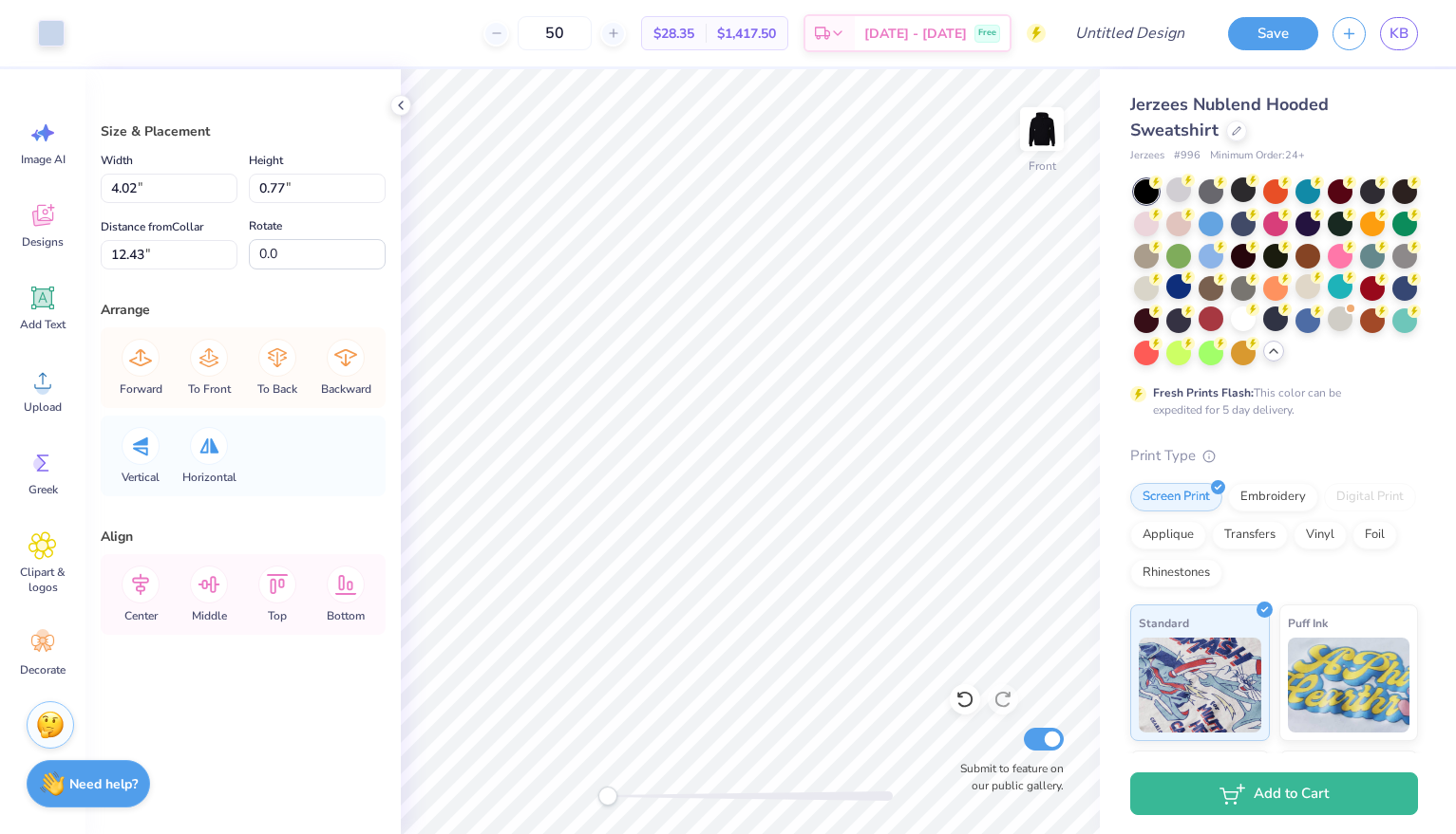
type input "2.97"
type input "0.57"
type input "12.63"
type input "1.76"
type input "0.35"
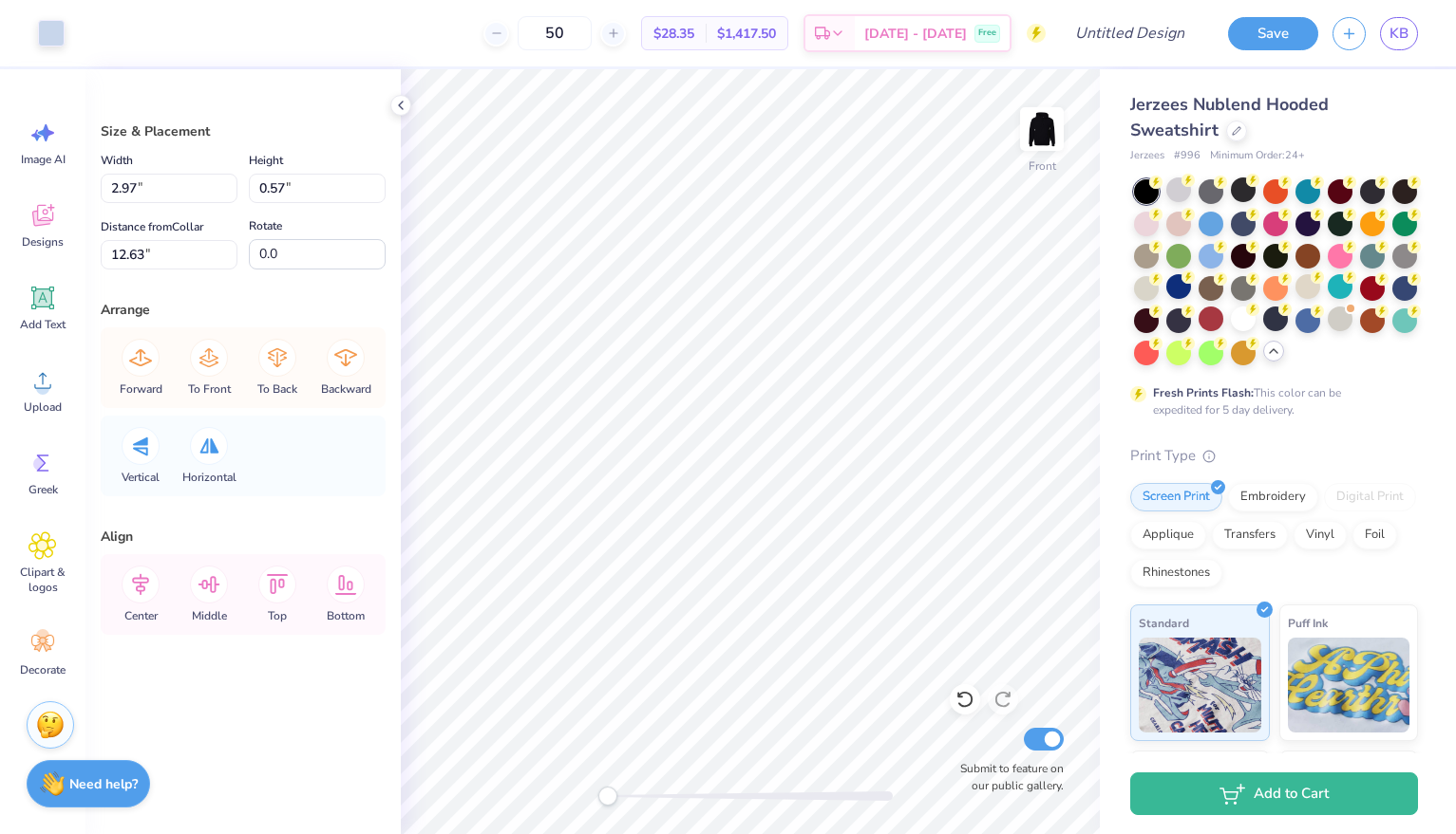
type input "11.61"
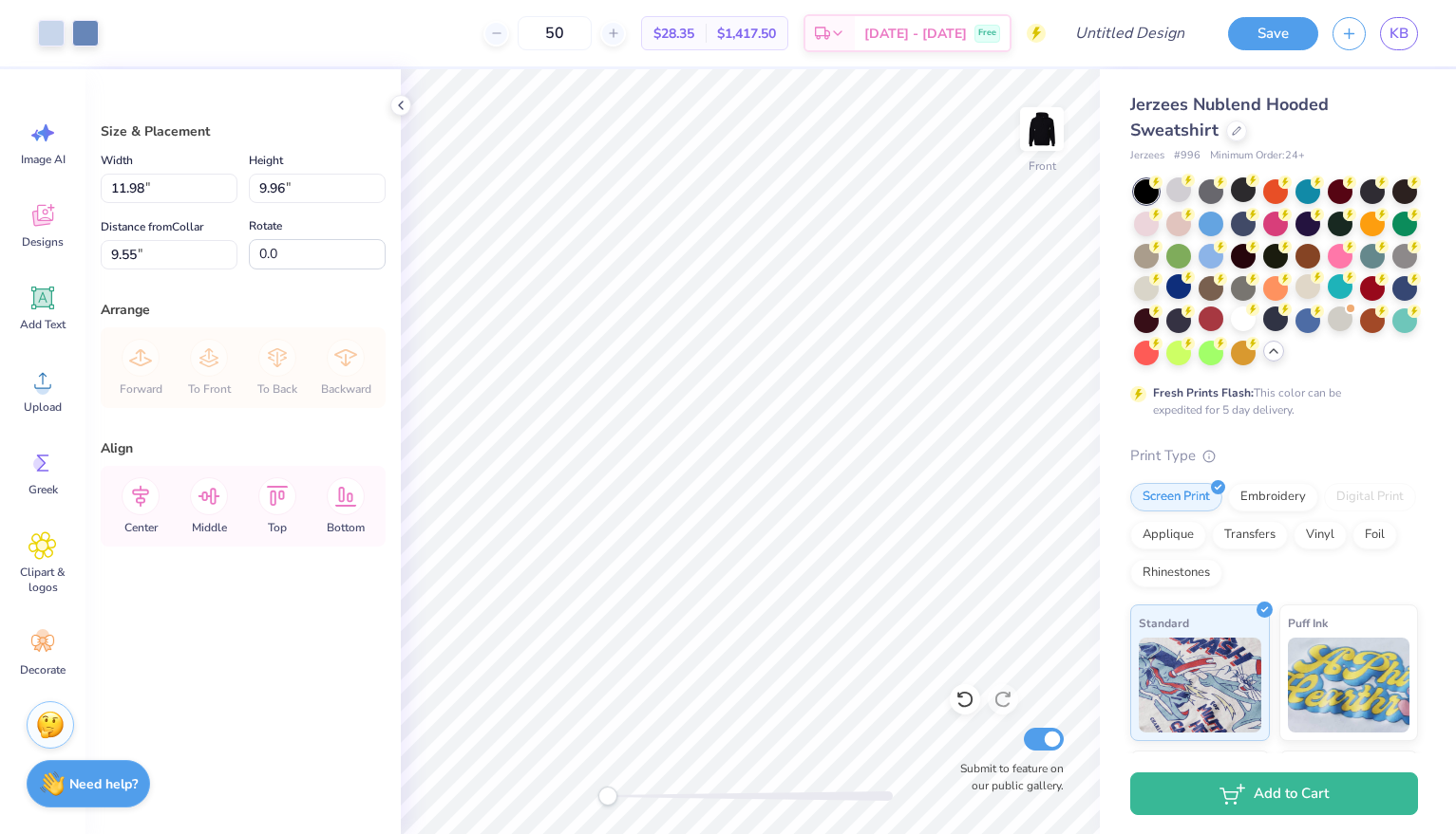
type input "9.59"
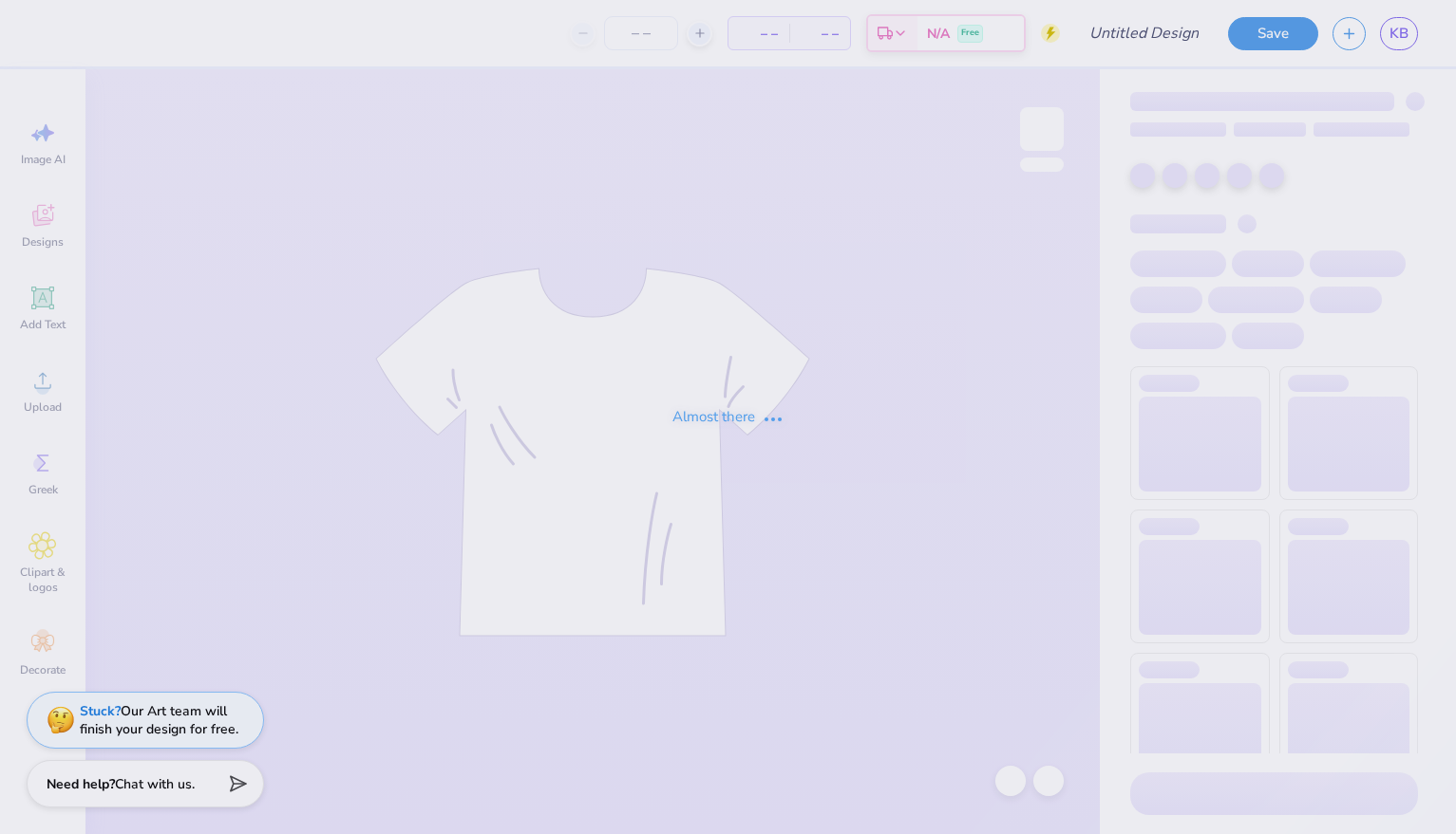
type input "life got better when I met you"
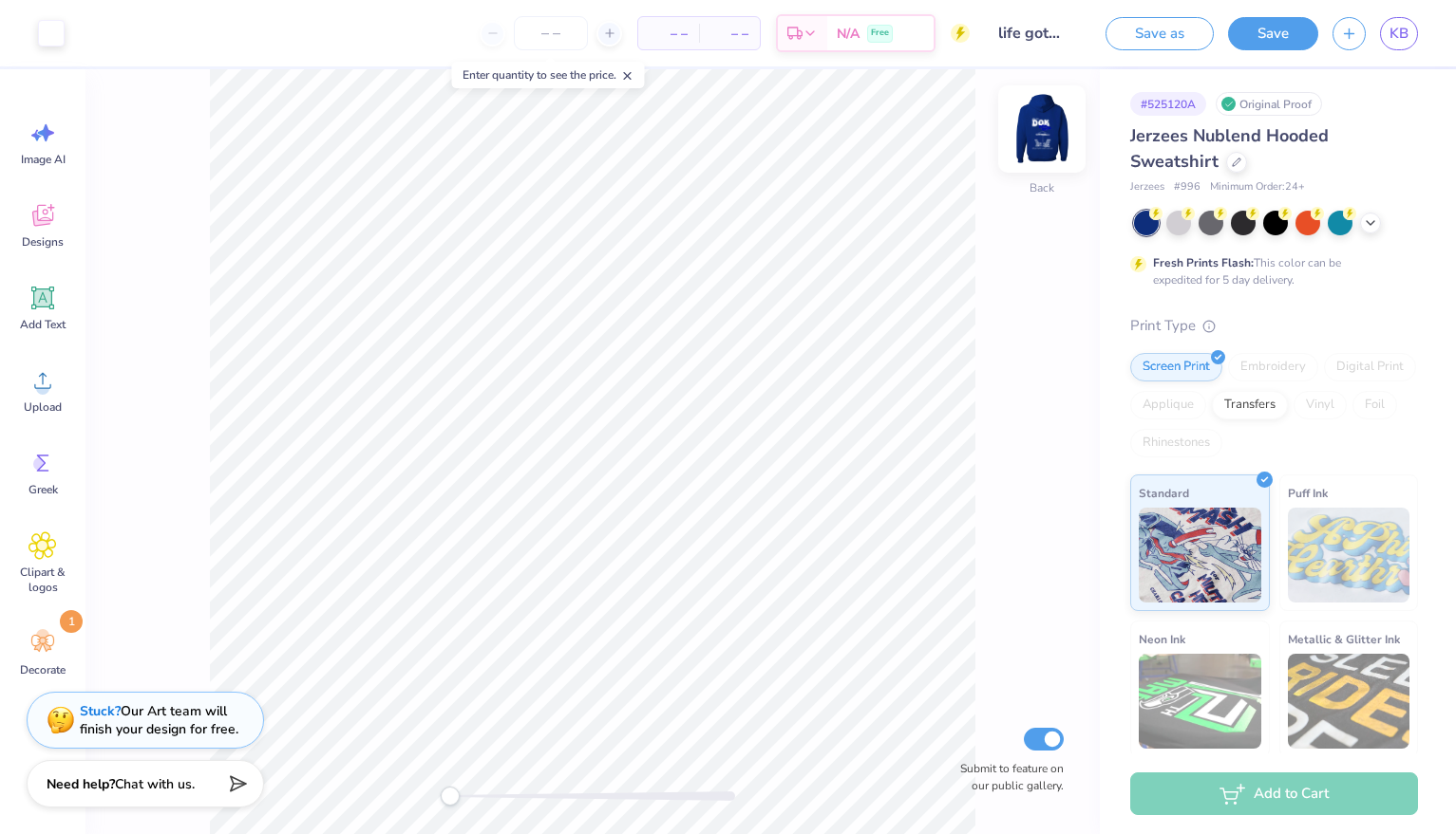
click at [1046, 135] on img at bounding box center [1041, 129] width 76 height 76
click at [1412, 32] on link "KB" at bounding box center [1398, 34] width 38 height 33
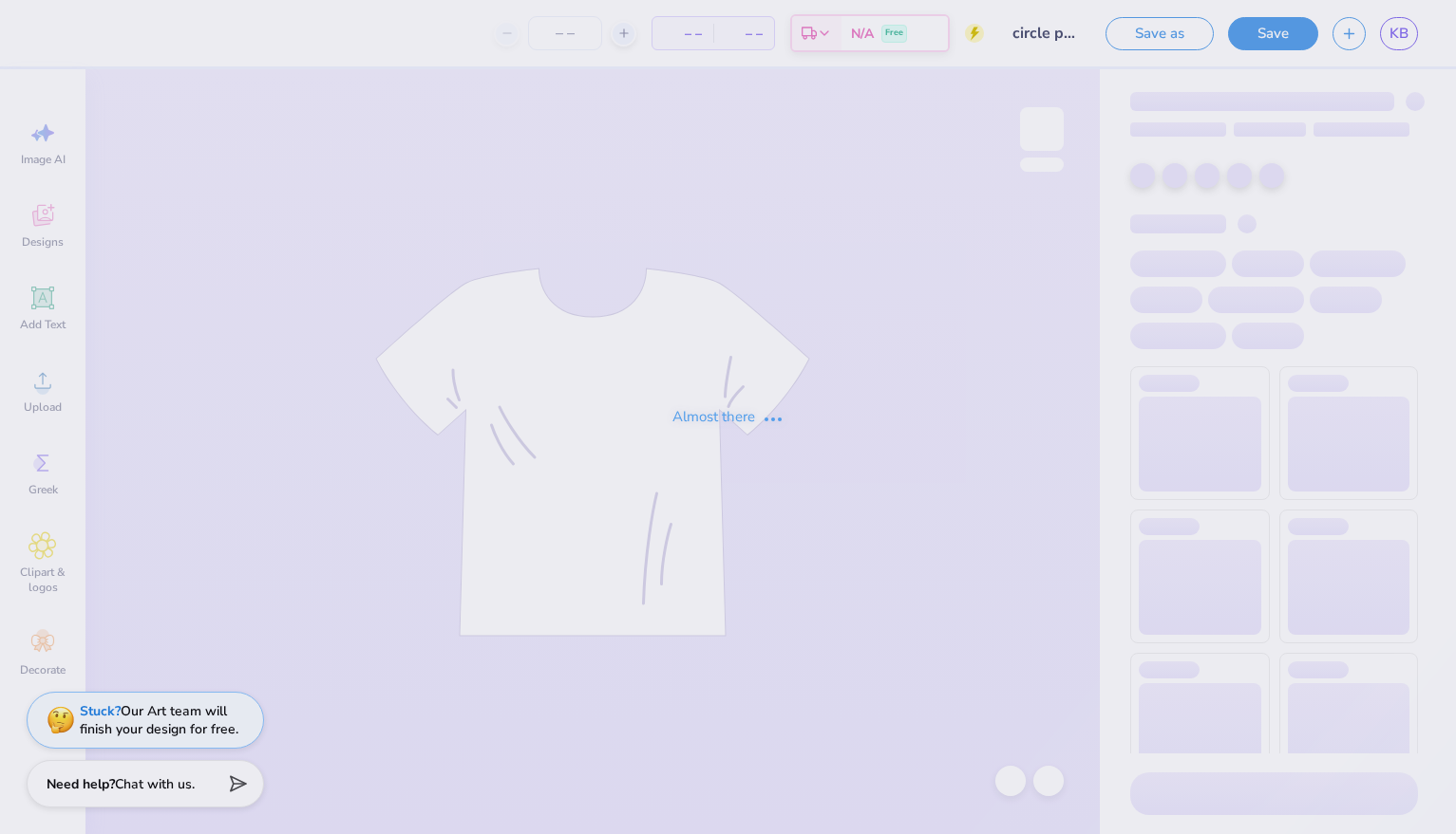
type input "circle pink"
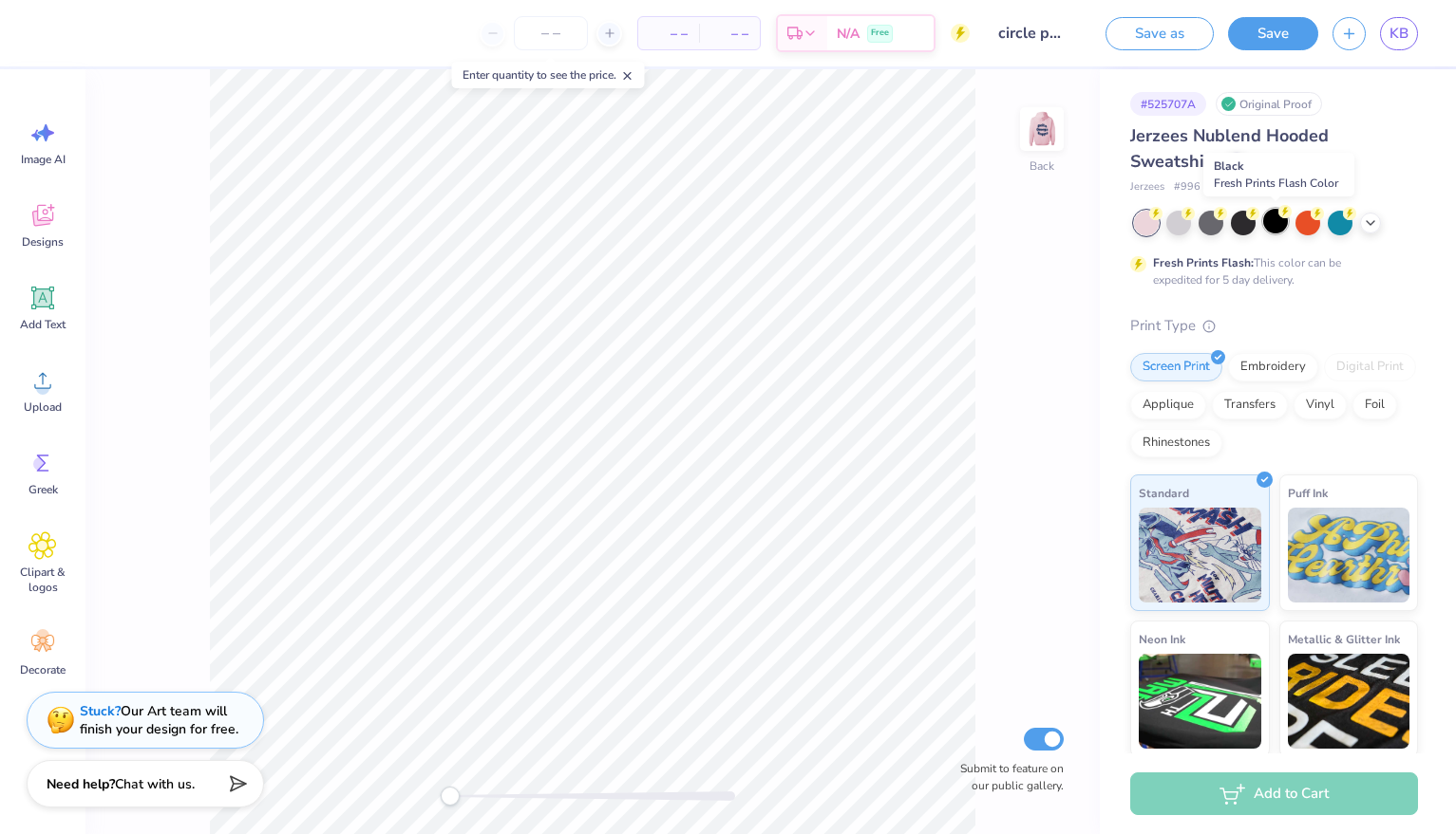
click at [1277, 221] on div at bounding box center [1276, 221] width 25 height 25
click at [1049, 125] on img at bounding box center [1041, 129] width 76 height 76
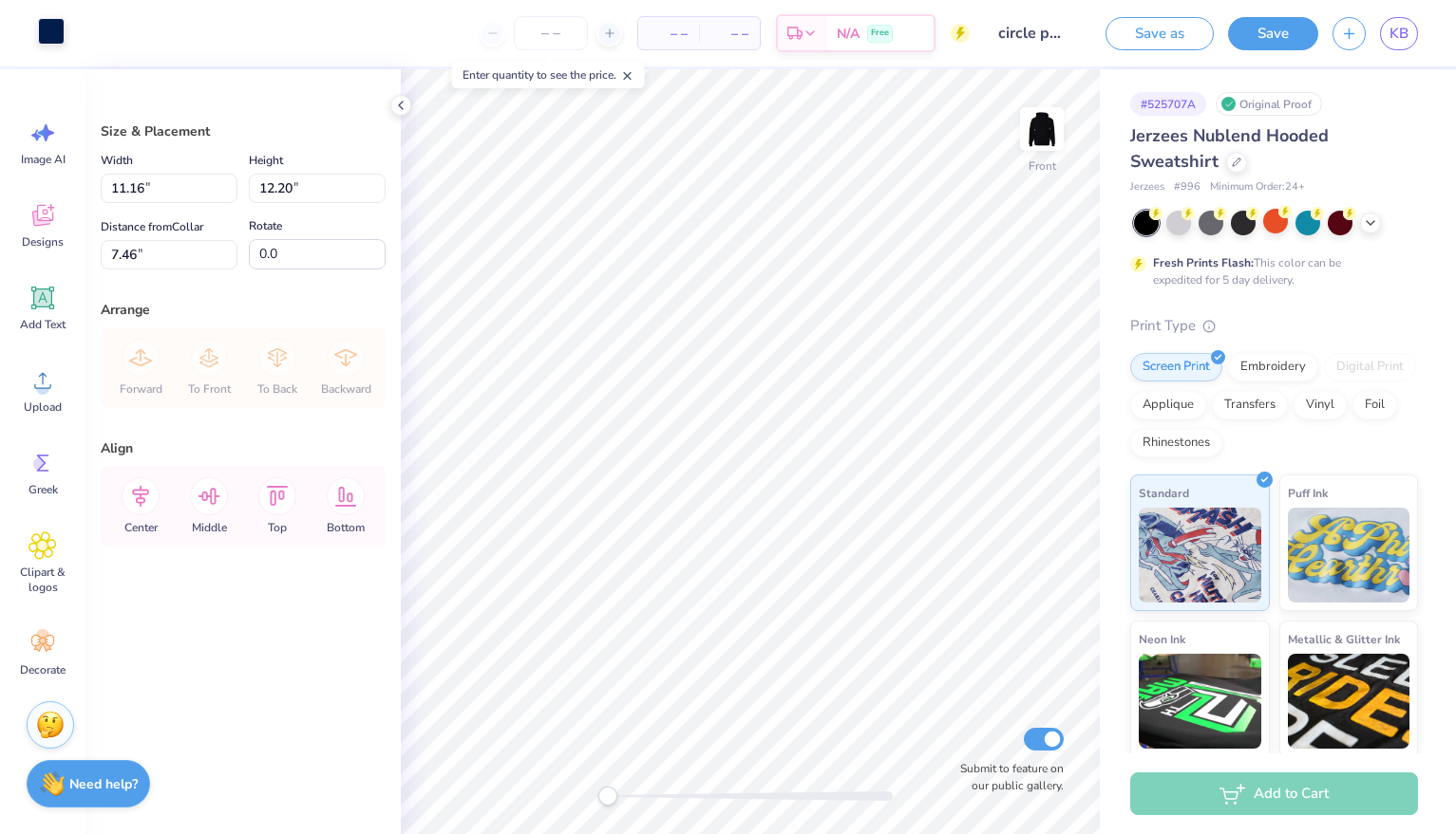
click at [43, 39] on div at bounding box center [51, 32] width 27 height 27
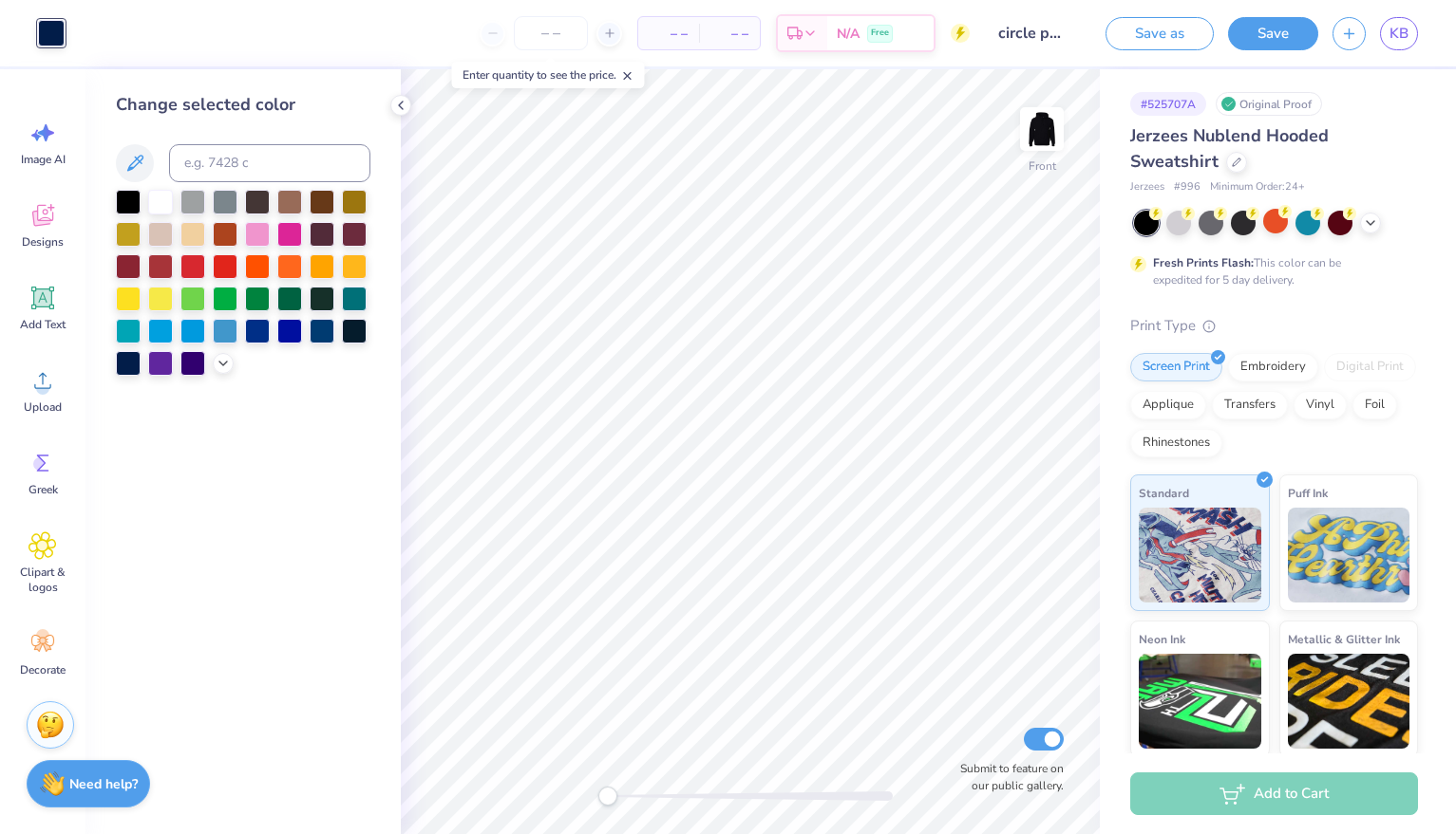
click at [276, 222] on div at bounding box center [243, 282] width 254 height 187
click at [262, 230] on div at bounding box center [257, 233] width 25 height 25
click at [44, 27] on div at bounding box center [51, 34] width 27 height 27
click at [232, 262] on div at bounding box center [225, 265] width 25 height 25
click at [260, 237] on div at bounding box center [257, 233] width 25 height 25
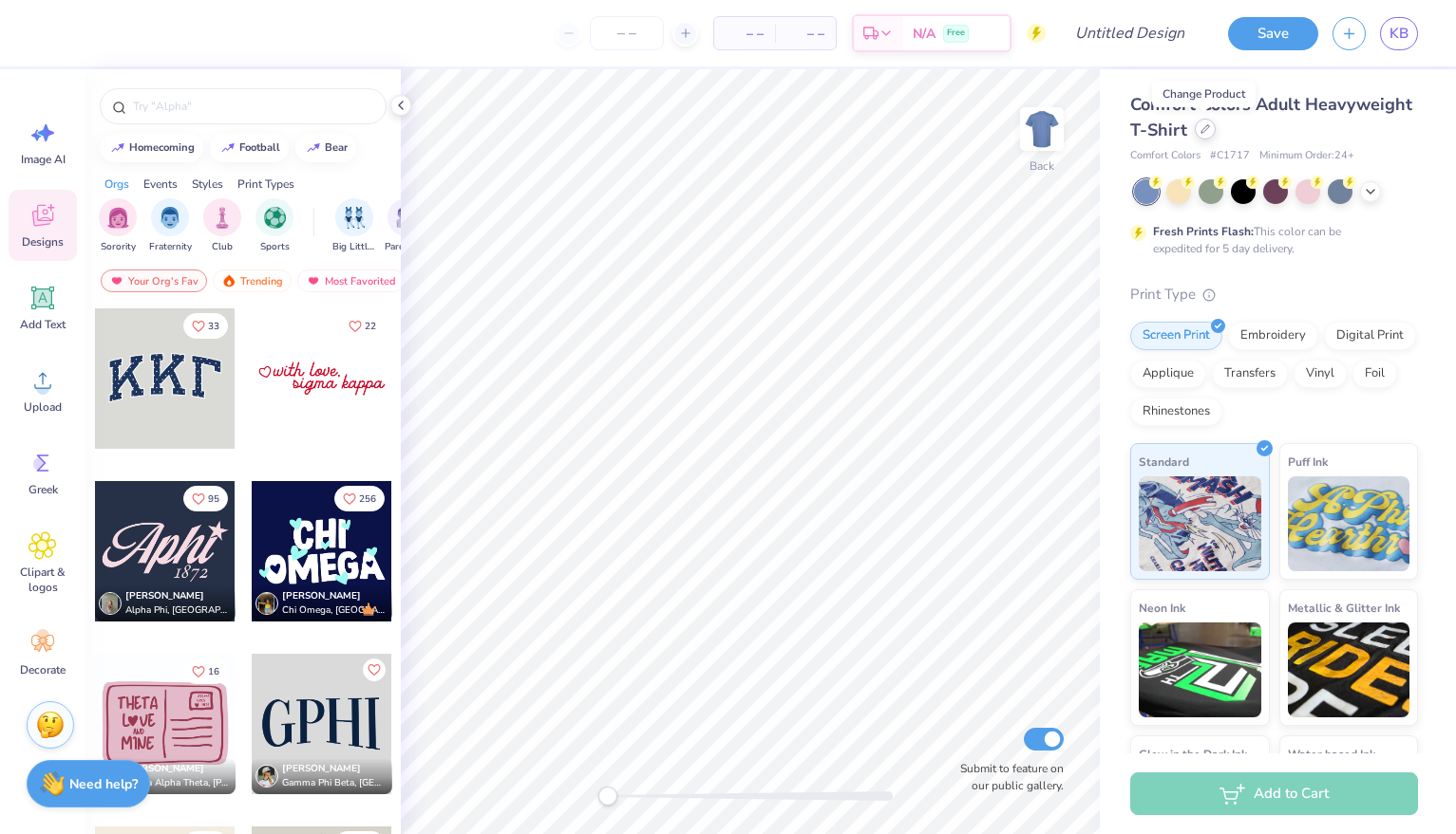
click at [1202, 127] on icon at bounding box center [1206, 129] width 10 height 10
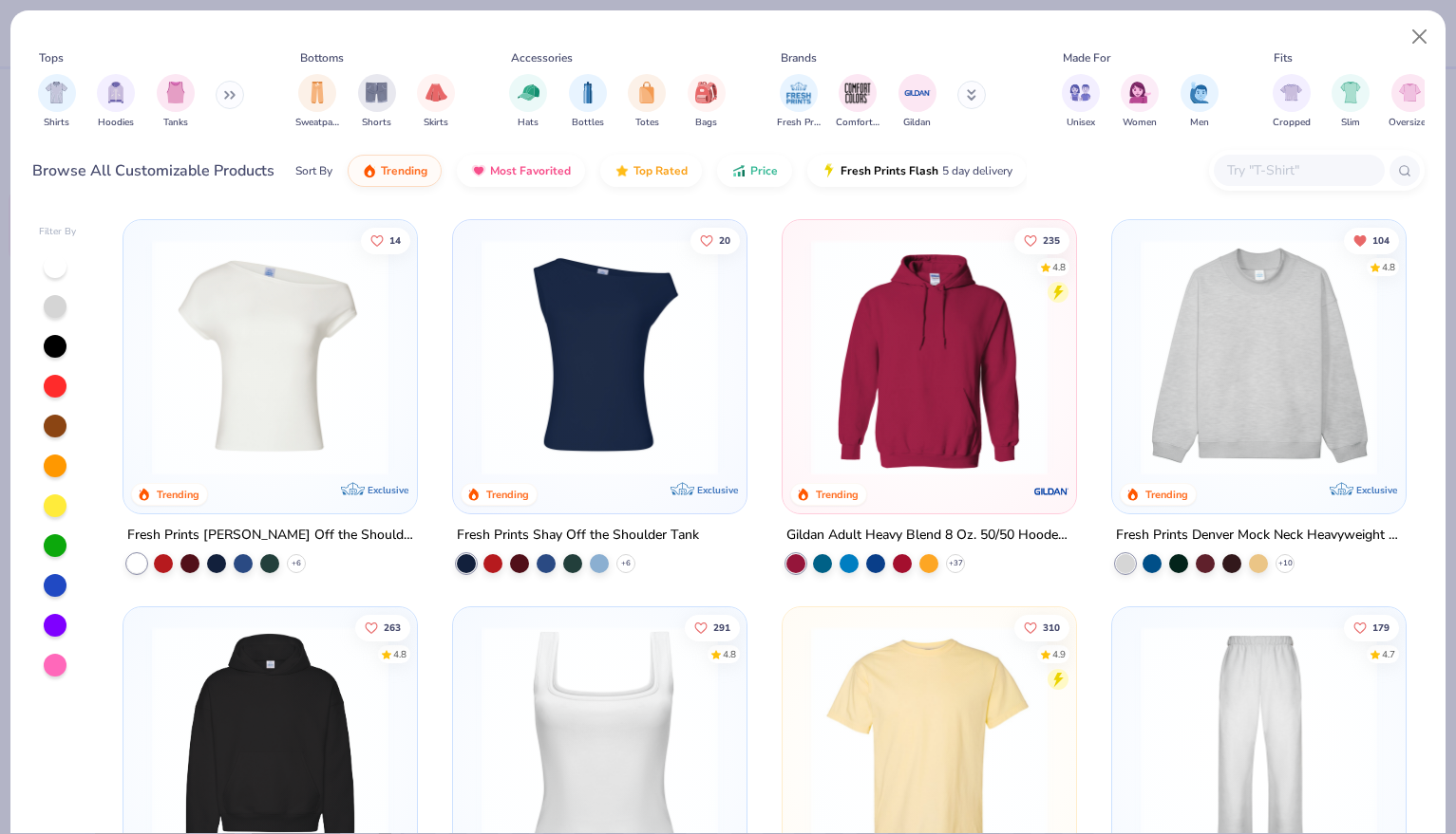
click at [980, 98] on button at bounding box center [971, 94] width 28 height 28
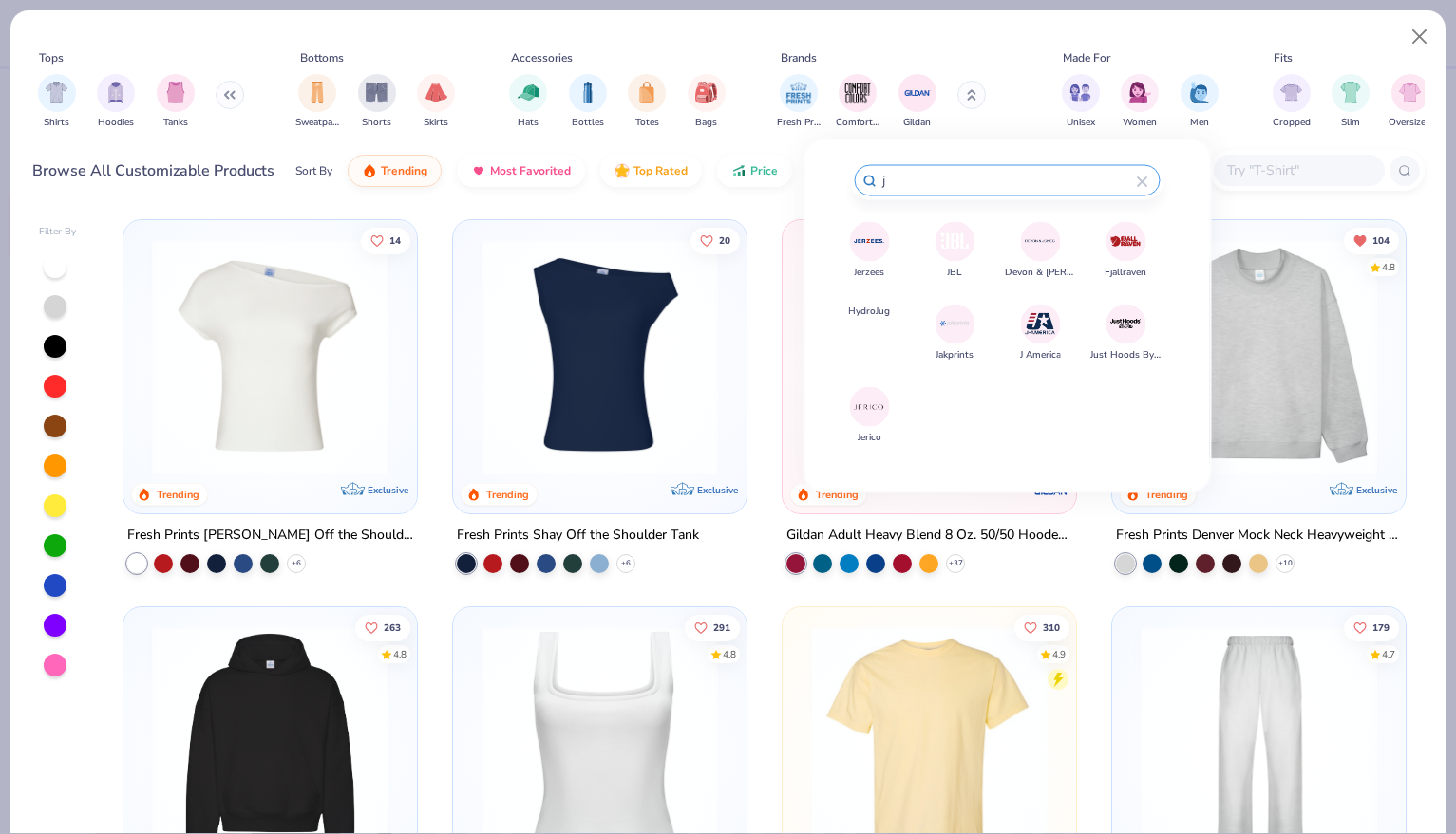
type input "j"
click at [868, 249] on img at bounding box center [869, 242] width 33 height 33
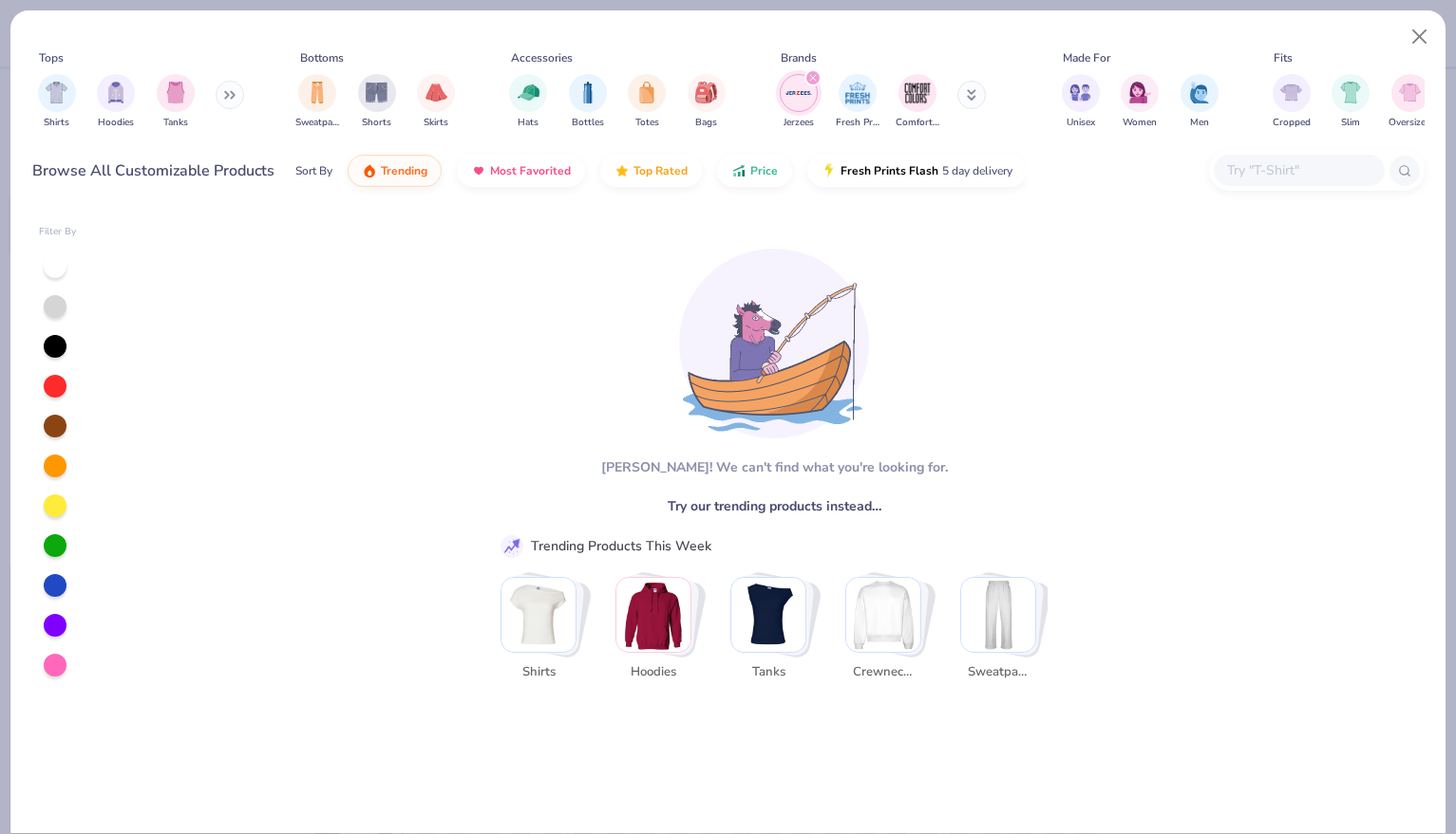
click at [802, 86] on img "filter for Jerzees" at bounding box center [798, 93] width 28 height 28
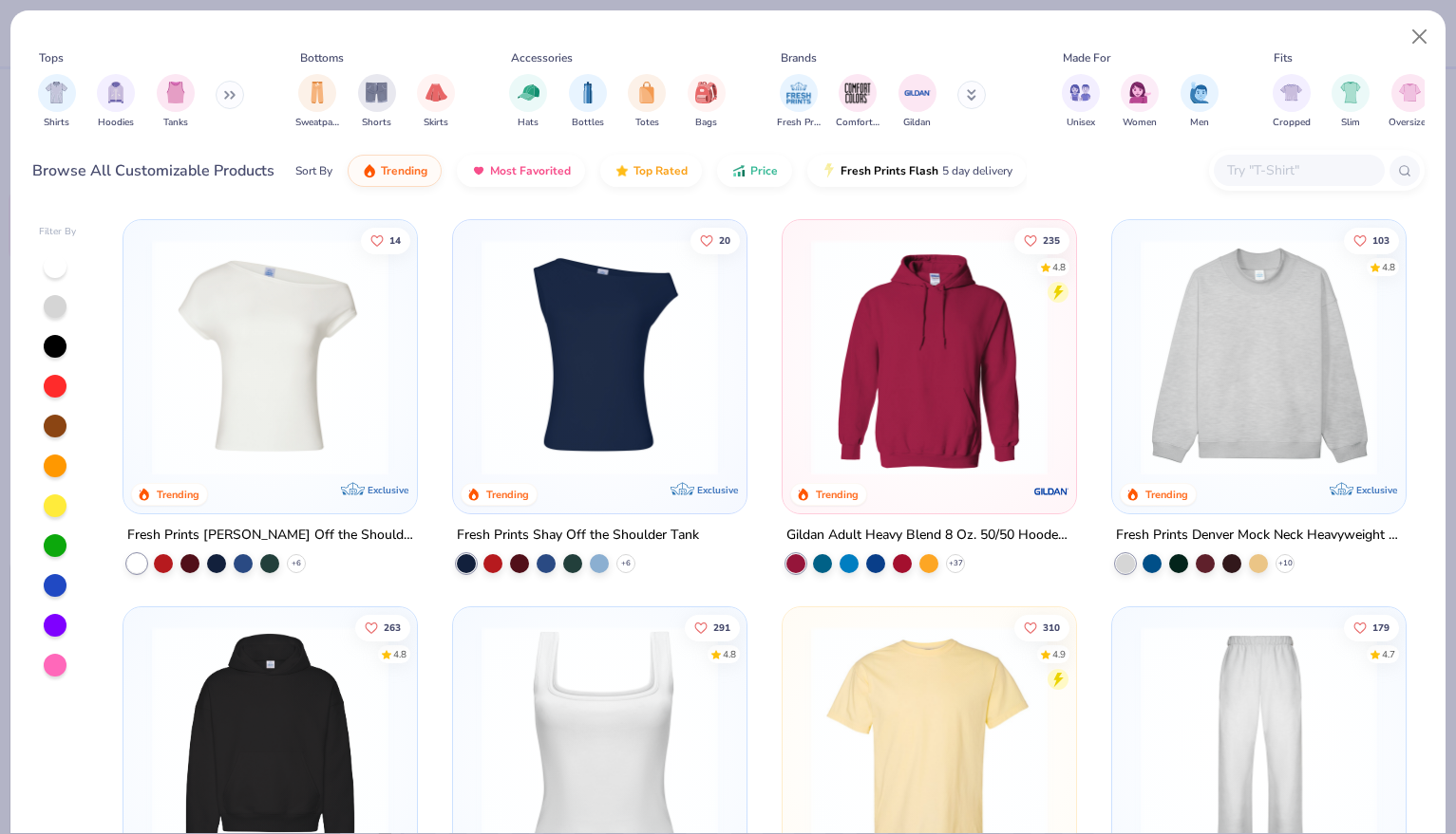
type textarea "x"
click at [959, 76] on div "Fresh Prints Comfort Colors Gildan" at bounding box center [894, 101] width 240 height 71
click at [962, 87] on button at bounding box center [971, 94] width 28 height 28
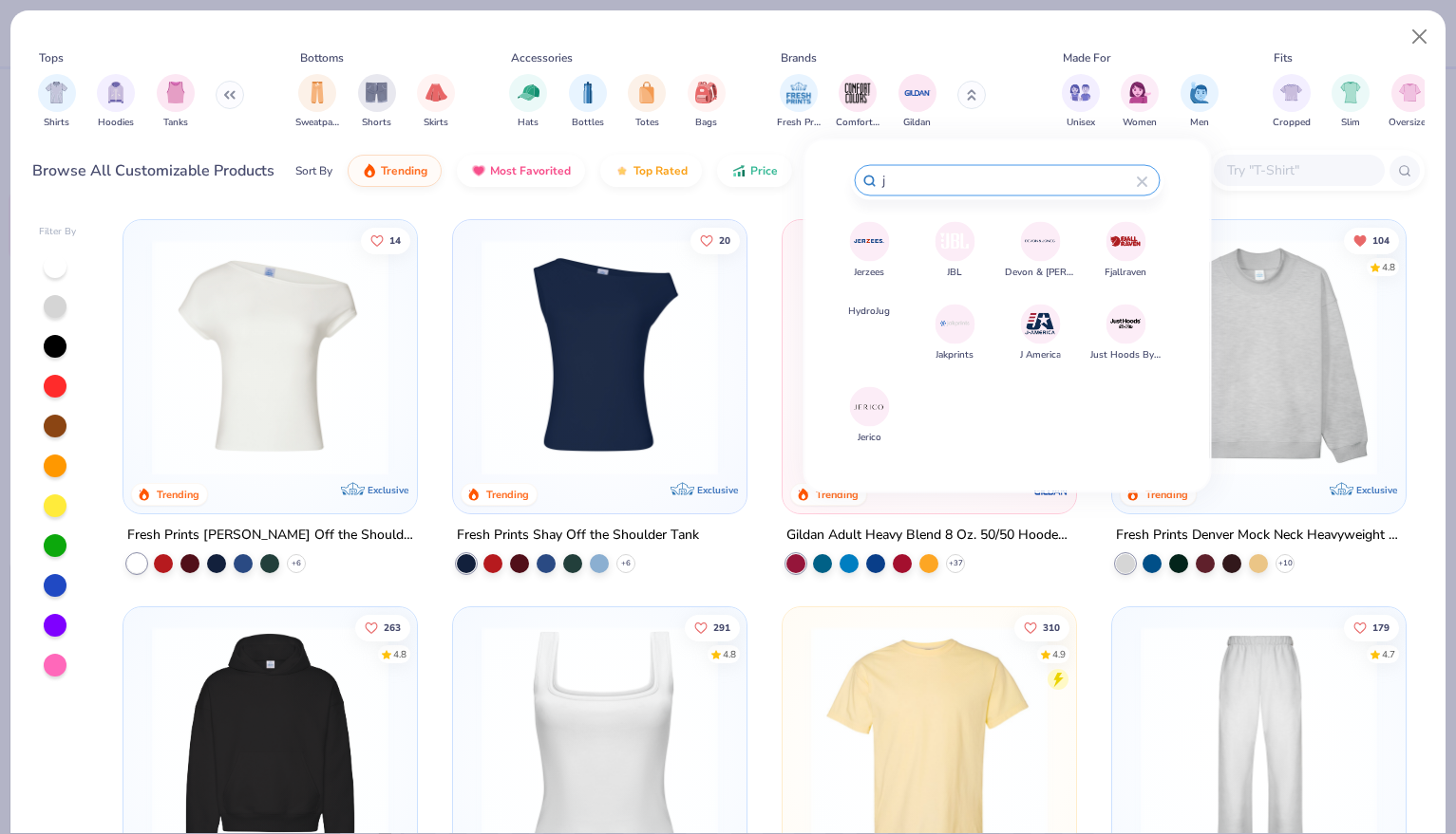
type input "j"
click at [867, 249] on img at bounding box center [869, 242] width 33 height 33
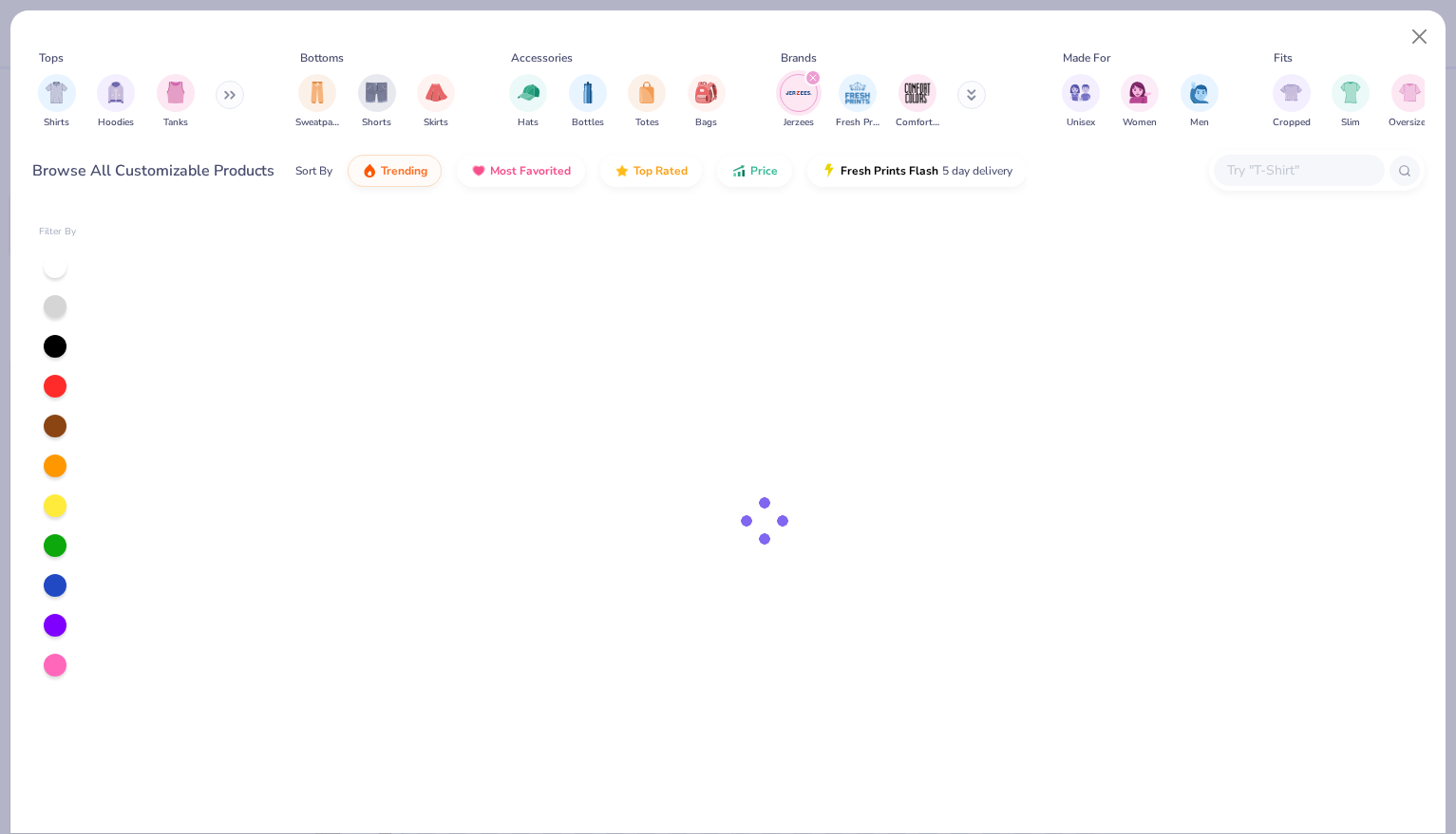
click at [888, 267] on div at bounding box center [765, 521] width 1319 height 623
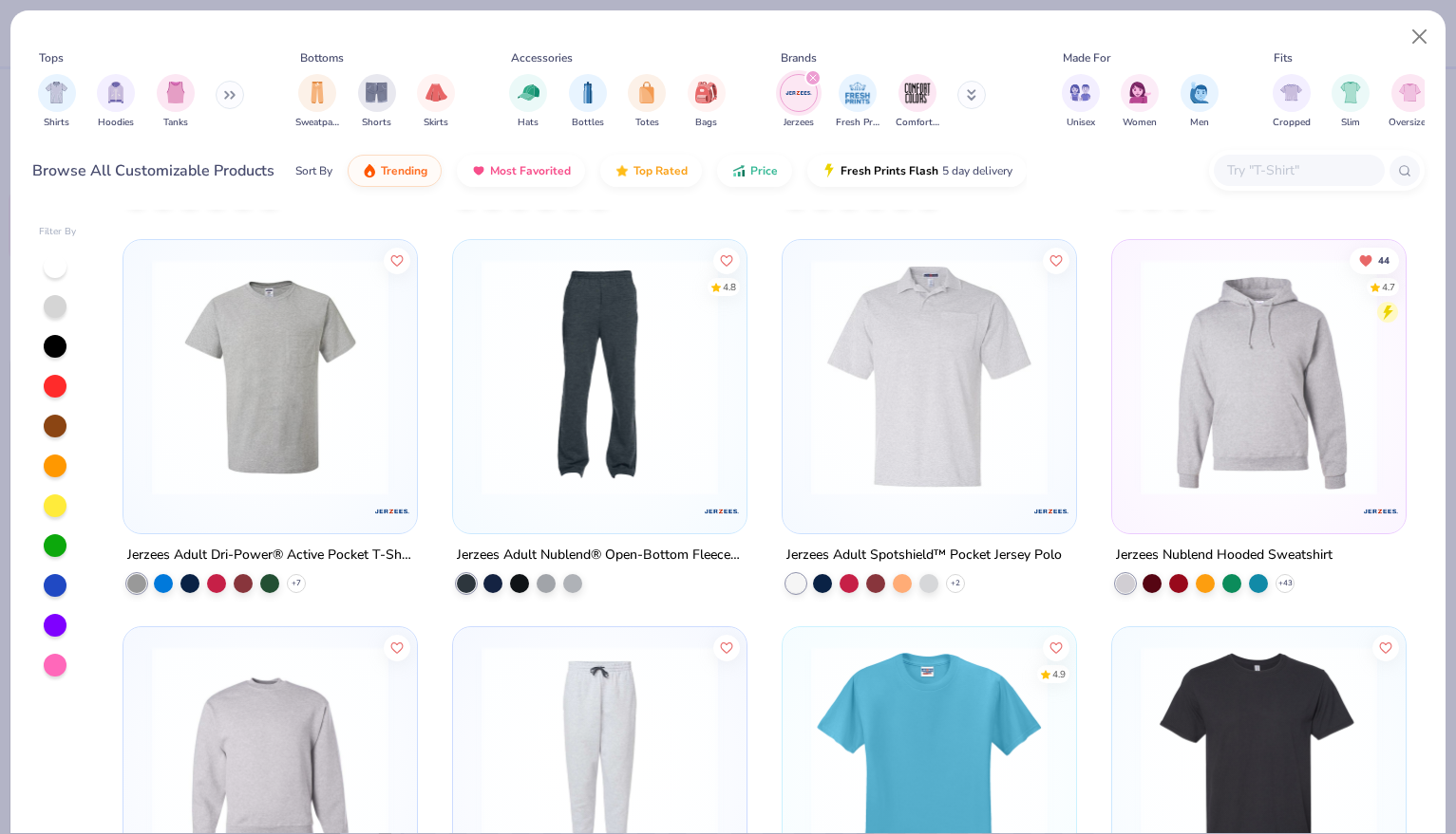
scroll to position [372, 0]
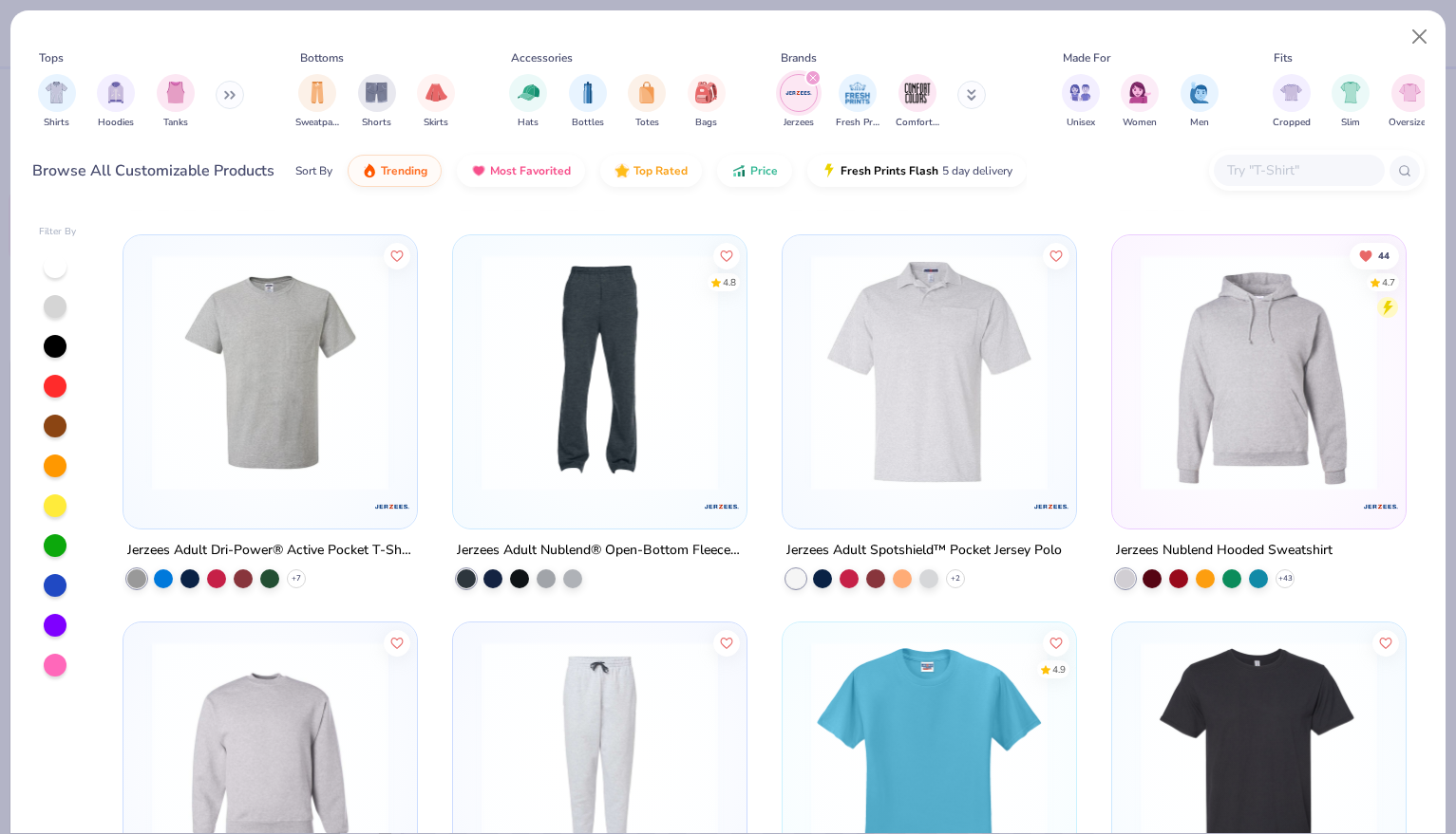
click at [1209, 431] on img at bounding box center [1259, 372] width 255 height 237
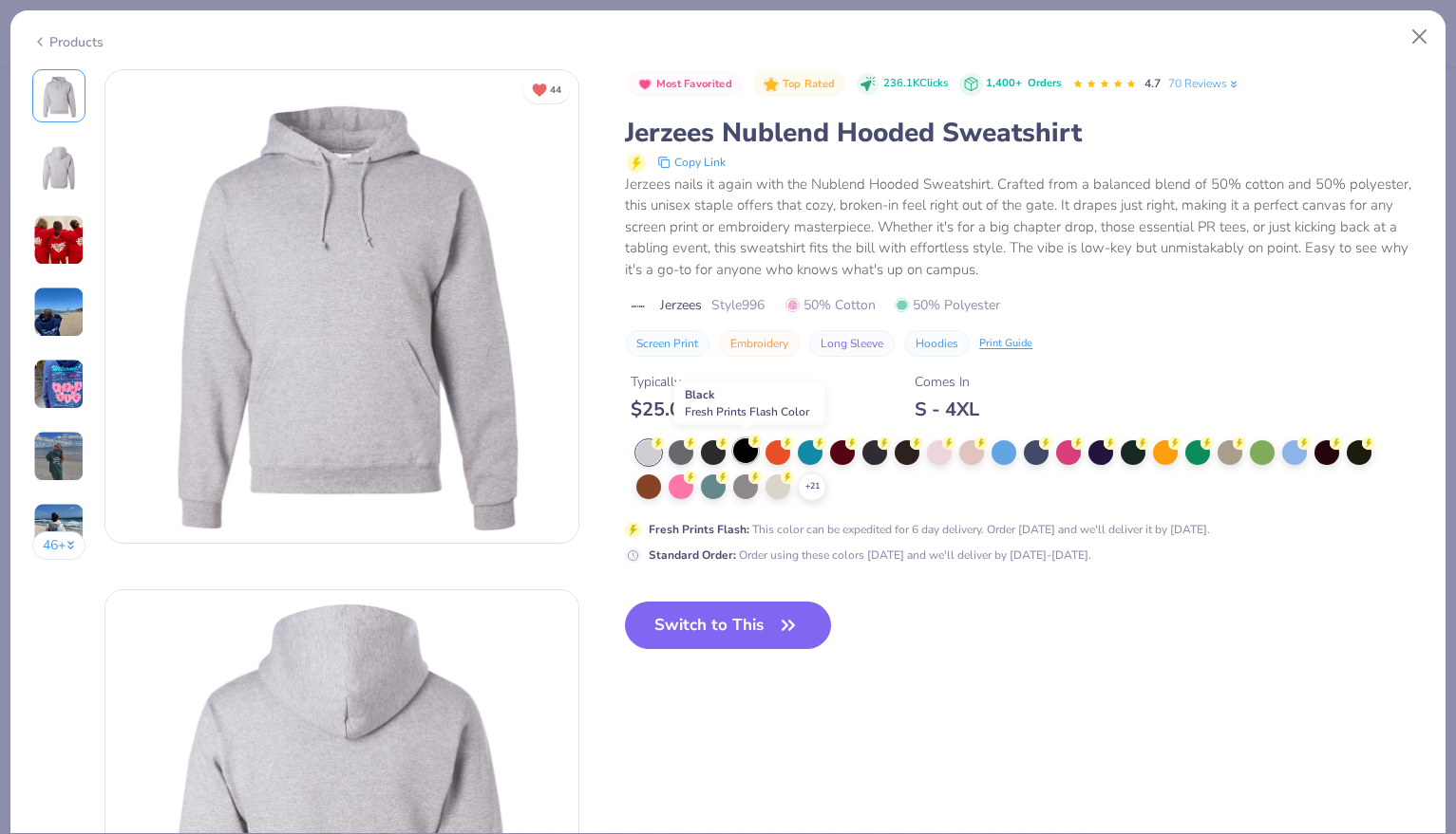
click at [743, 453] on div at bounding box center [745, 451] width 25 height 25
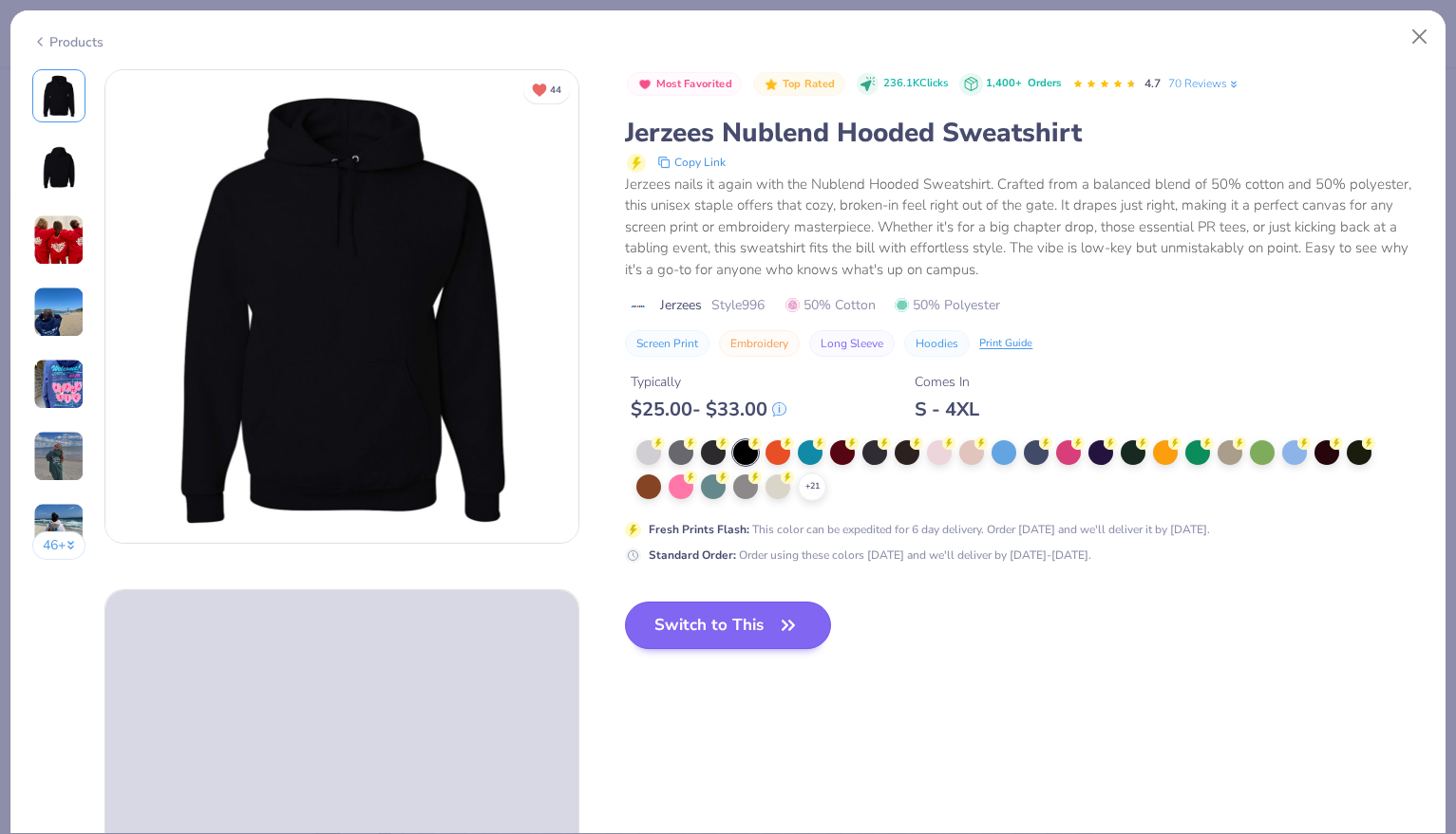
click at [737, 617] on button "Switch to This" at bounding box center [727, 625] width 206 height 47
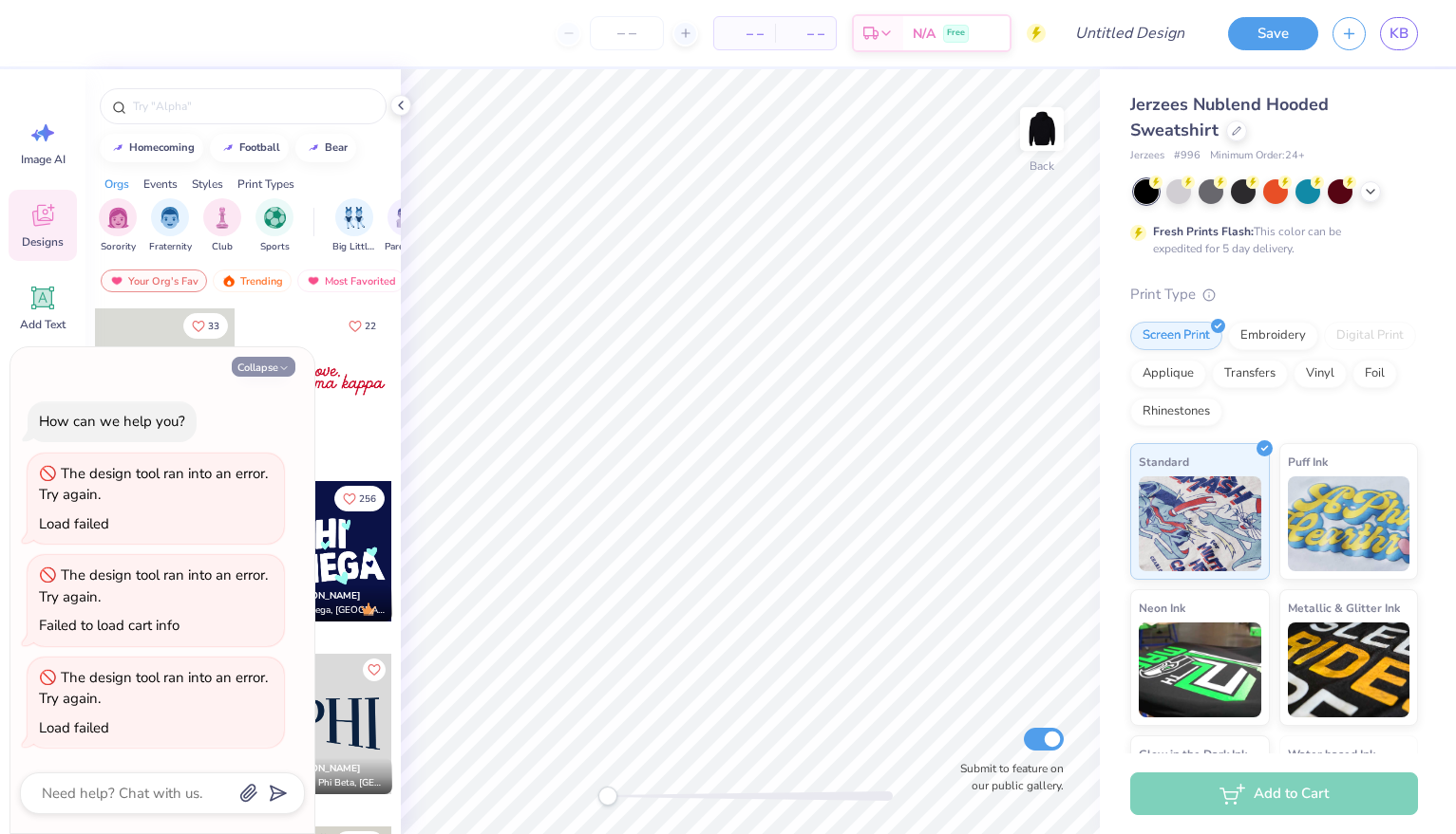
click at [278, 374] on icon "button" at bounding box center [284, 368] width 12 height 12
type textarea "x"
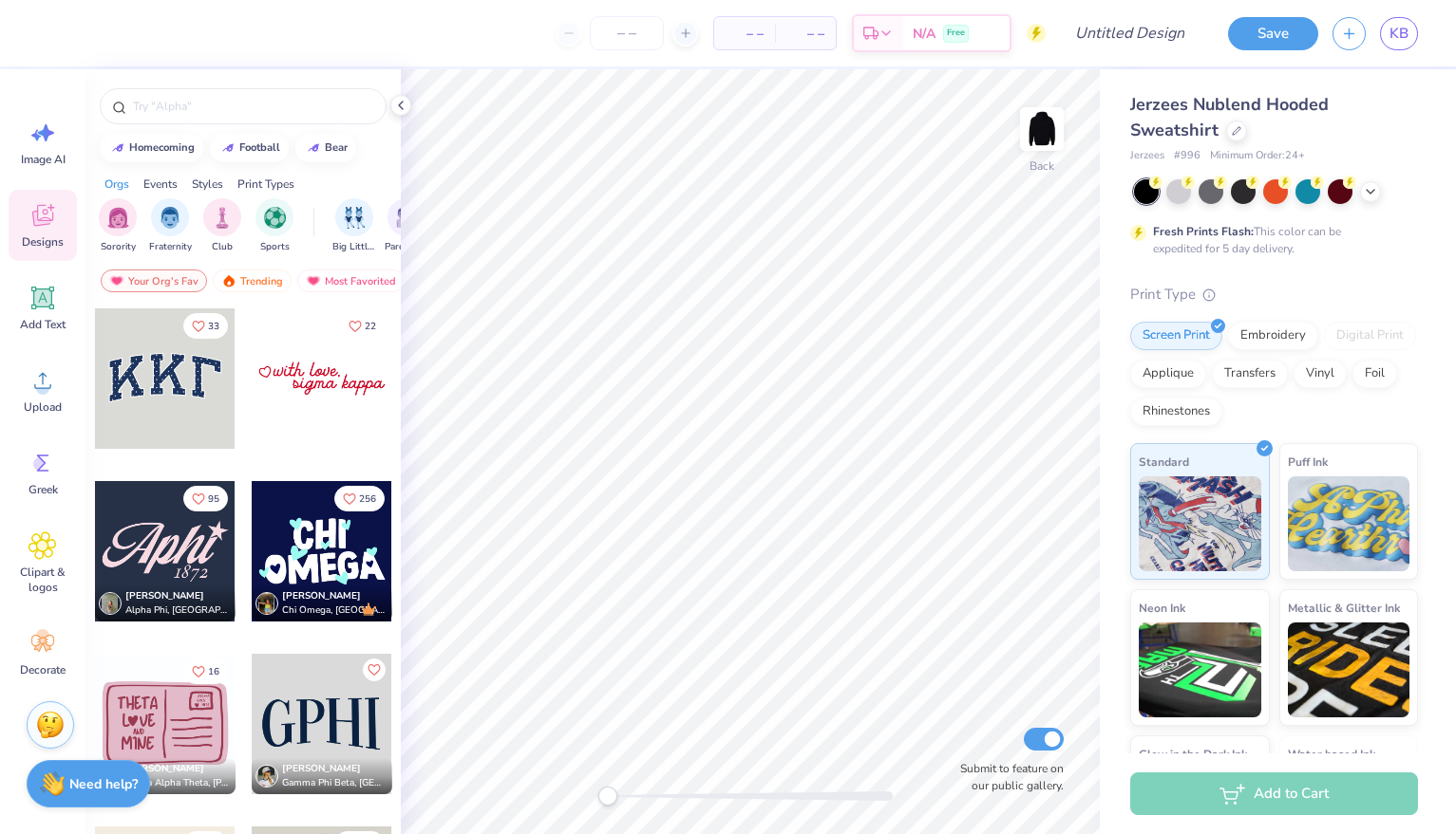
click at [163, 541] on div at bounding box center [164, 551] width 140 height 140
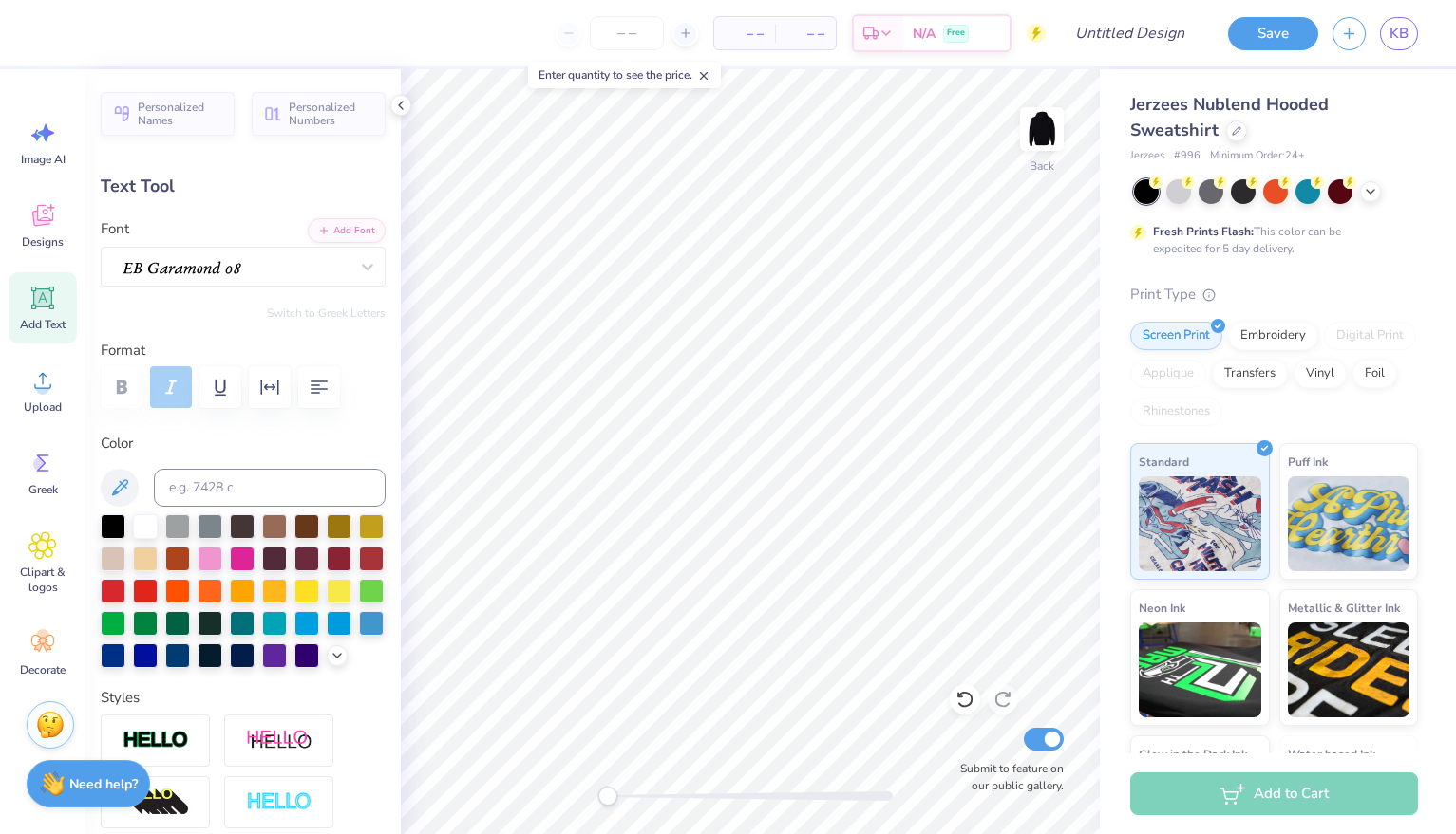
scroll to position [0, 2]
type textarea "est. 1981"
type input "7.82"
type input "3.33"
type input "3.10"
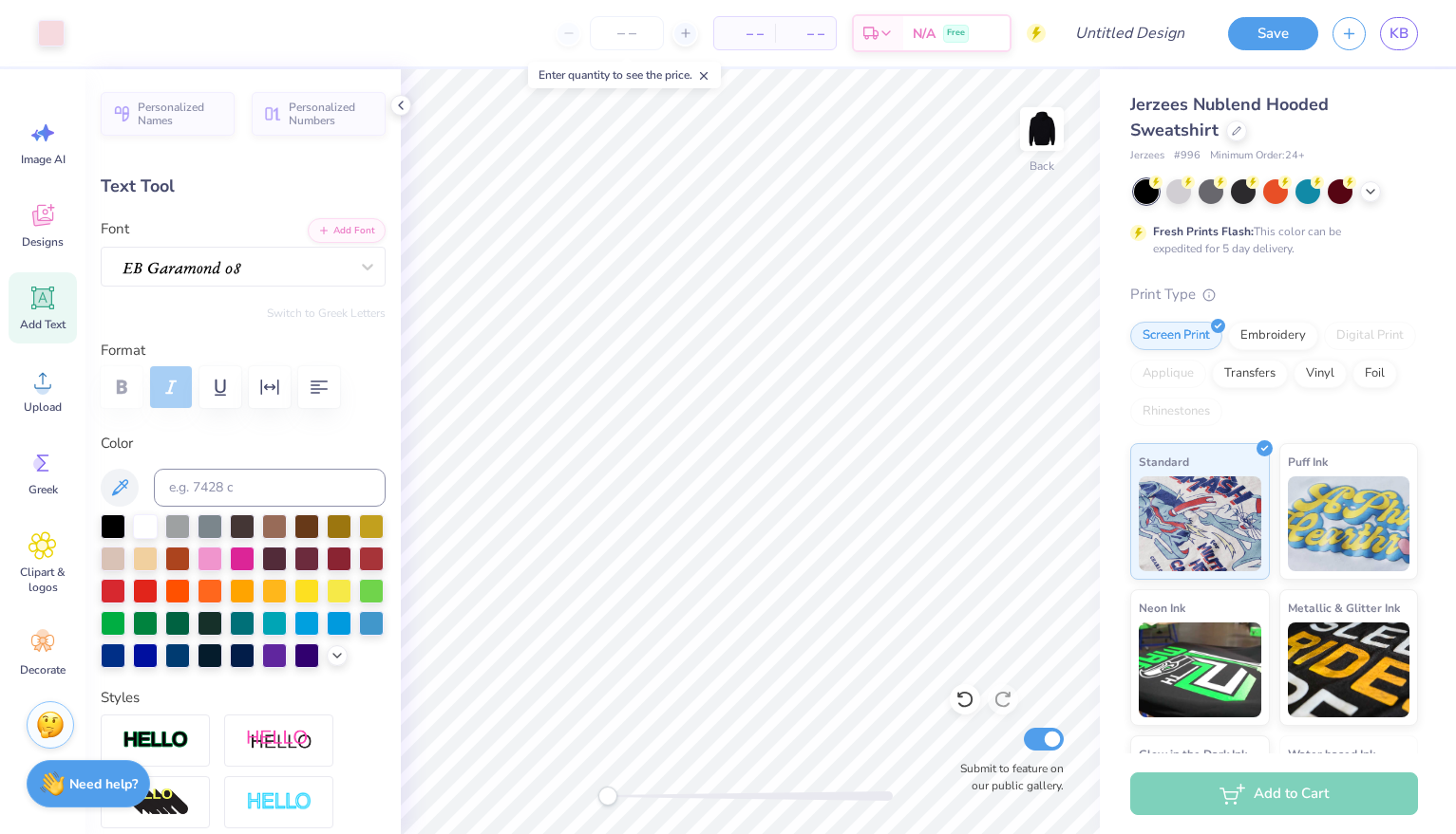
type input "7.82"
type input "3.33"
type input "6.34"
type textarea "Delta"
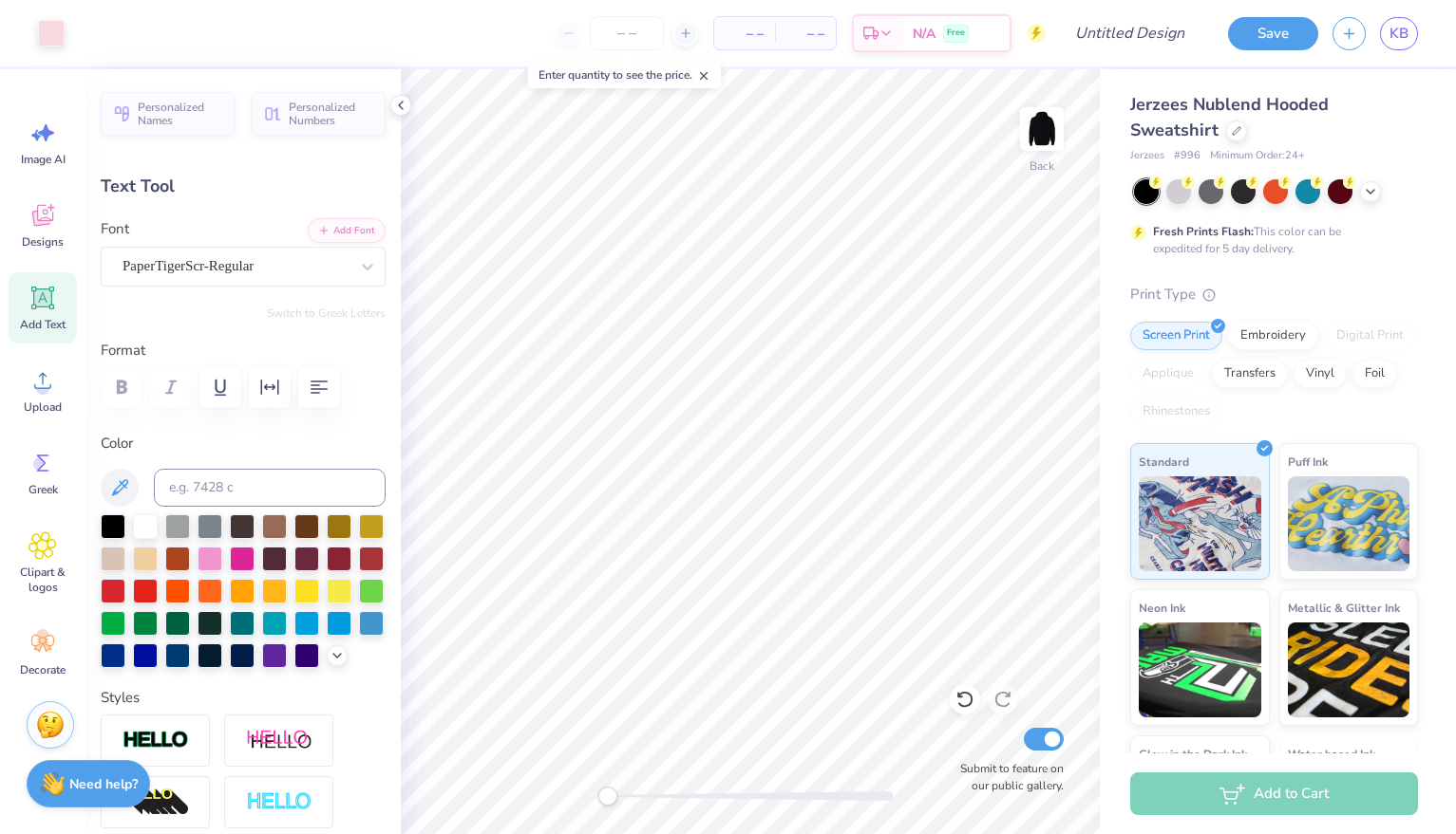
type input "7.86"
type input "2.89"
type input "6.55"
type textarea "Omega"
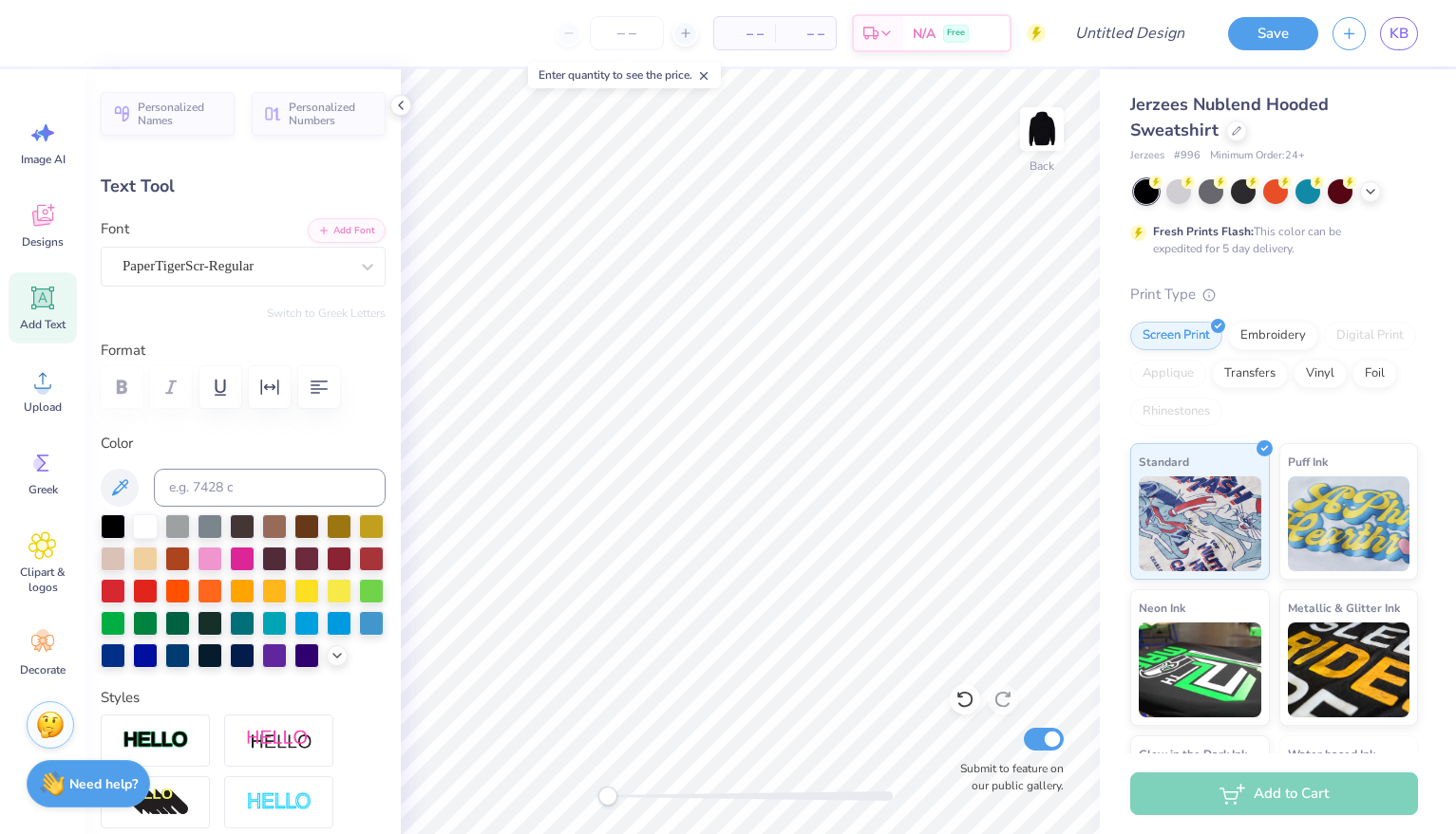
type input "10.41"
type textarea "Kappa"
type input "9.25"
type input "3.28"
type input "6.36"
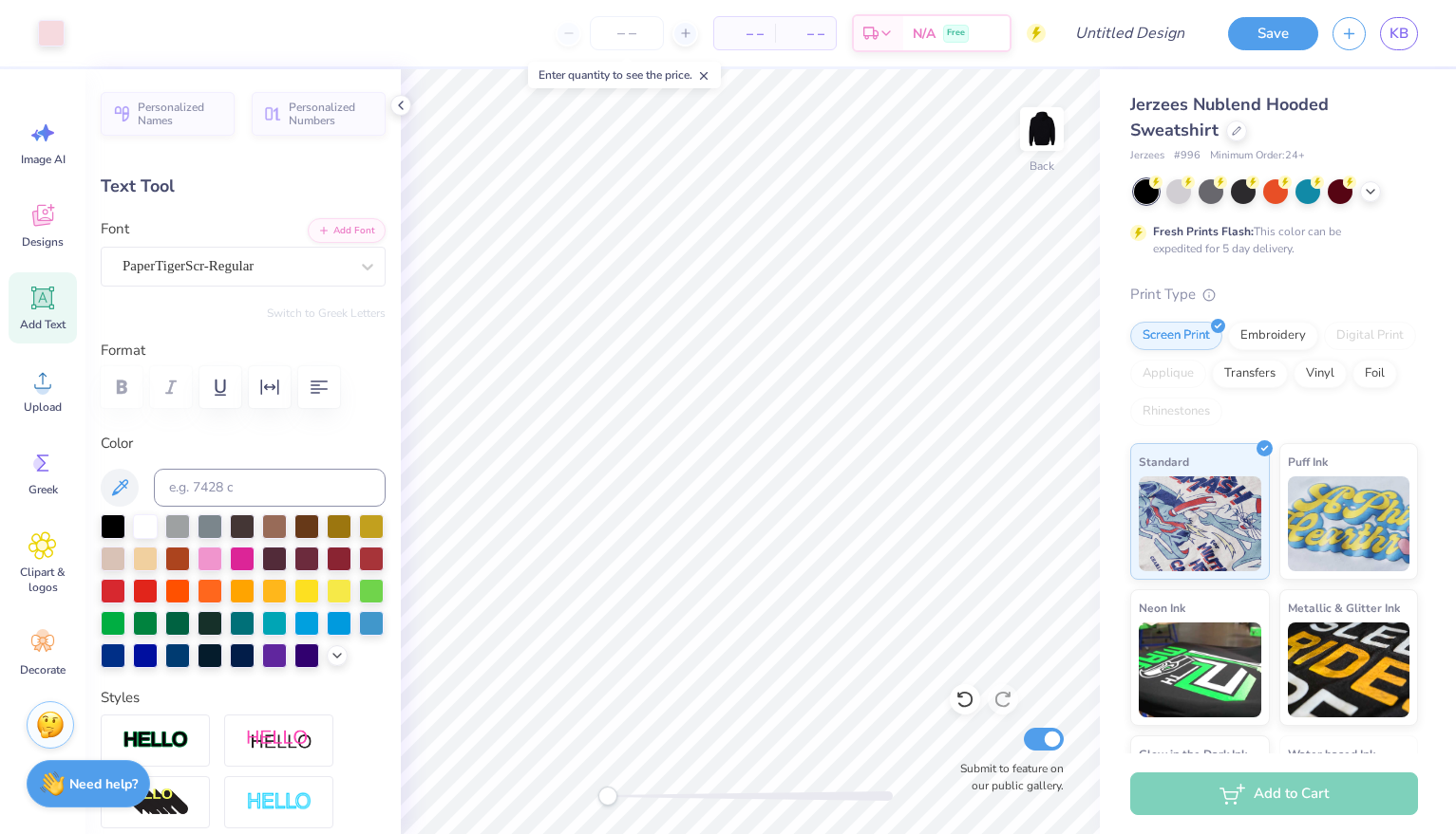
type input "7.86"
type input "2.89"
type input "2.71"
type textarea "Delta Omega"
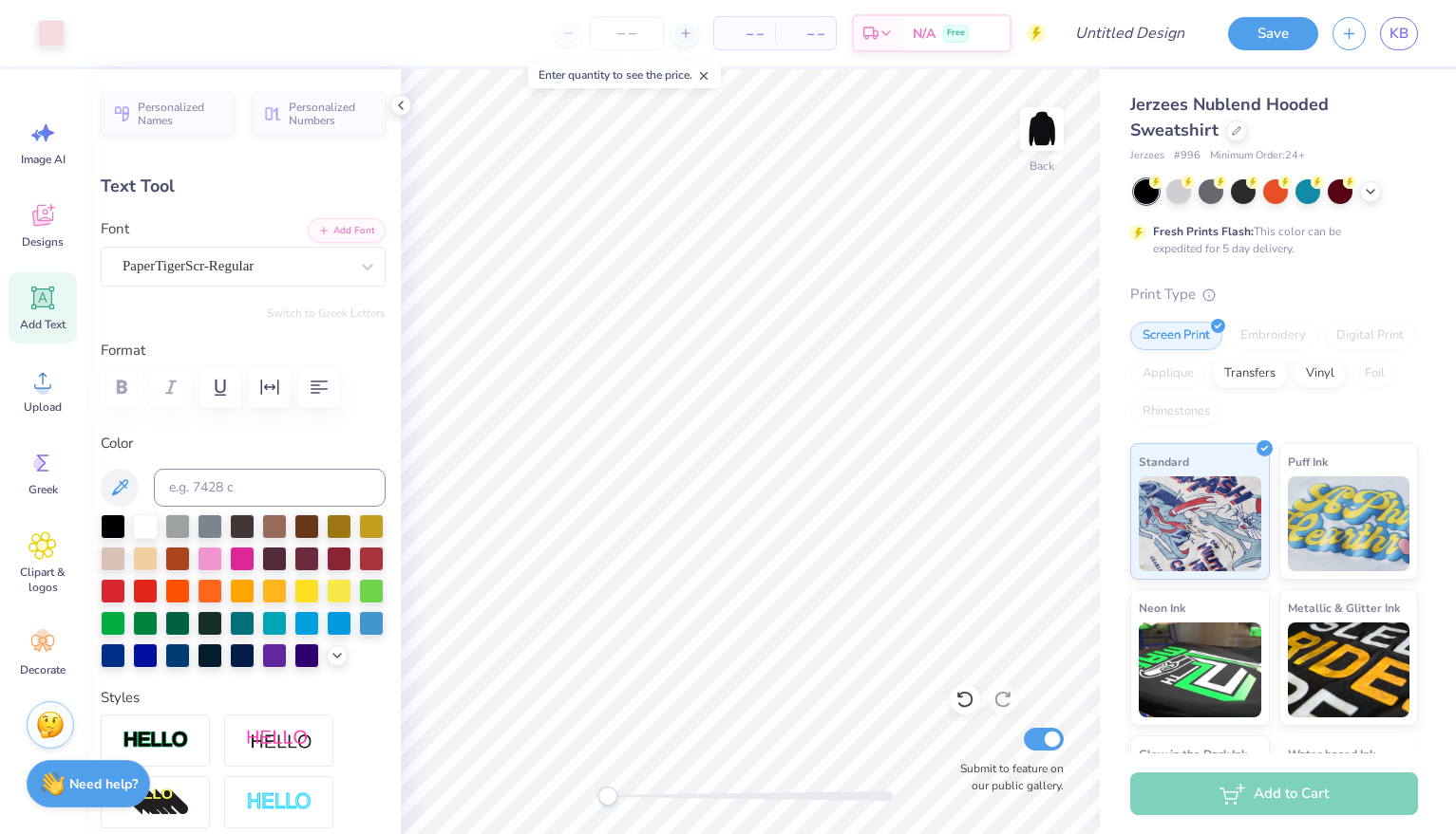
type input "14.66"
type input "2.78"
type input "3.62"
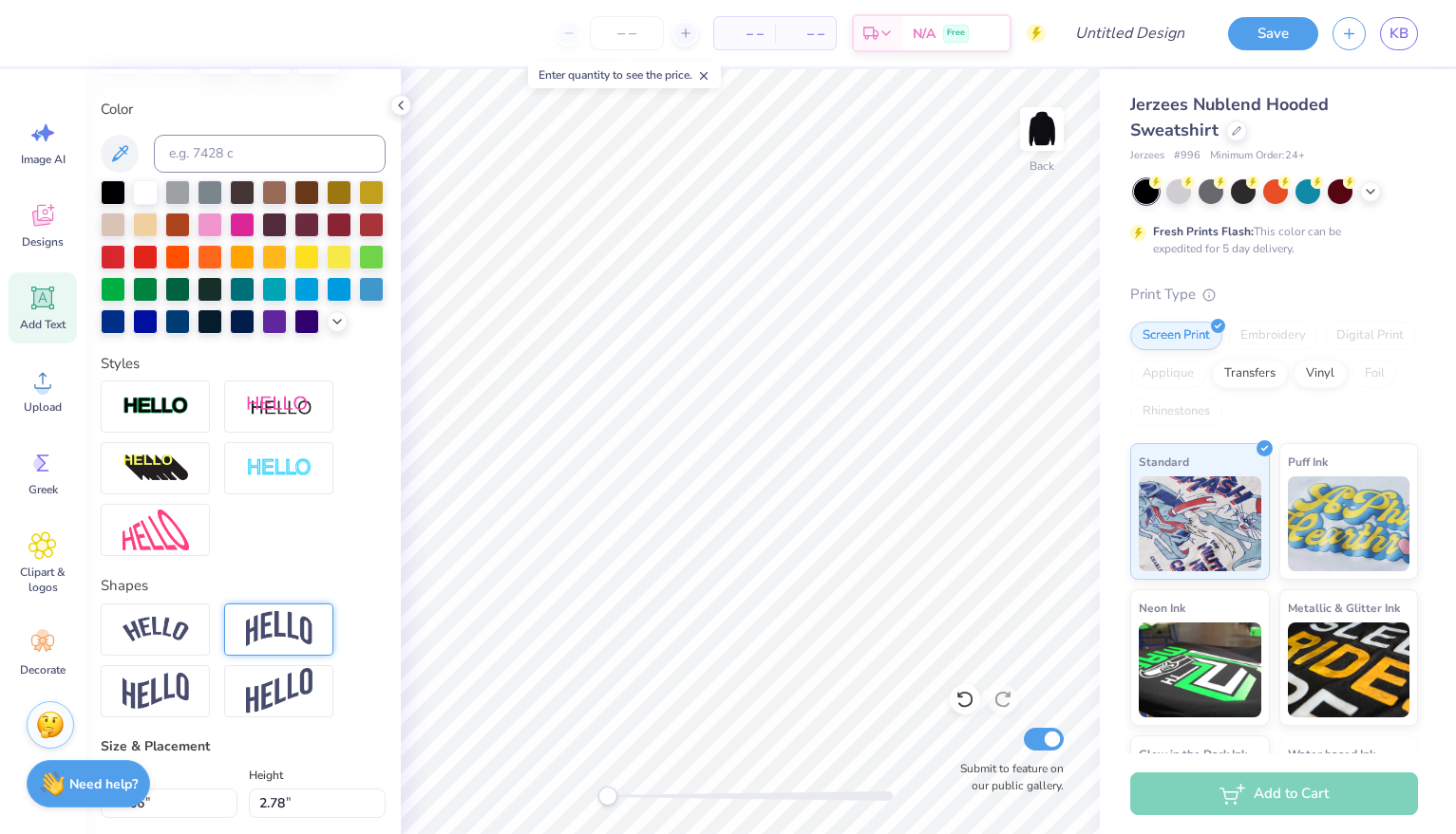
scroll to position [348, 0]
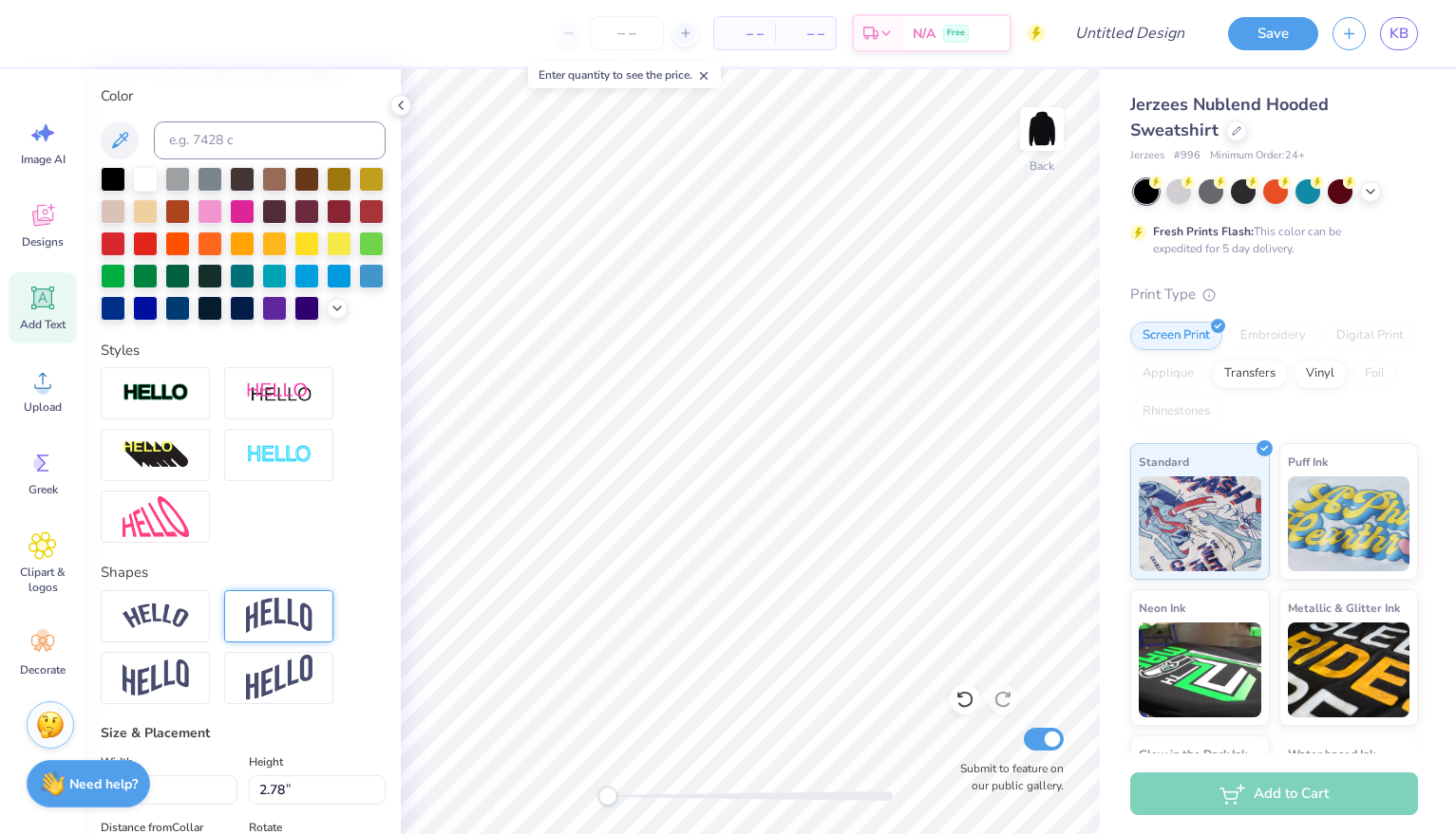
click at [287, 606] on img at bounding box center [278, 616] width 67 height 36
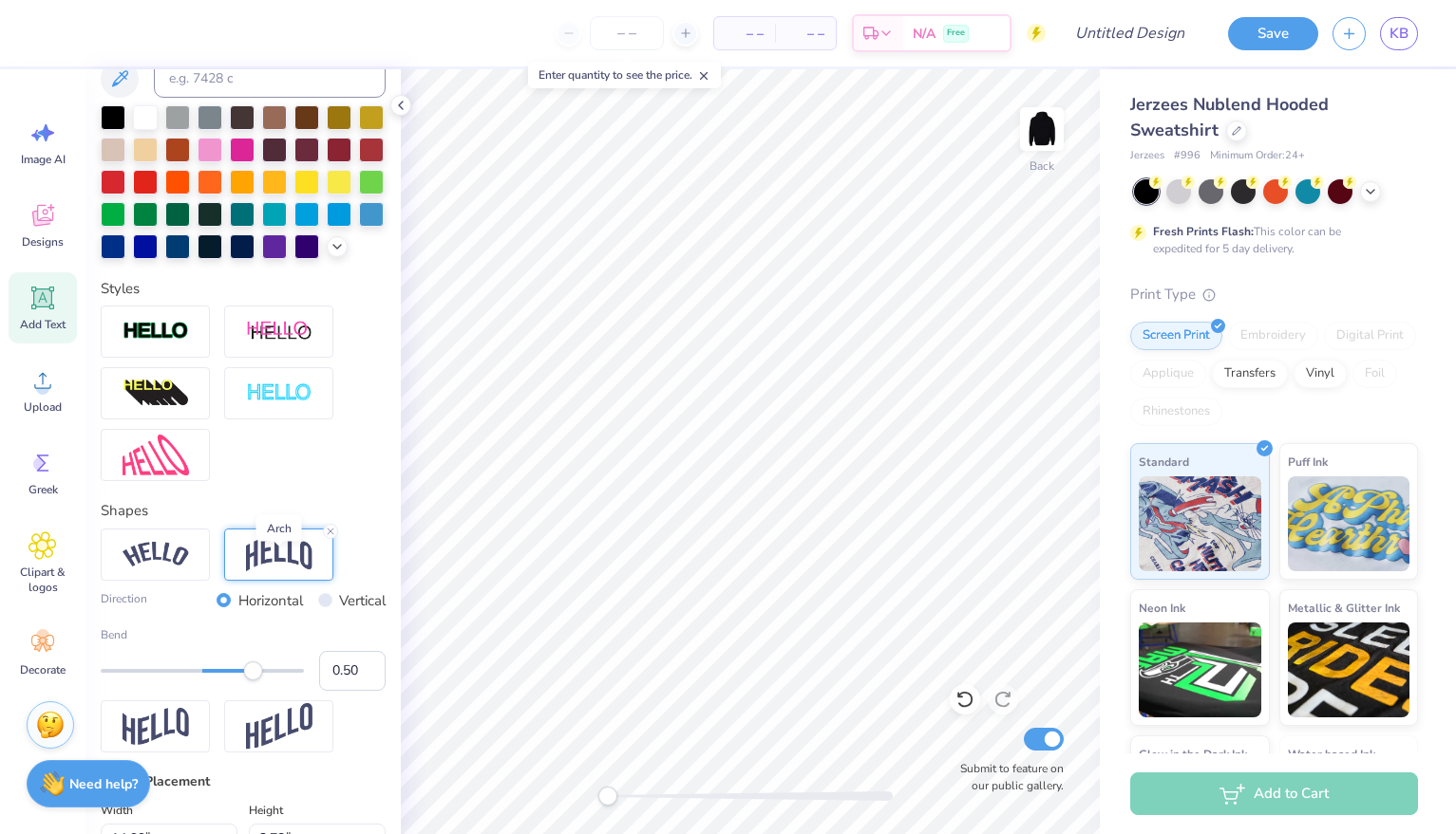
scroll to position [412, 0]
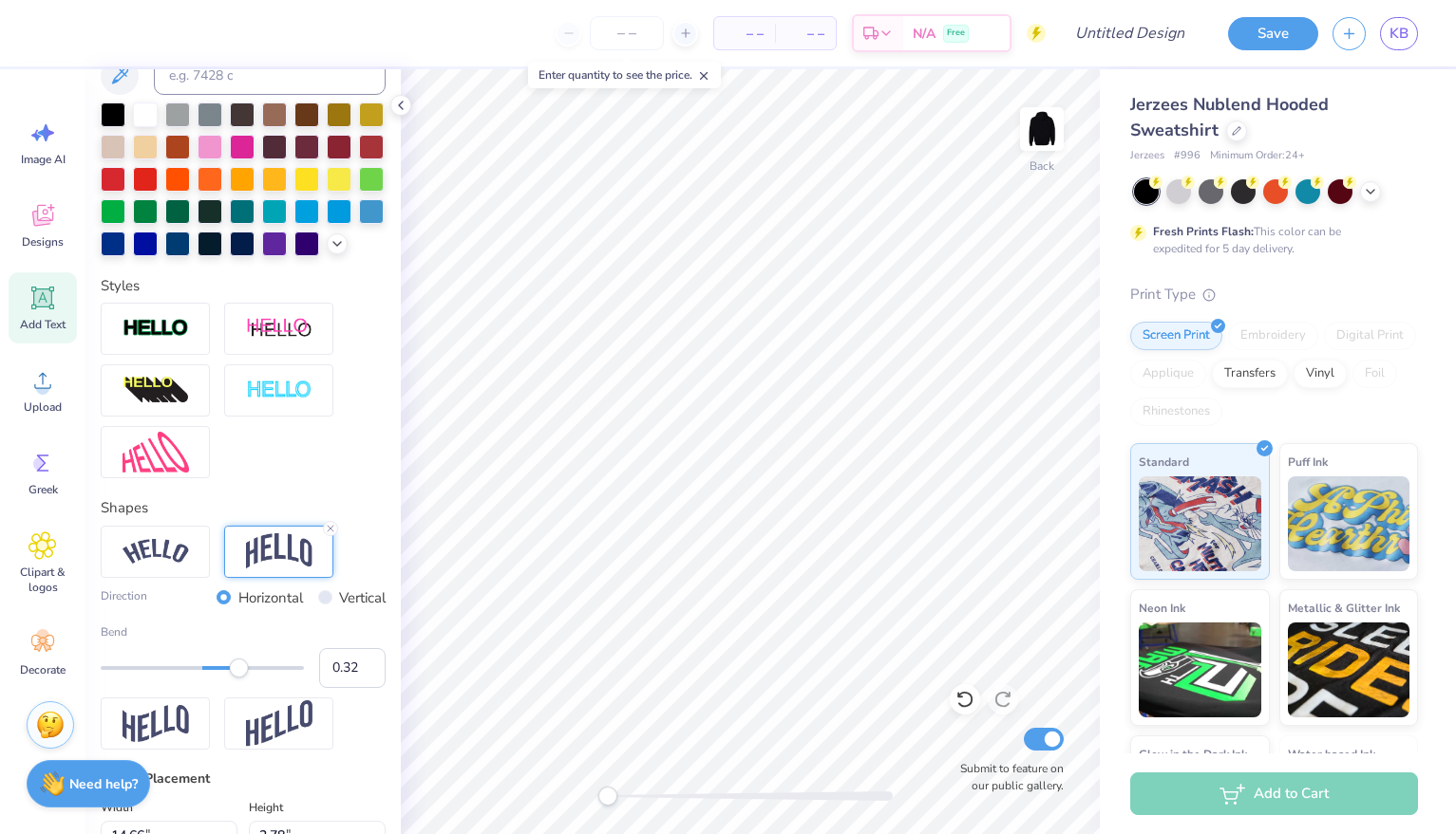
type input "0.31"
drag, startPoint x: 258, startPoint y: 663, endPoint x: 234, endPoint y: 664, distance: 24.0
click at [234, 664] on div "Accessibility label" at bounding box center [234, 669] width 19 height 19
type input "4.09"
type input "2.25"
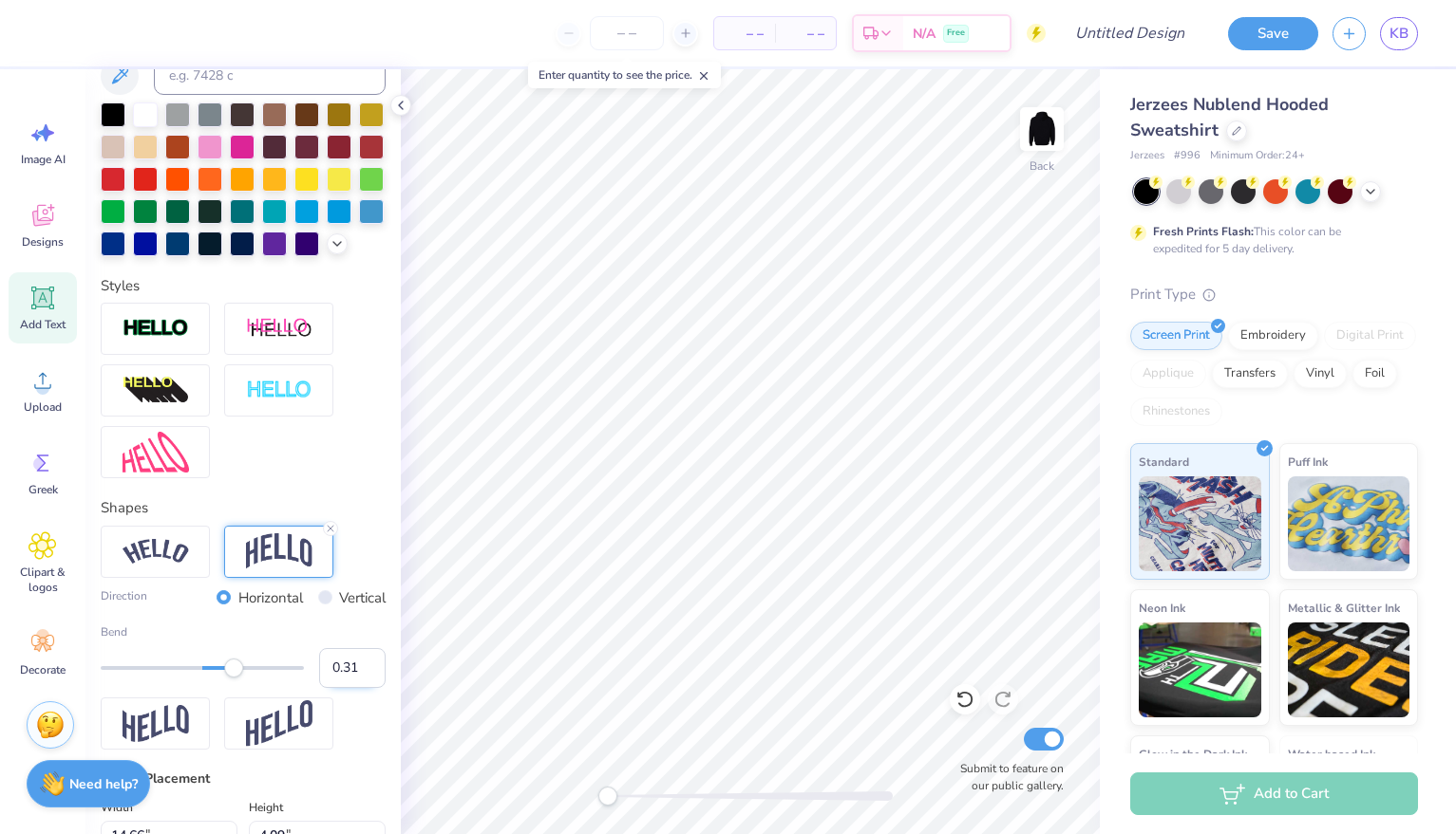
type input "9.08"
type input "2.53"
type input "9.46"
type input "3.33"
type input "10.18"
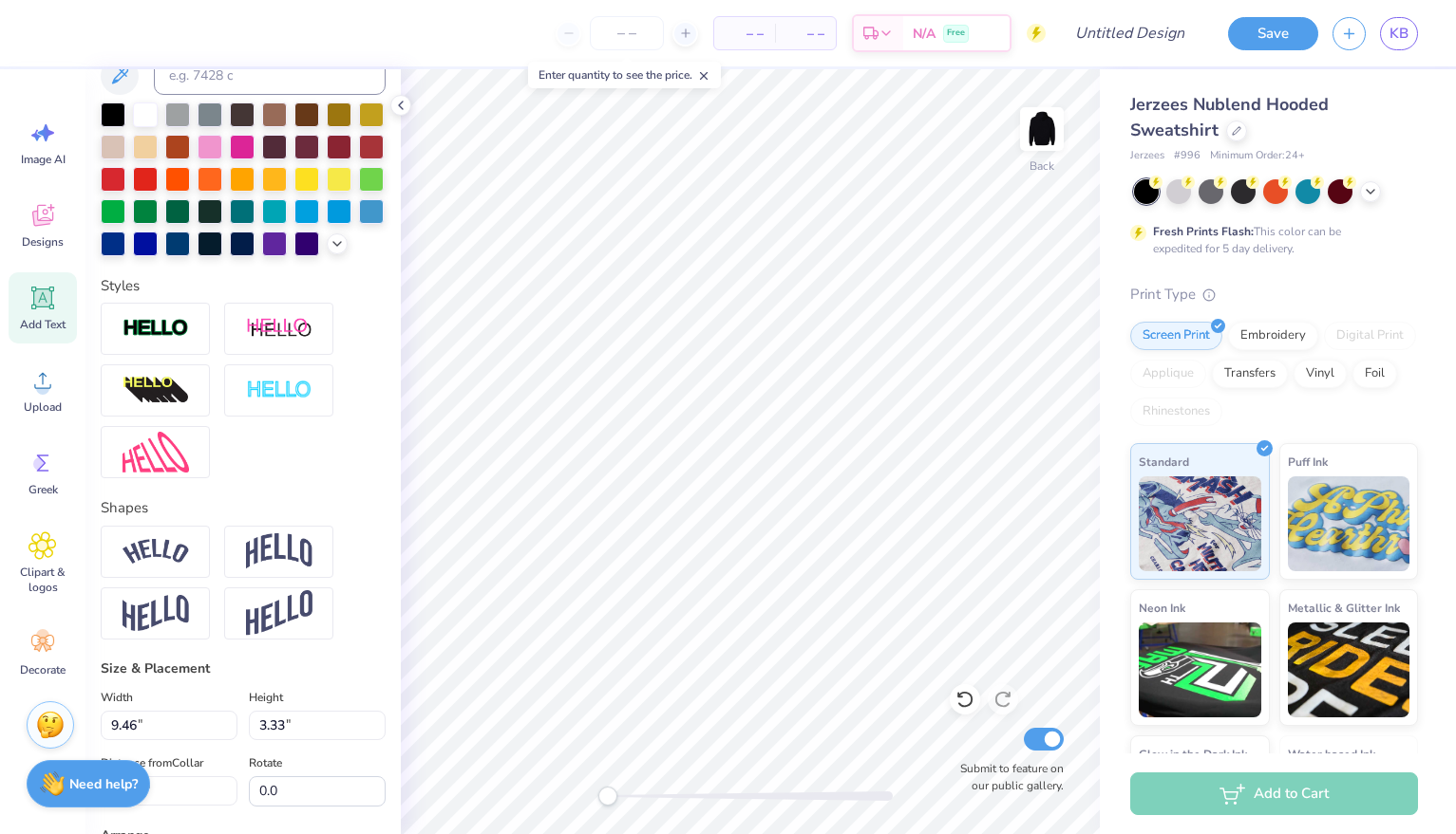
type input "6.22"
type input "2.19"
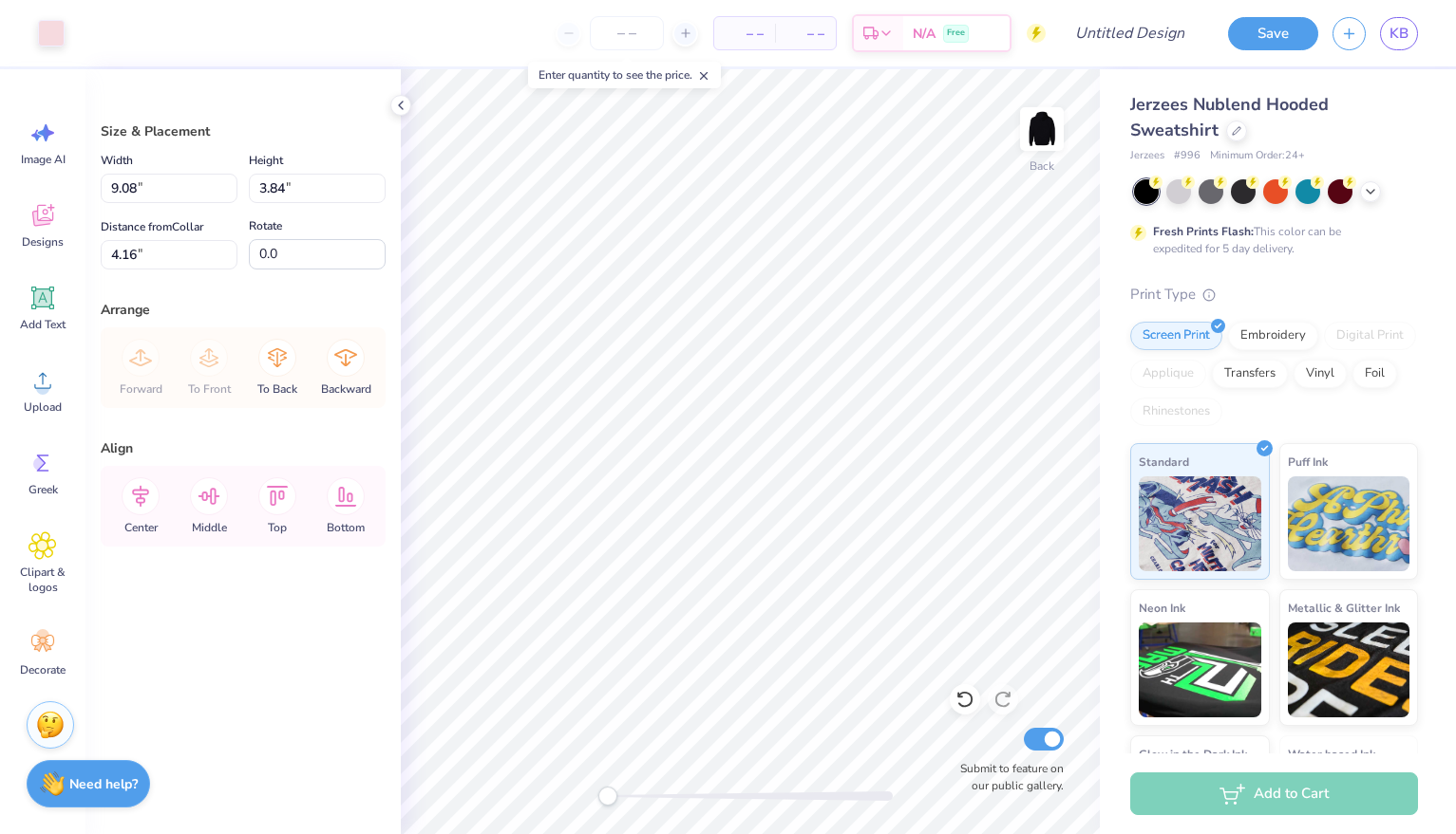
type input "10.89"
click at [1043, 134] on img at bounding box center [1041, 129] width 76 height 76
type input "6.58"
type input "12.52"
type input "5.30"
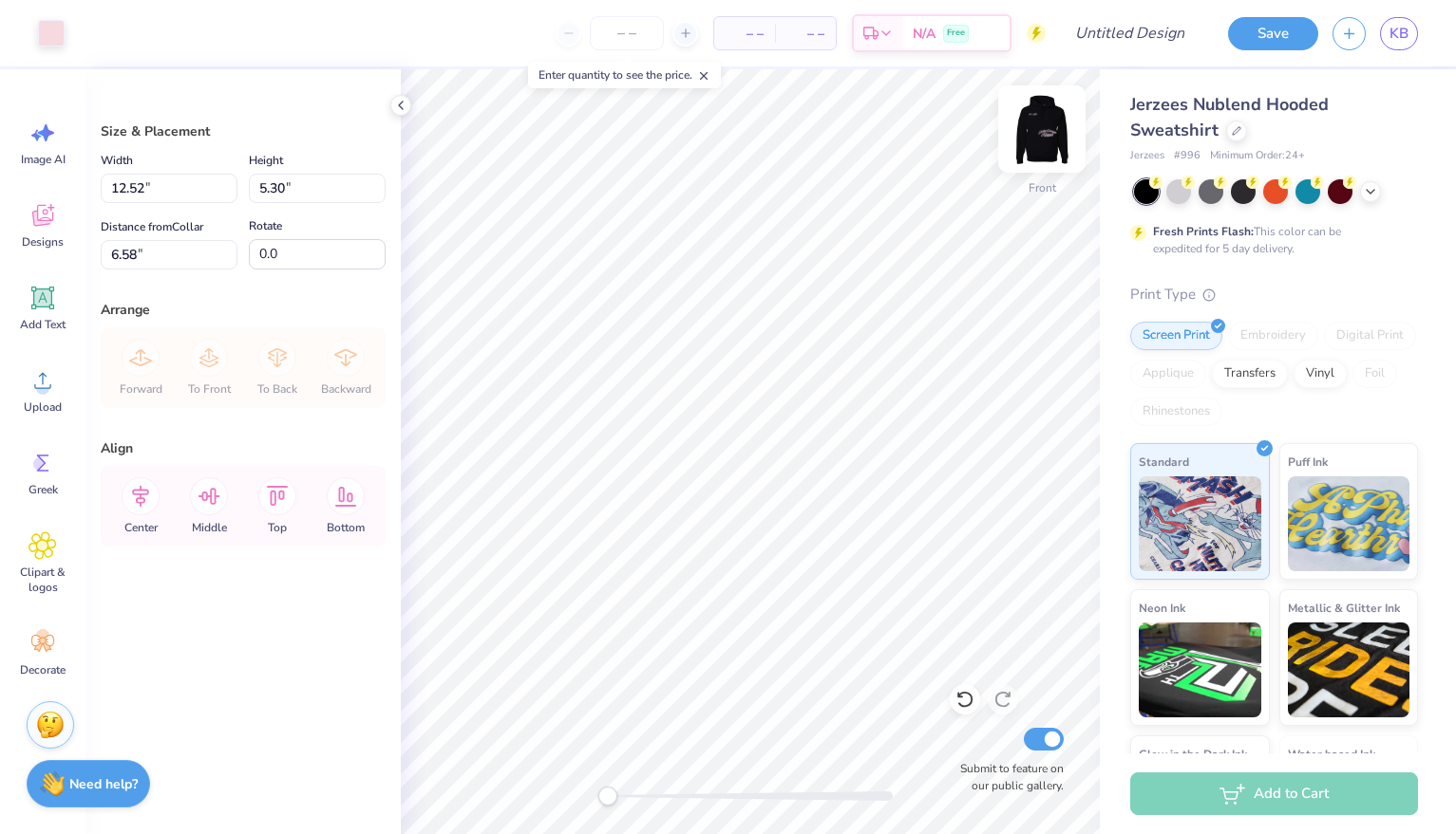
type input "7.66"
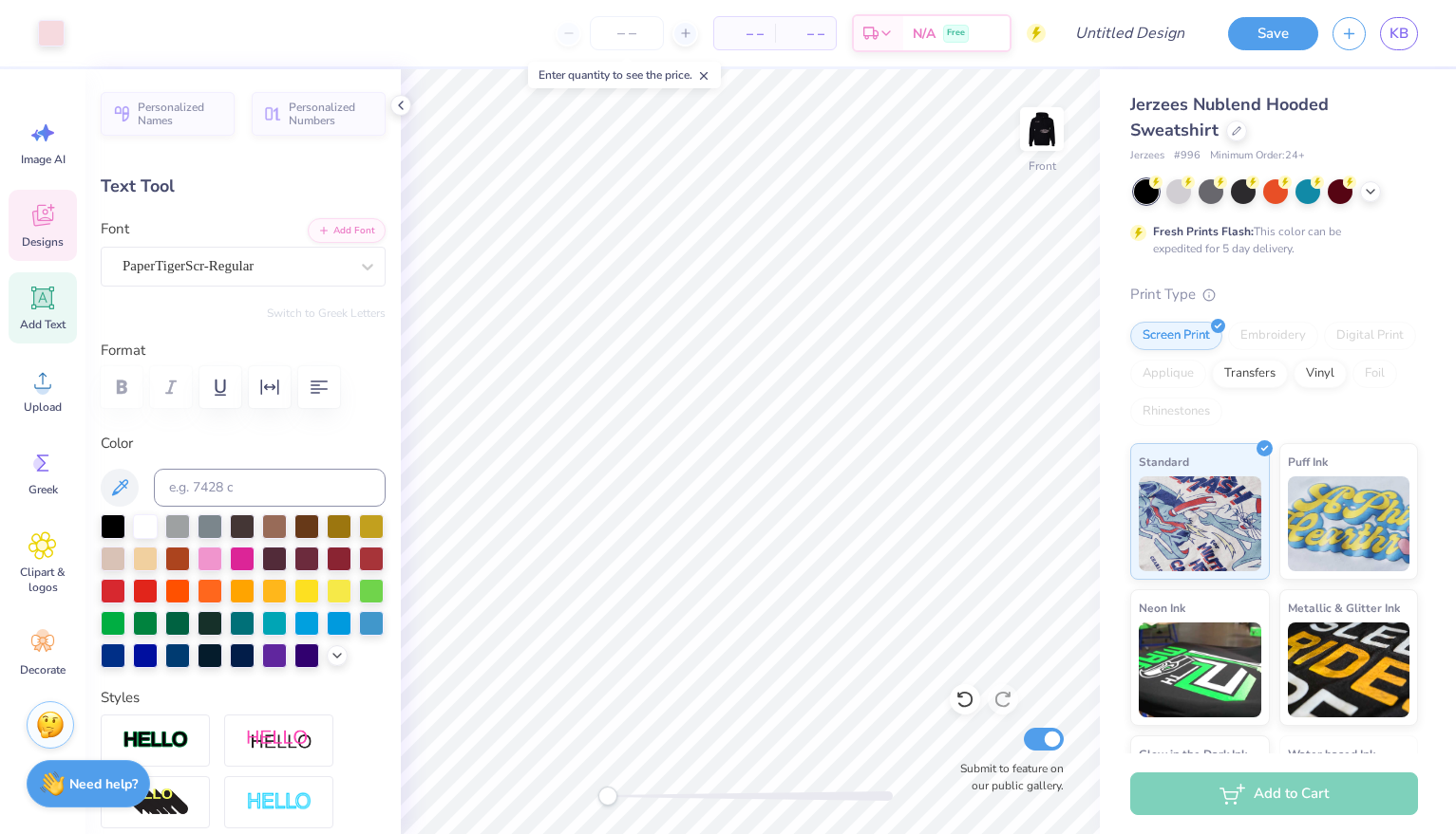
click at [31, 202] on icon at bounding box center [42, 215] width 28 height 28
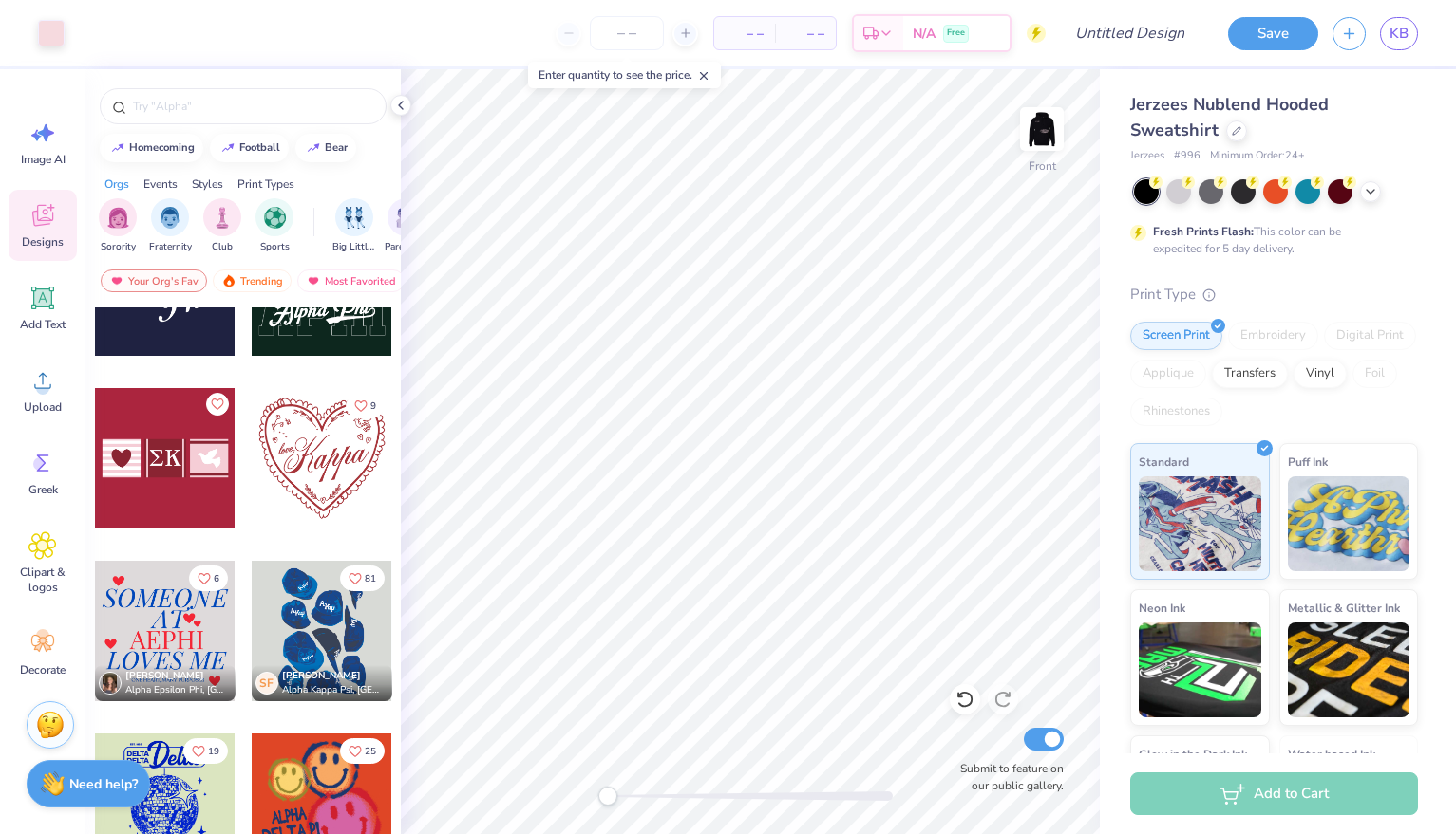
scroll to position [784, 0]
click at [182, 459] on div at bounding box center [24, 458] width 422 height 140
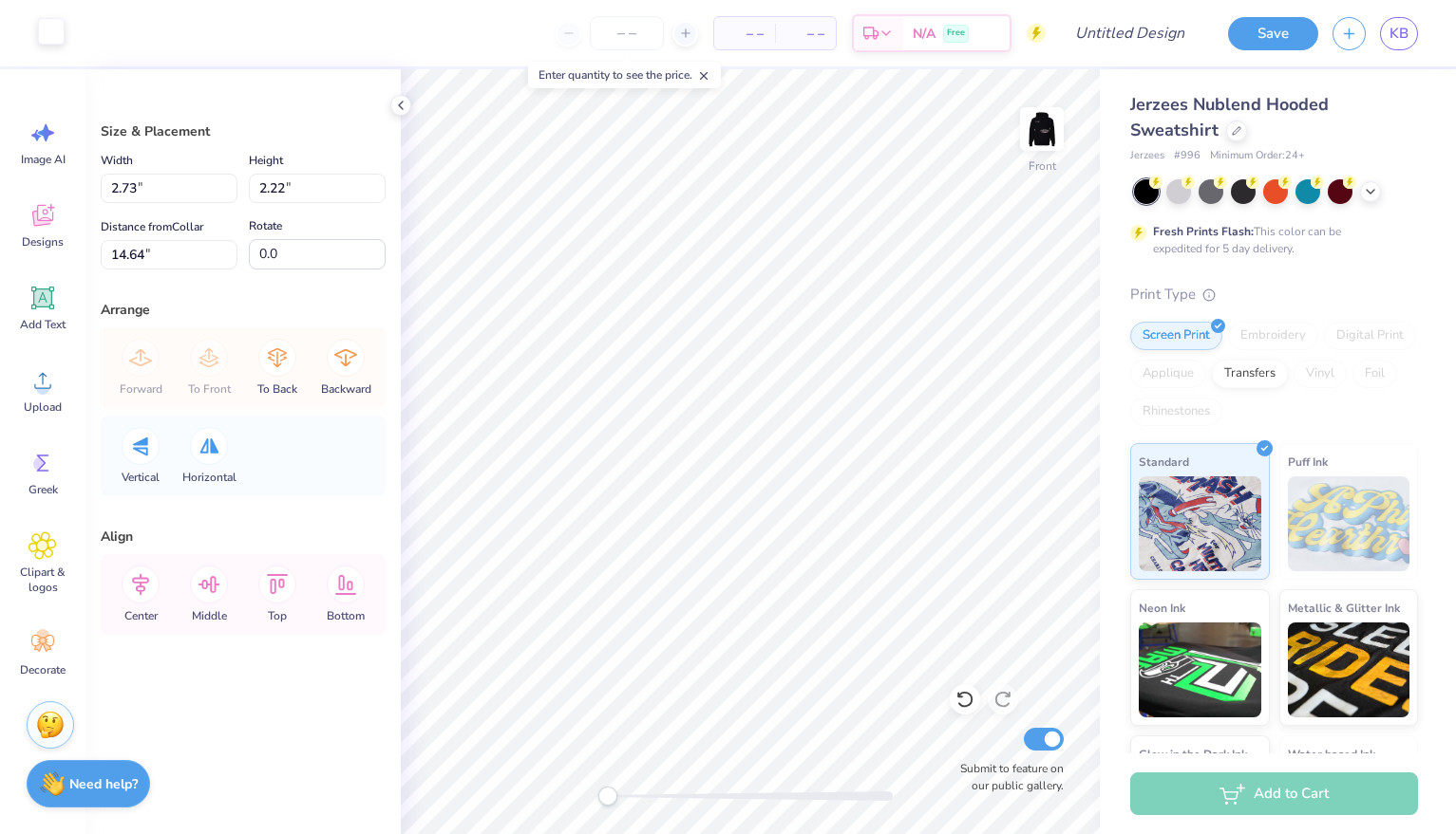
click at [45, 27] on div at bounding box center [51, 32] width 27 height 27
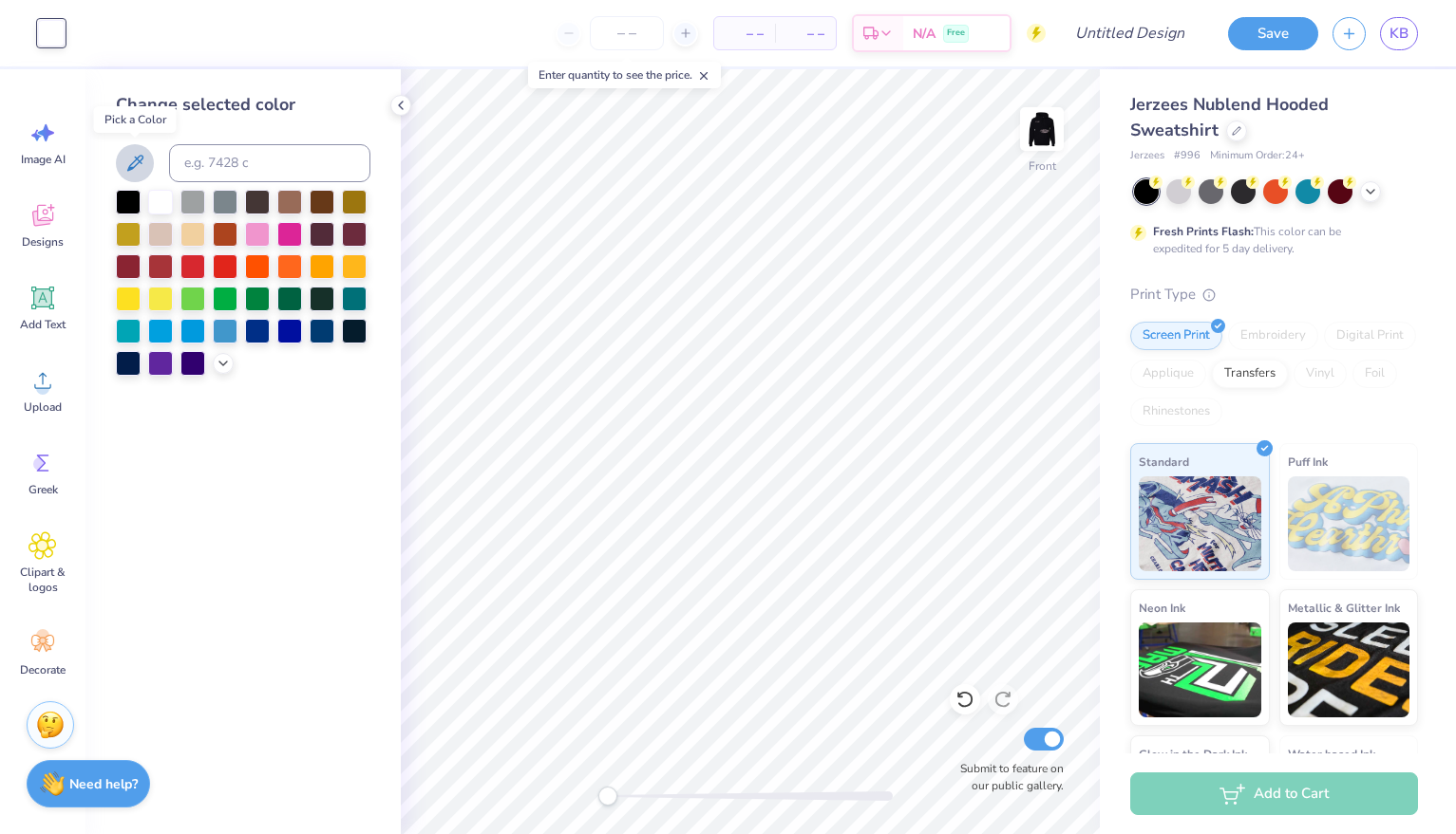
click at [124, 165] on button at bounding box center [134, 162] width 38 height 38
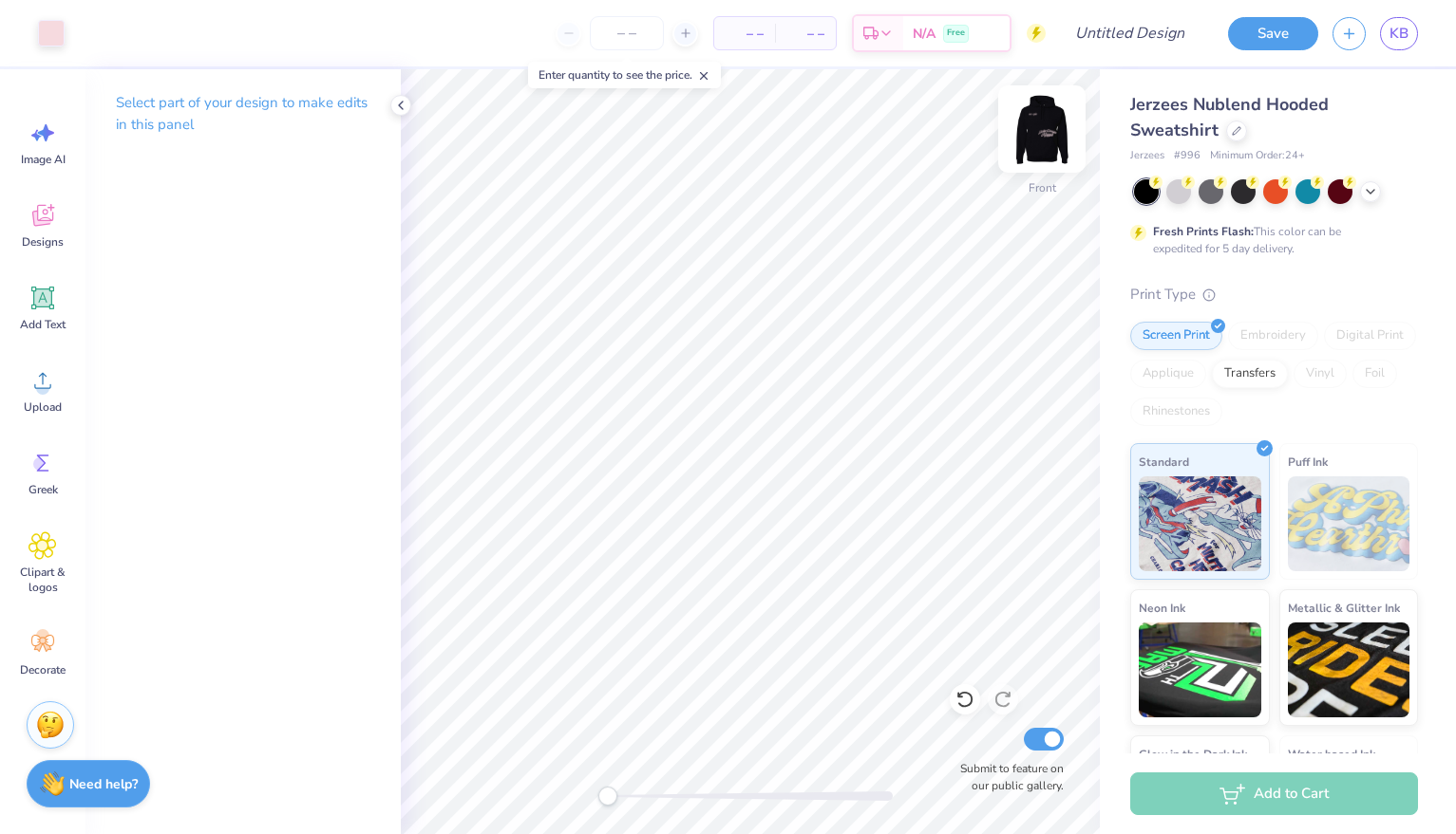
click at [1040, 123] on img at bounding box center [1041, 129] width 76 height 76
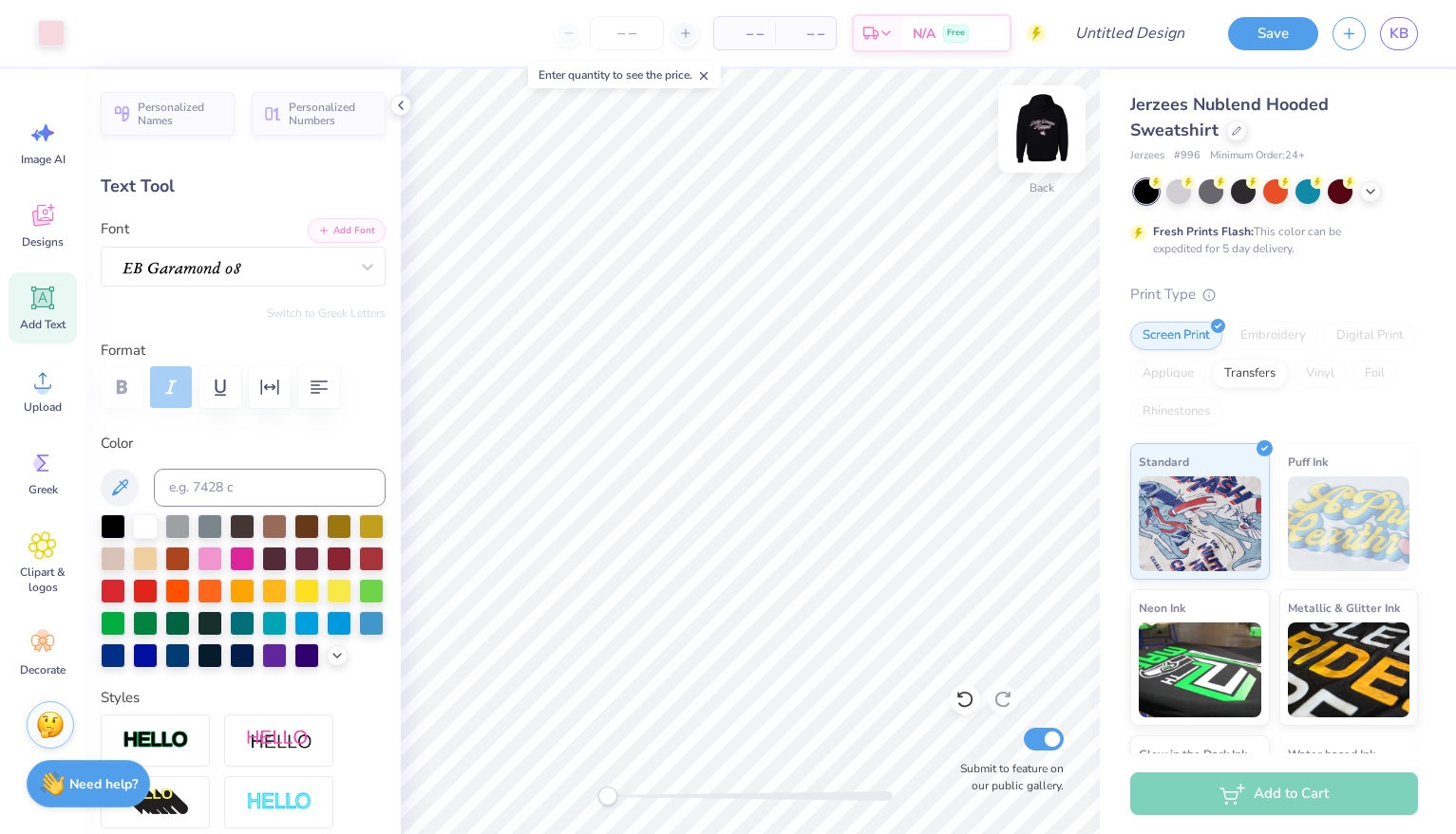
click at [1049, 122] on img at bounding box center [1041, 129] width 76 height 76
click at [1049, 122] on img at bounding box center [1041, 129] width 38 height 38
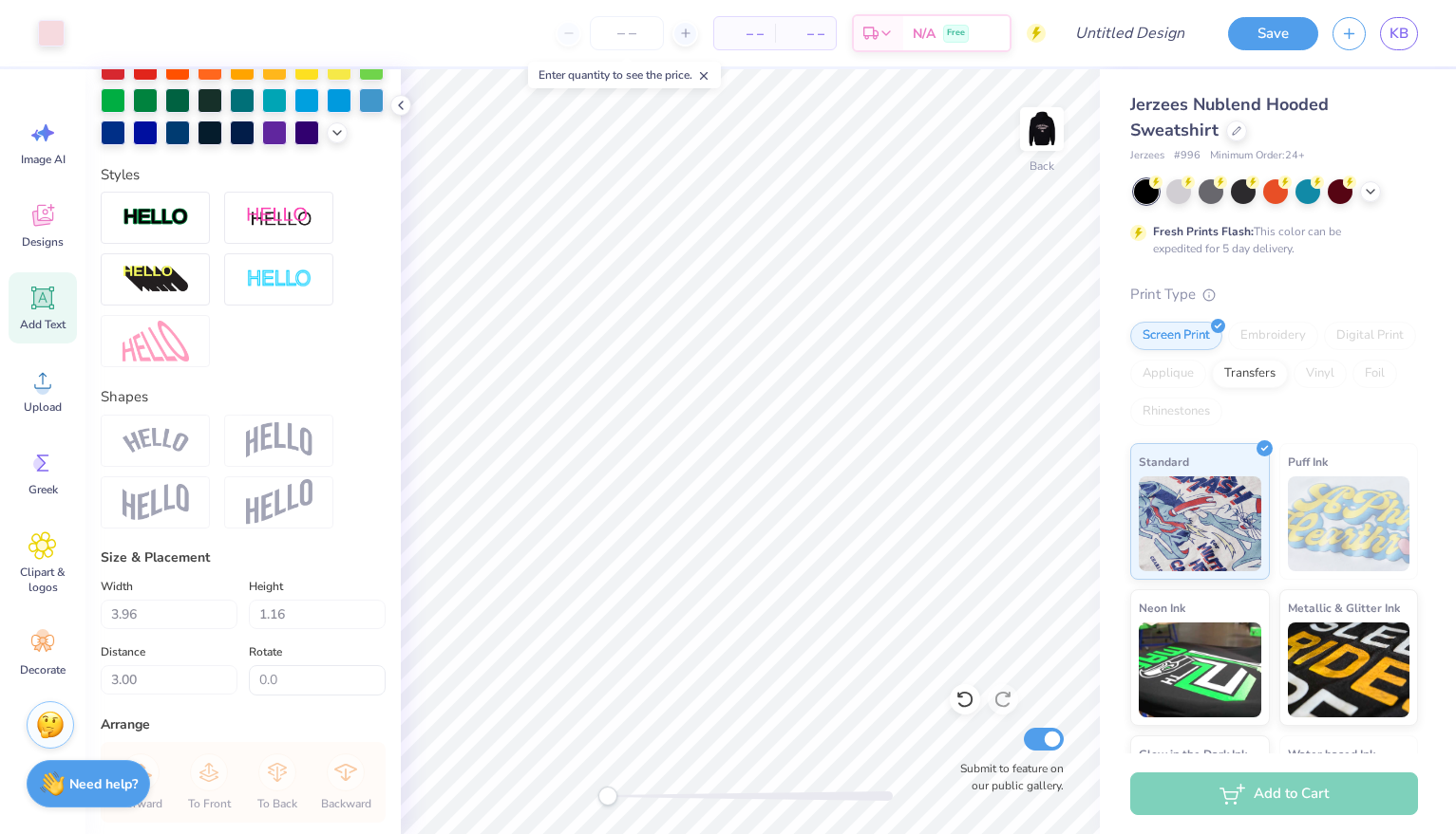
scroll to position [561, 0]
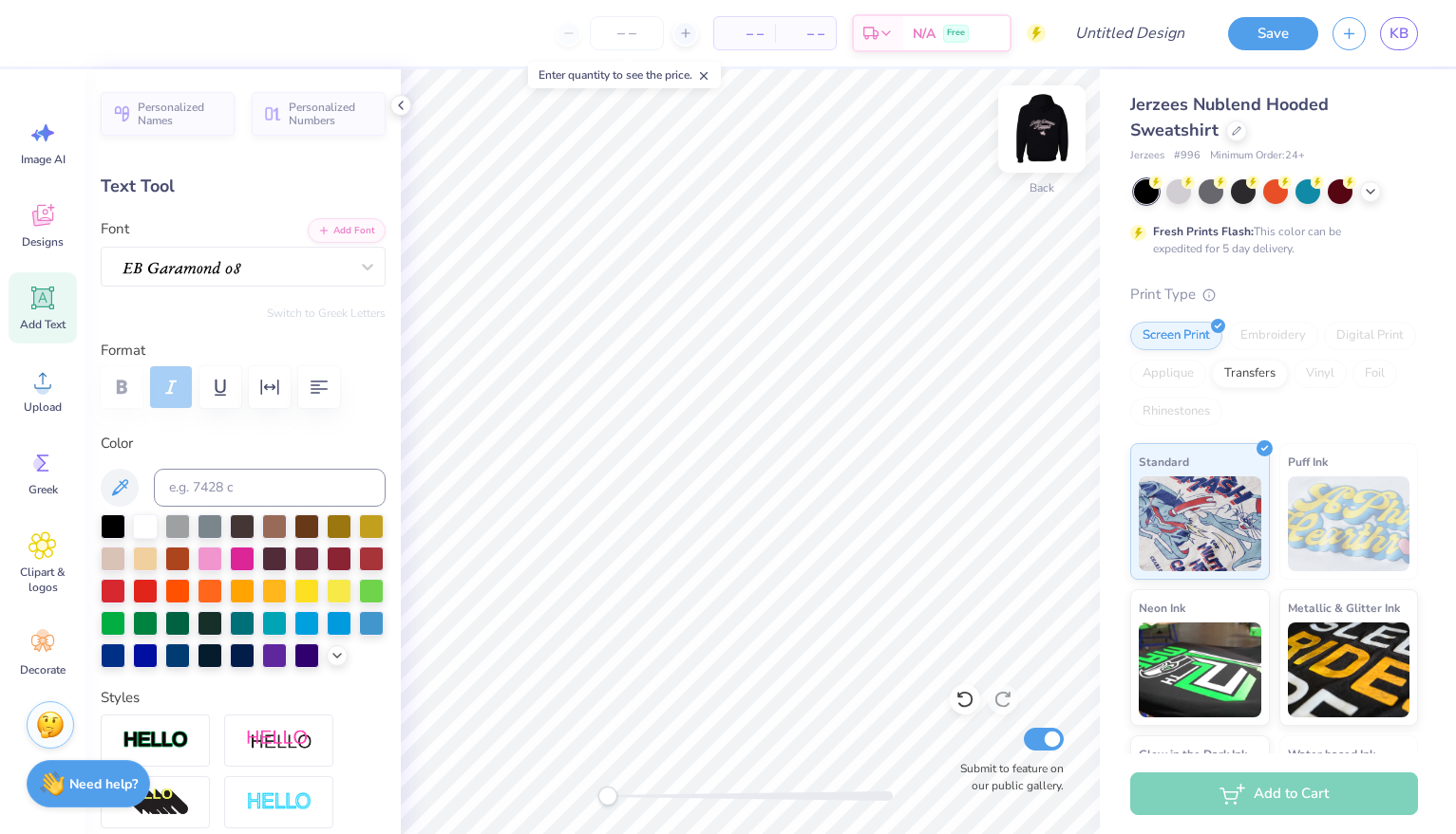
click at [1029, 129] on img at bounding box center [1041, 129] width 76 height 76
type input "4.02"
type input "1.17"
type input "5.04"
click at [1029, 129] on img at bounding box center [1041, 129] width 38 height 38
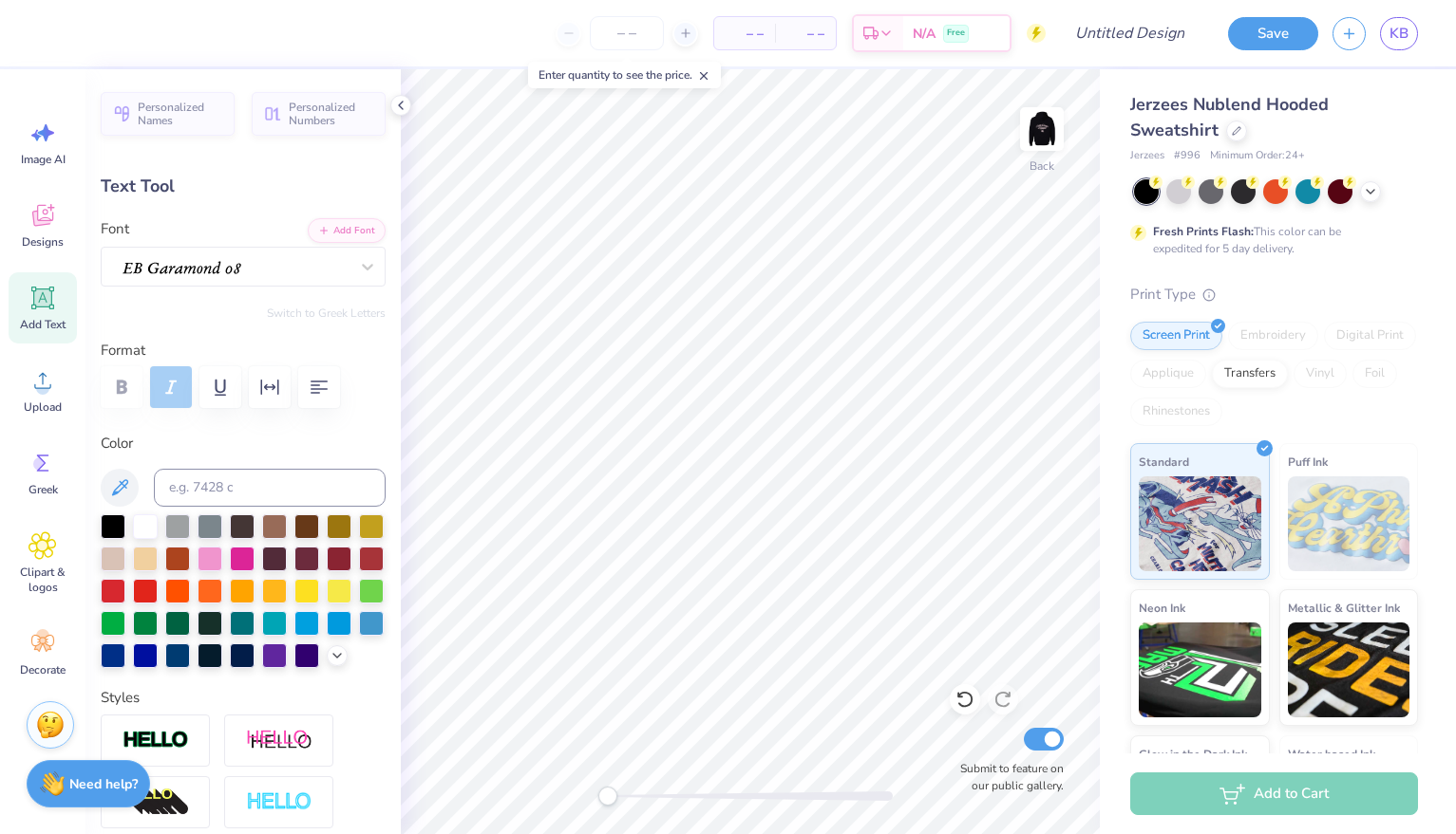
type input "3.96"
type input "1.16"
type input "3.00"
type textarea "est.1981"
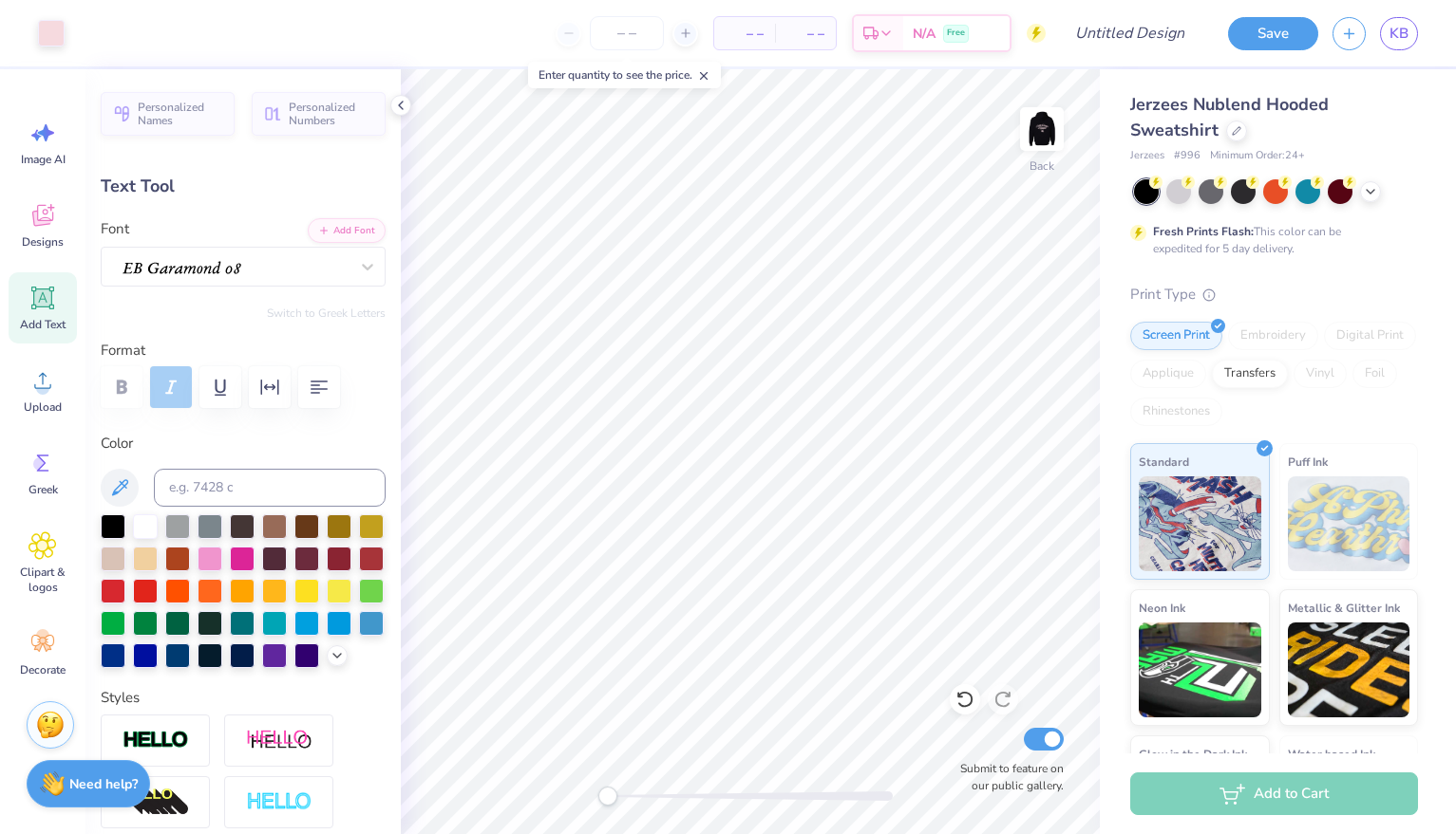
type input "3.96"
click at [1053, 127] on img at bounding box center [1041, 129] width 76 height 76
click at [1053, 127] on img at bounding box center [1041, 129] width 38 height 38
click at [1130, 35] on input "Design Title" at bounding box center [1152, 33] width 93 height 38
type input "black est."
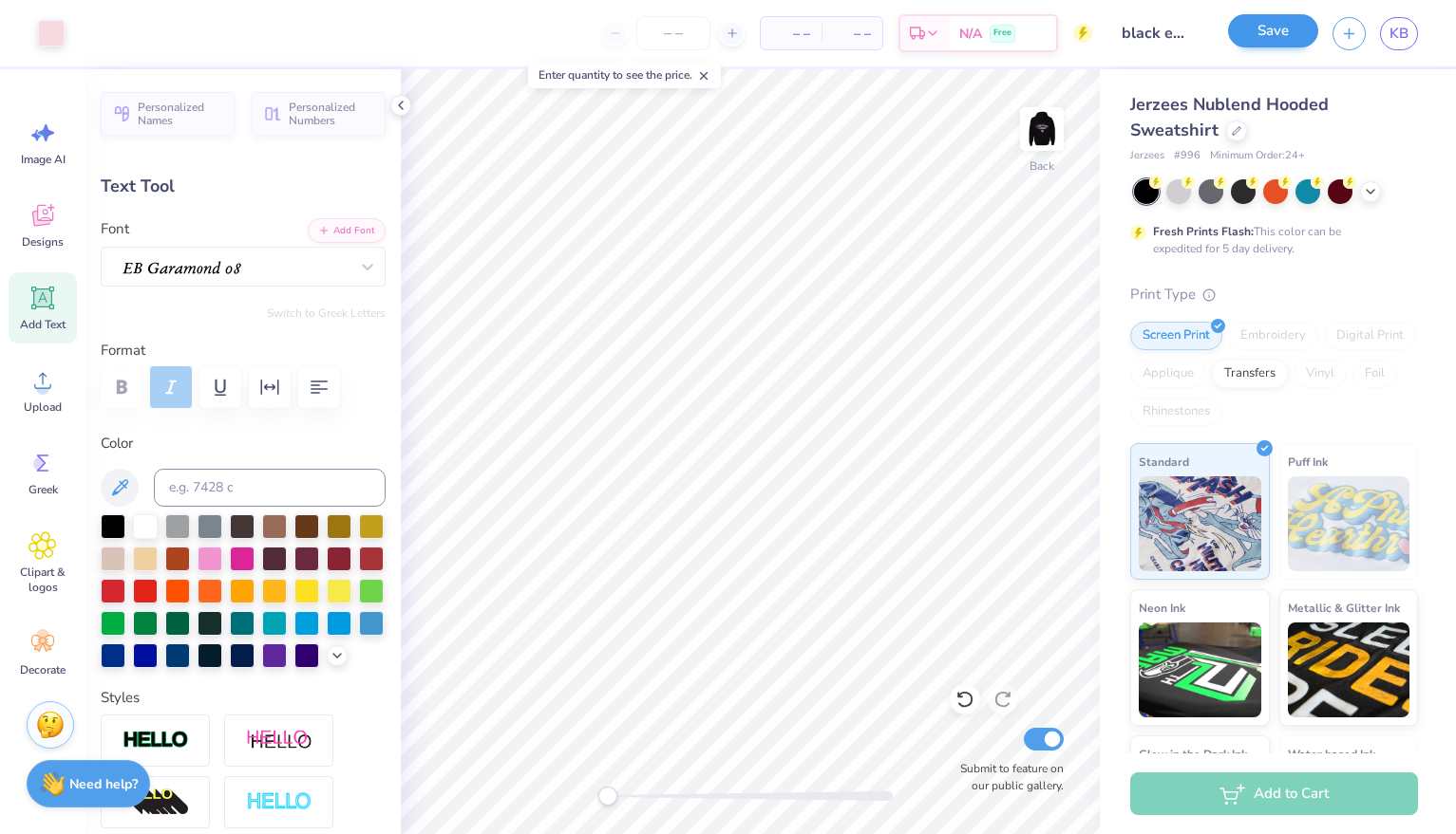
click at [1291, 33] on button "Save" at bounding box center [1272, 31] width 90 height 33
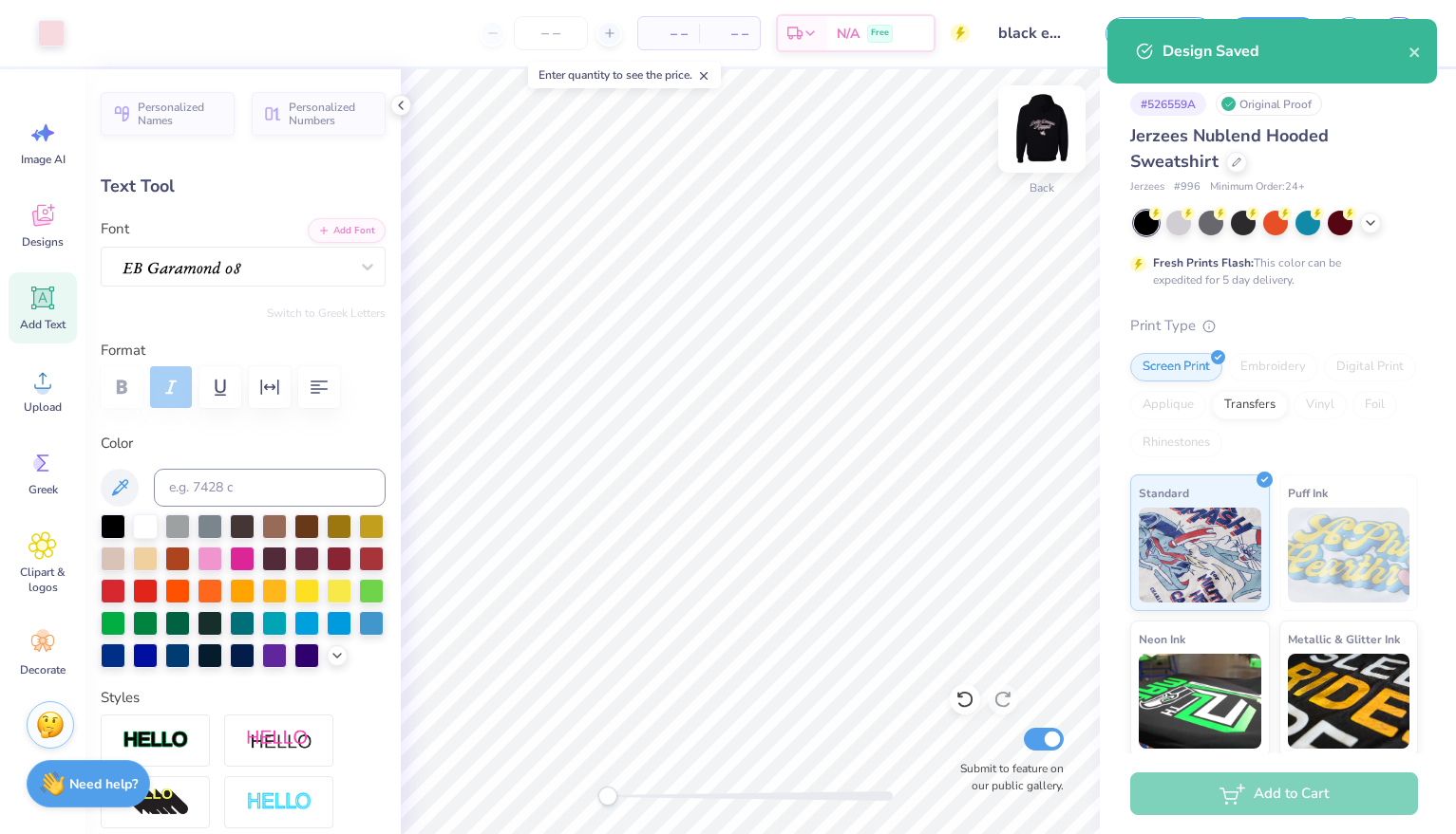
click at [1041, 118] on img at bounding box center [1041, 129] width 76 height 76
type input "12.52"
type input "3.49"
type input "7.66"
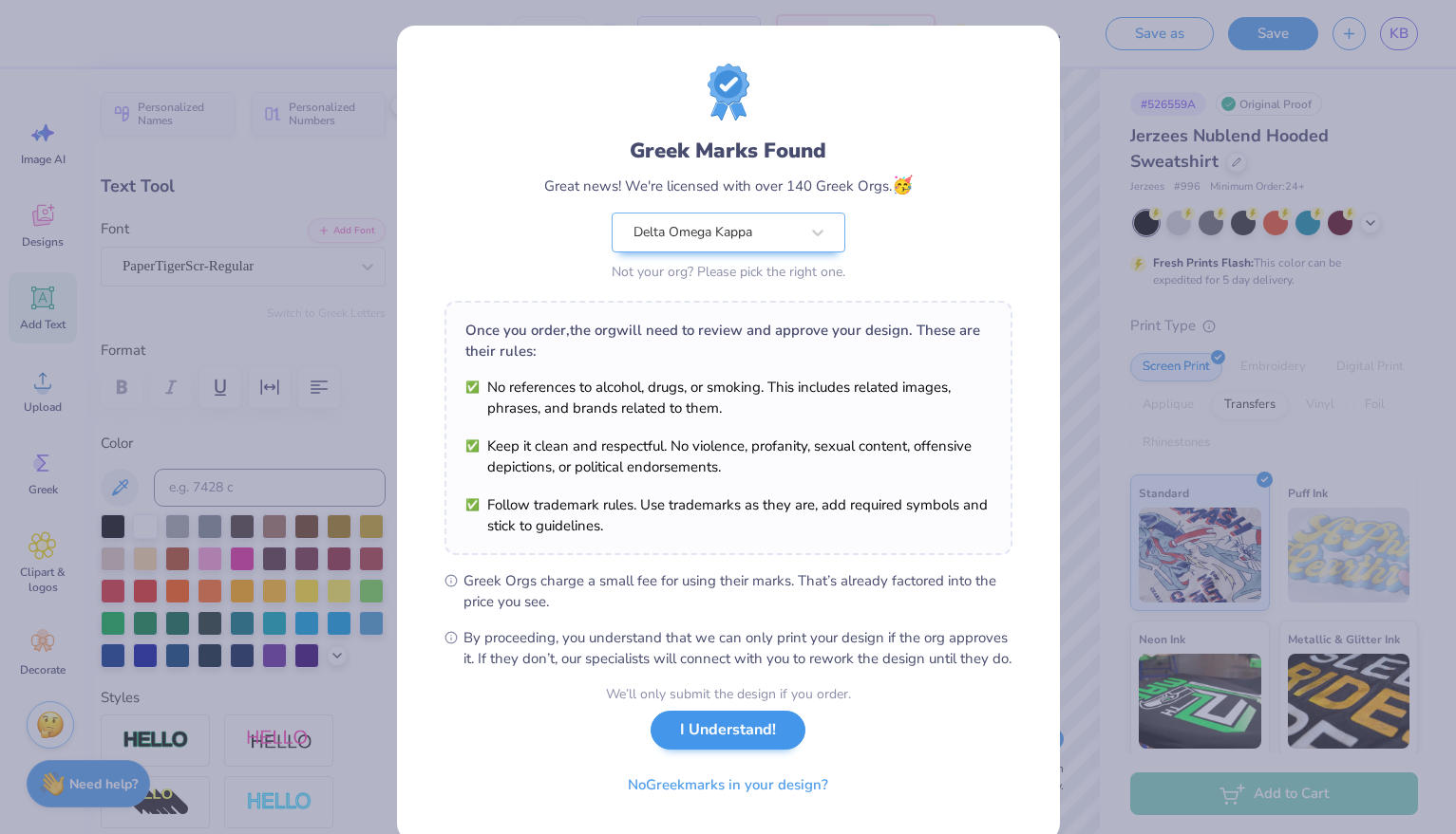
click at [726, 750] on button "I Understand!" at bounding box center [728, 731] width 155 height 39
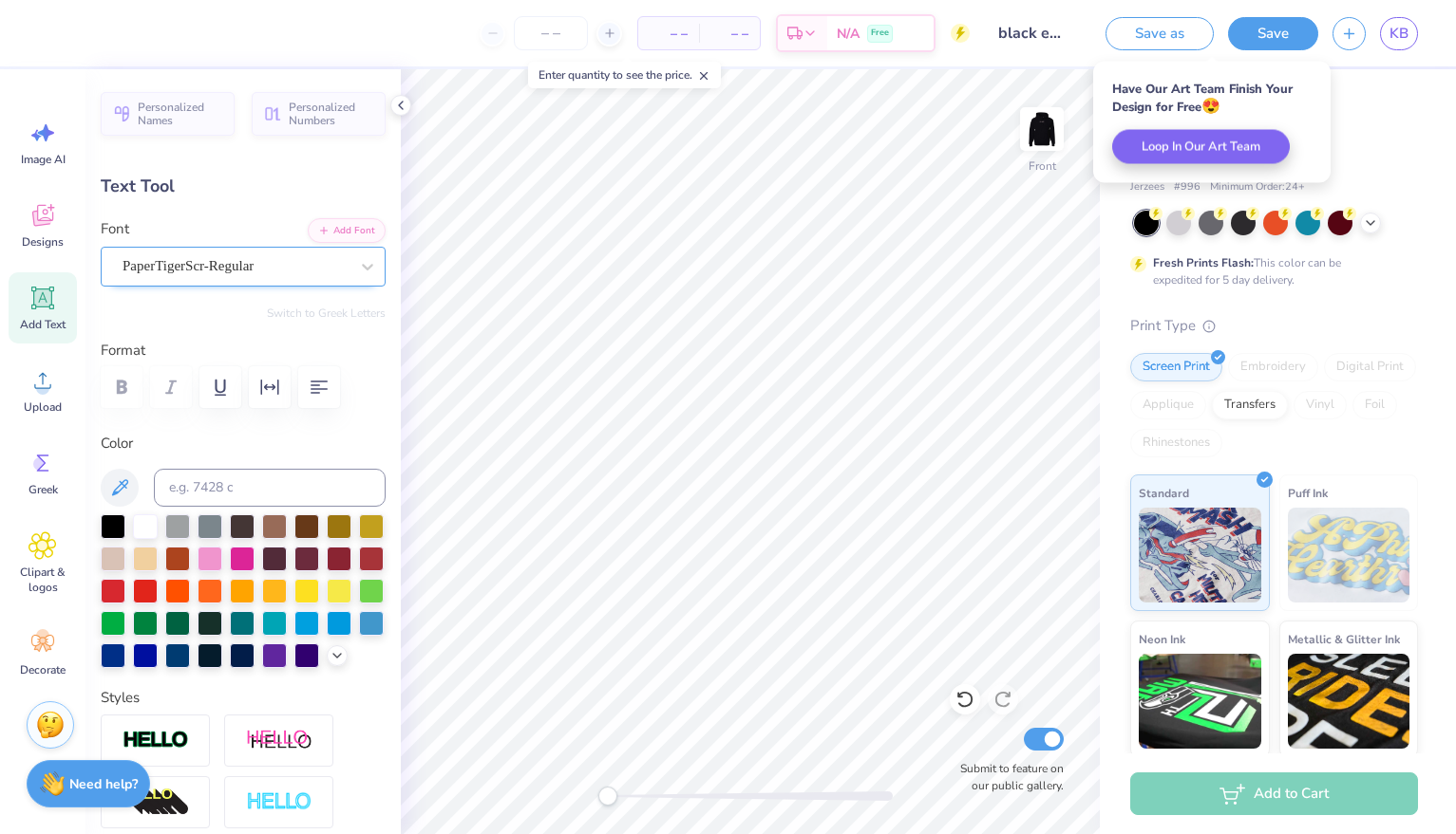
click at [341, 259] on div "PaperTigerScr-Regular" at bounding box center [236, 266] width 230 height 29
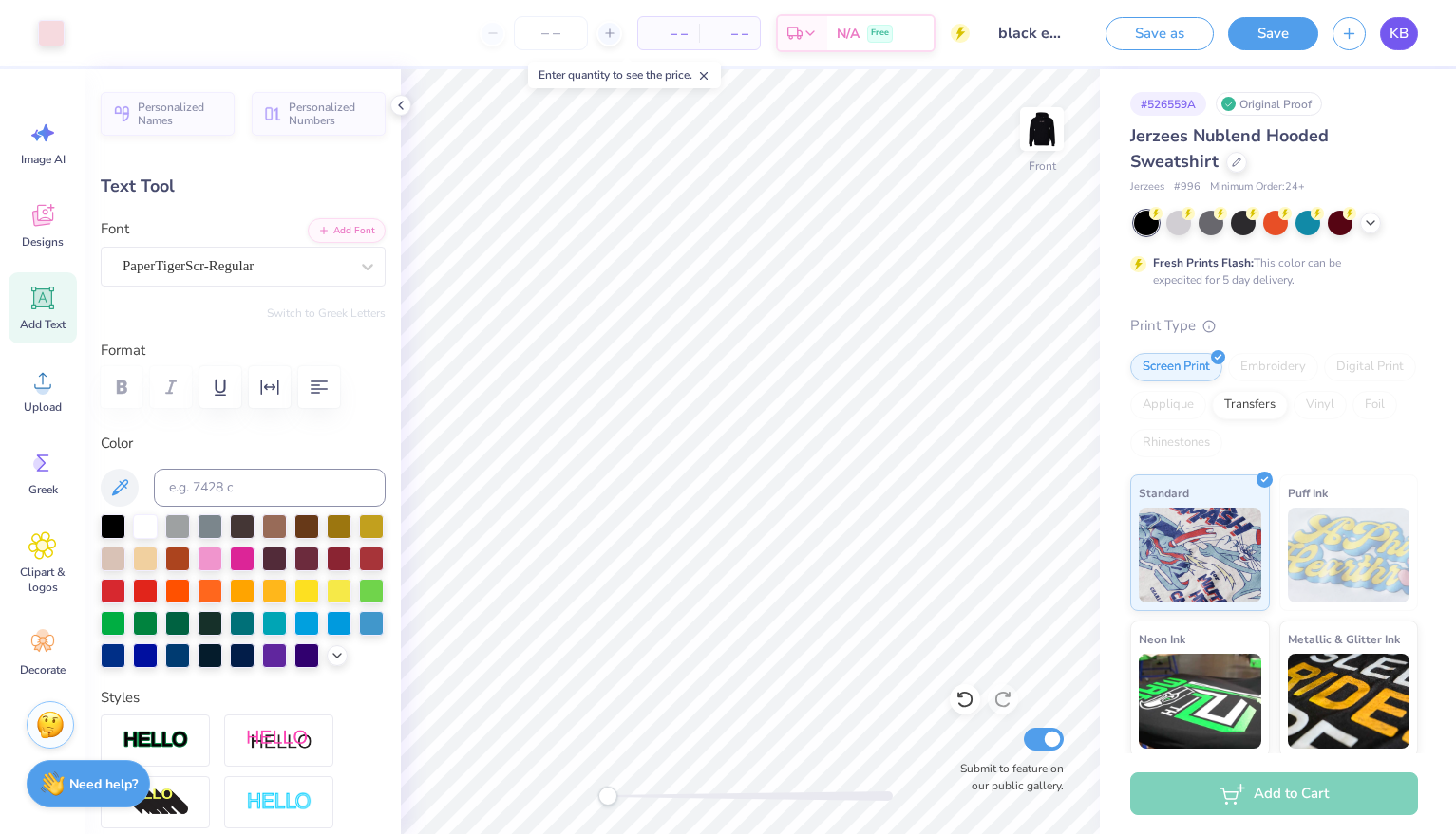
click at [1389, 38] on span "KB" at bounding box center [1399, 34] width 19 height 22
